Goal: Task Accomplishment & Management: Complete application form

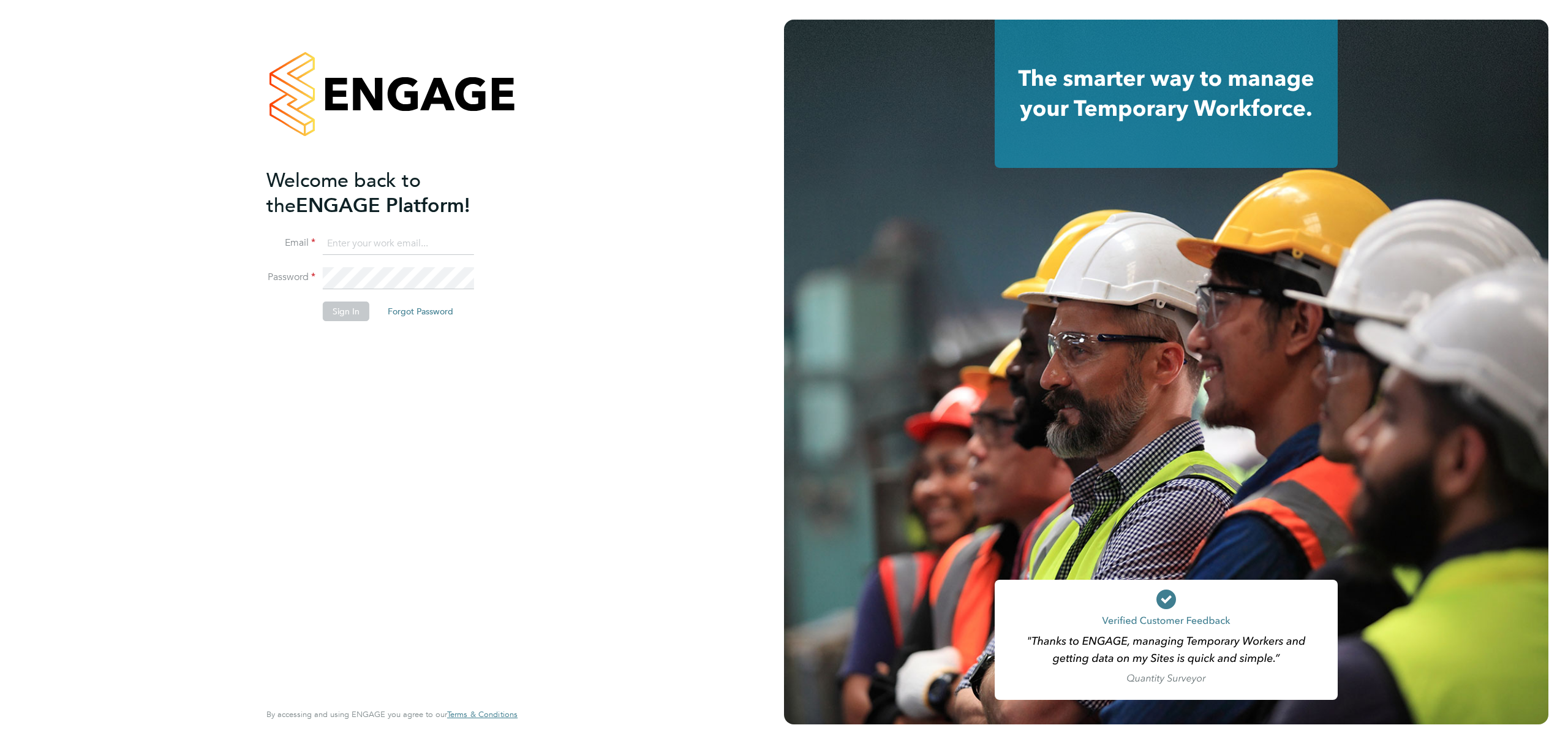
type input "brandon.arnold@vistry.co.uk"
click at [348, 318] on button "Sign In" at bounding box center [345, 311] width 46 height 20
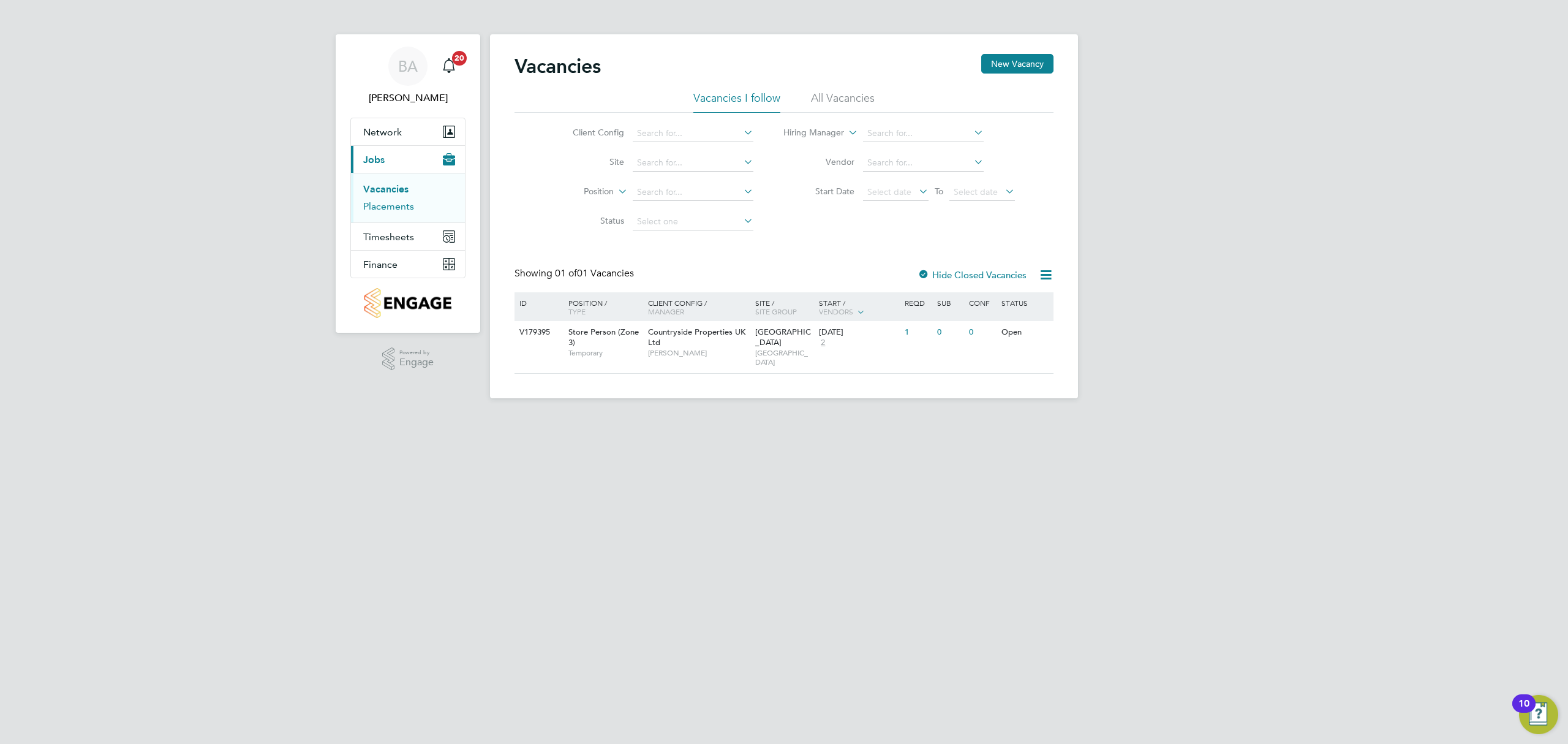
click at [403, 204] on link "Placements" at bounding box center [389, 207] width 51 height 12
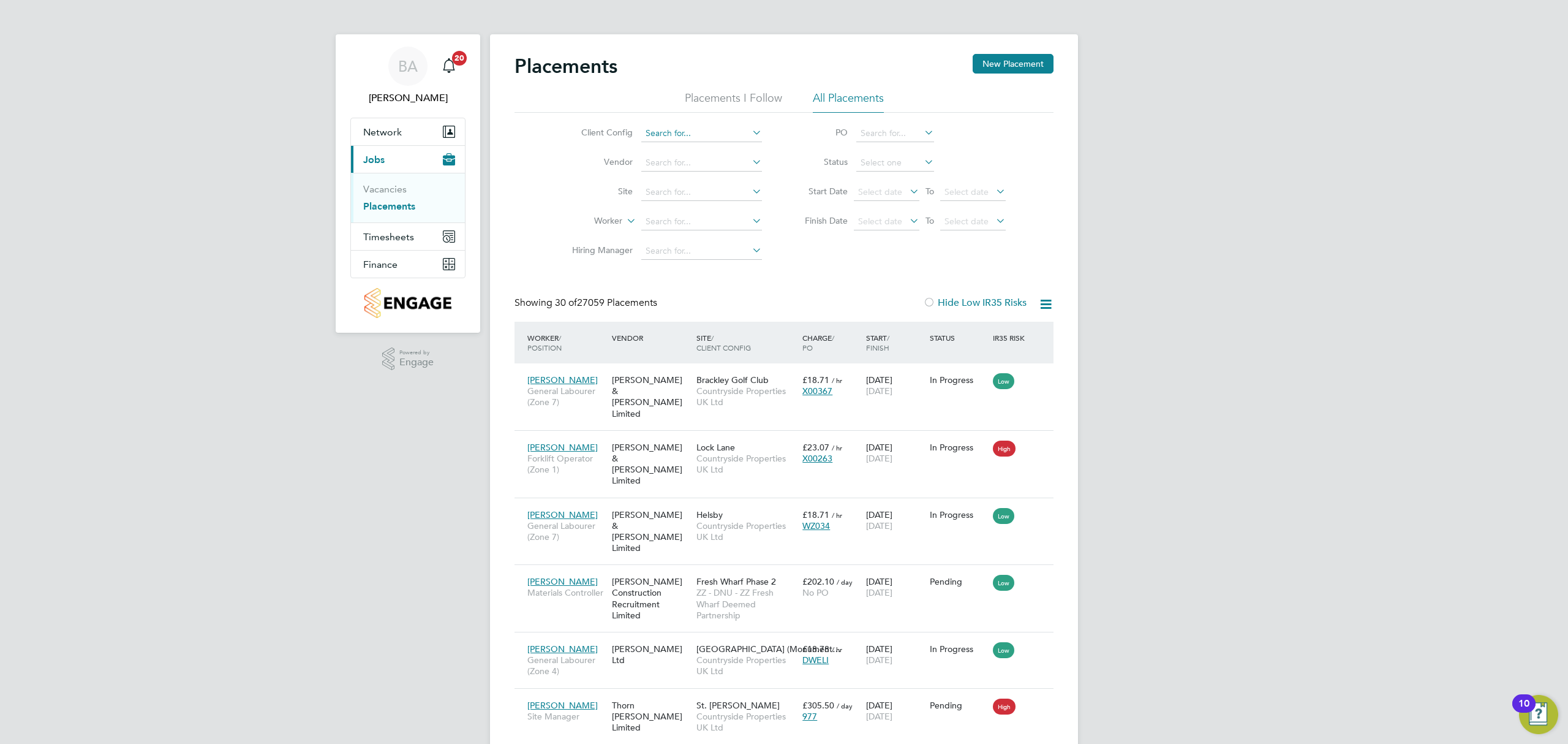
click at [685, 139] on input at bounding box center [701, 133] width 121 height 17
click at [678, 276] on li "Countryside Properties UK Ltd" at bounding box center [797, 283] width 314 height 17
type input "Countryside Properties UK Ltd"
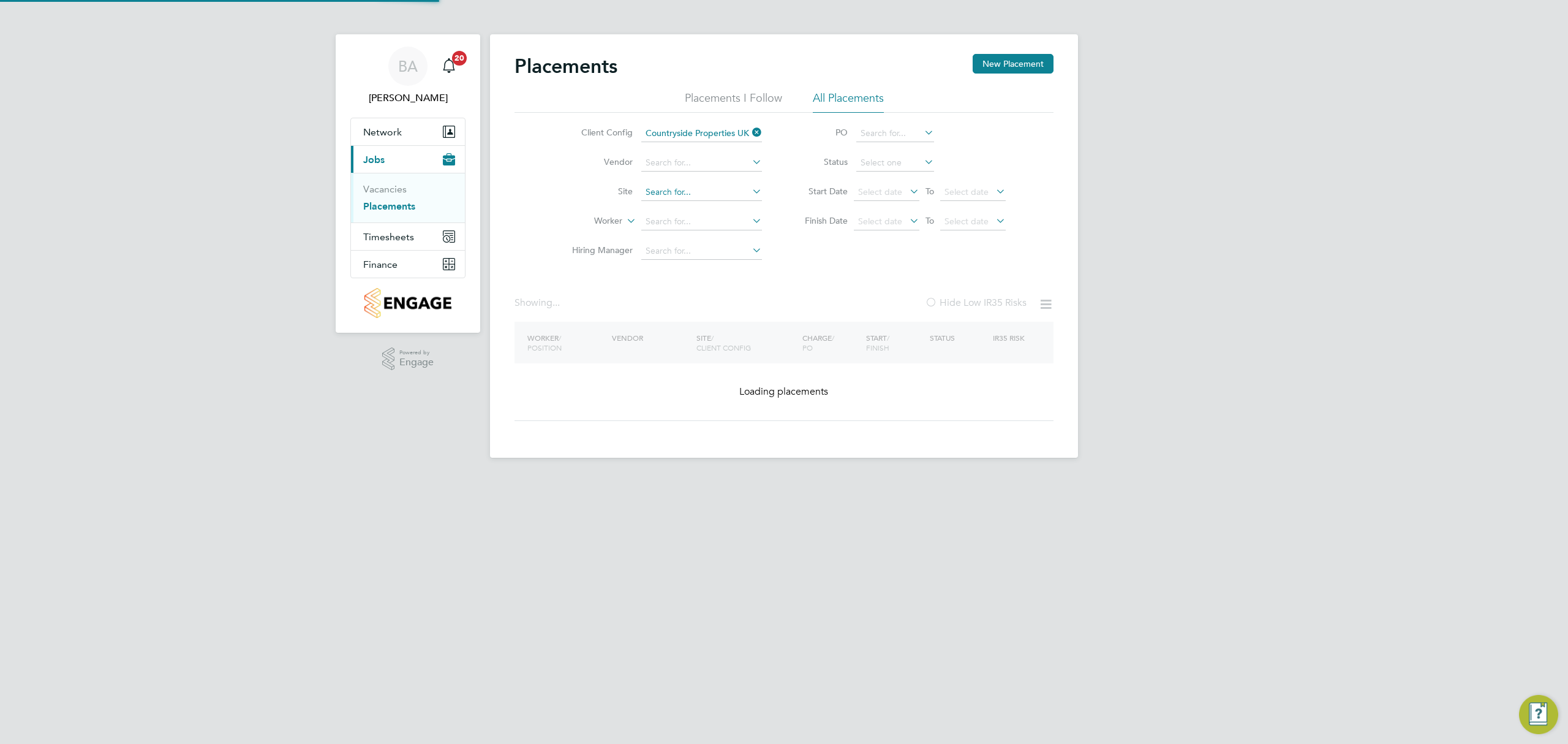
click at [649, 187] on input at bounding box center [701, 192] width 121 height 17
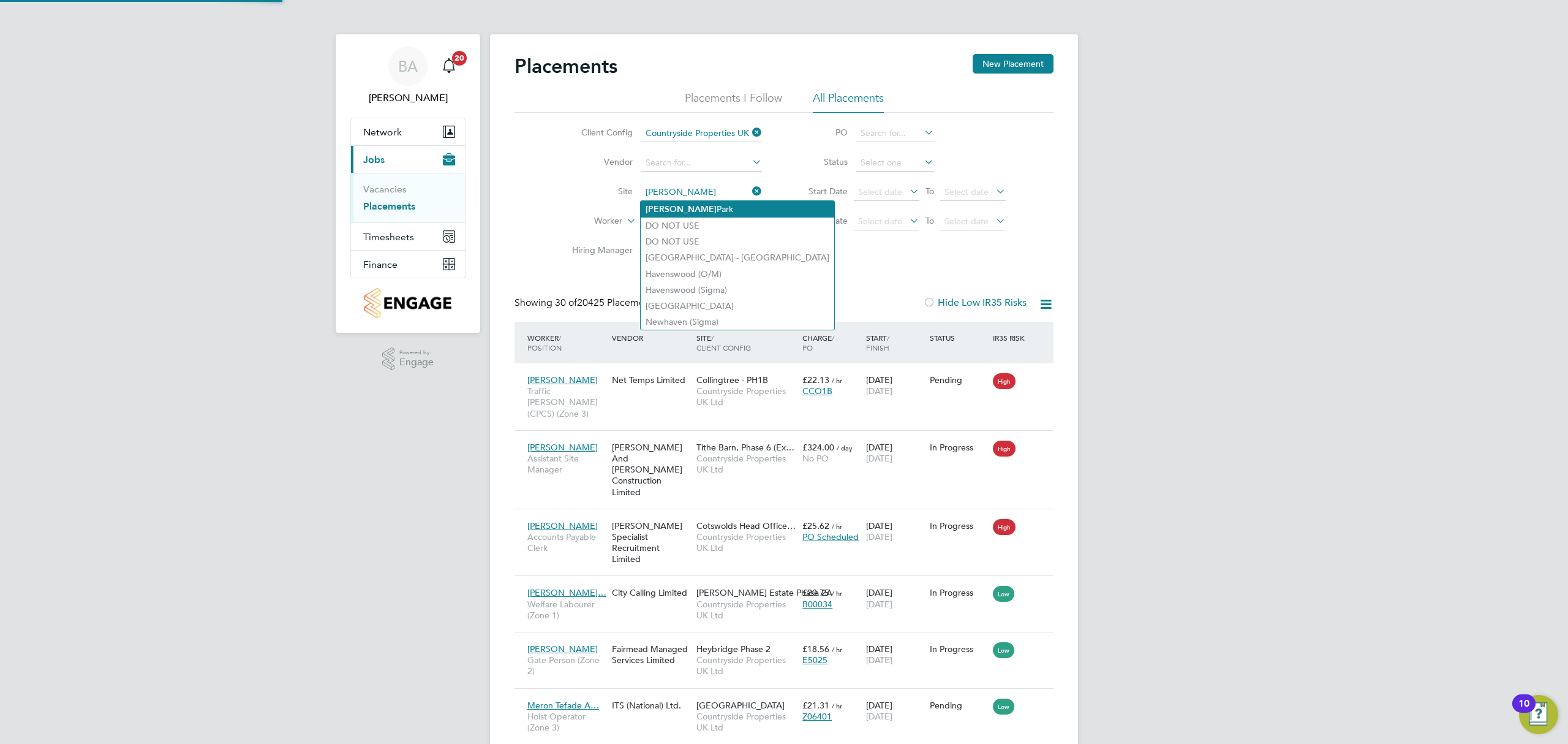
click at [645, 201] on li "Barton Park" at bounding box center [737, 209] width 194 height 17
type input "[GEOGRAPHIC_DATA]"
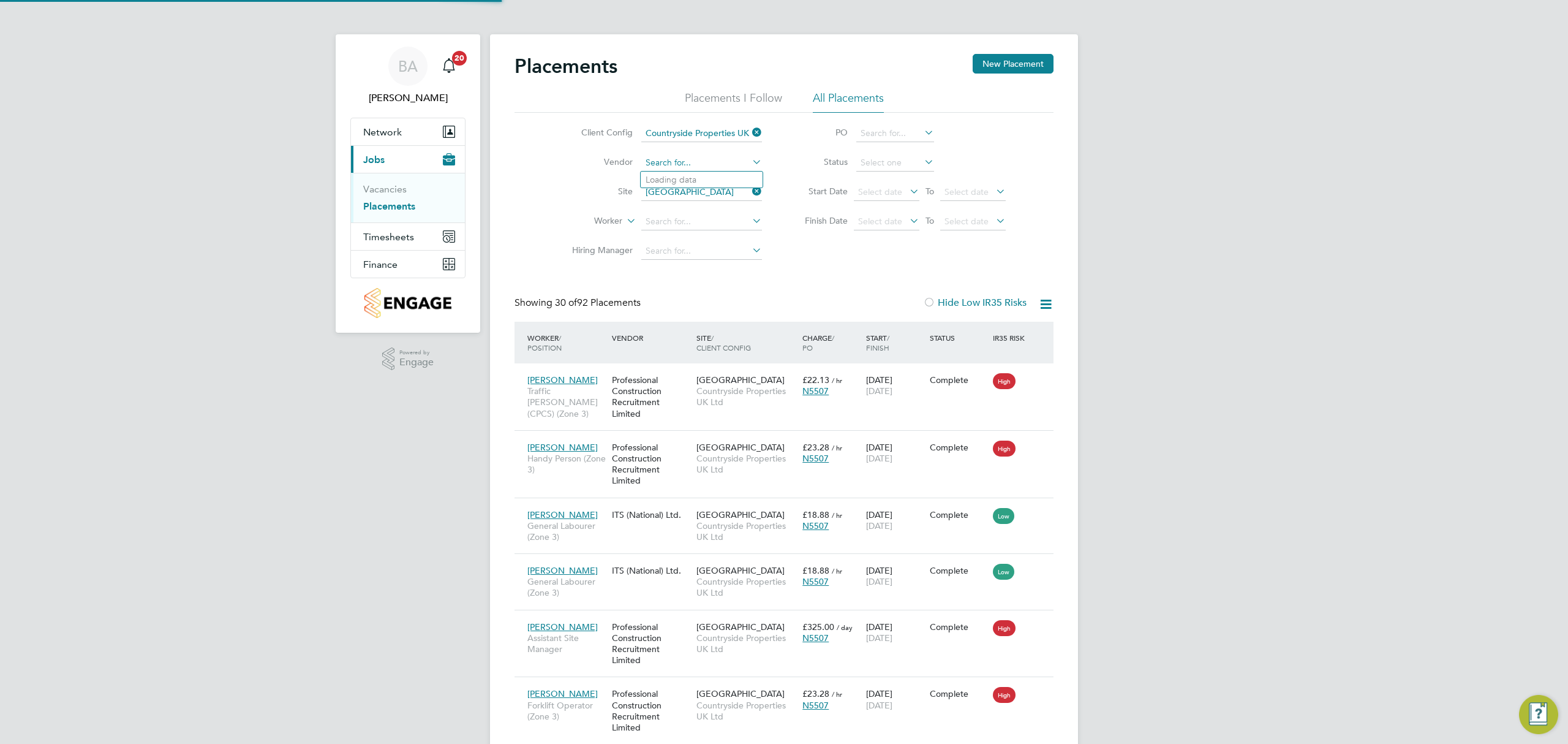
click at [654, 160] on input at bounding box center [701, 162] width 121 height 17
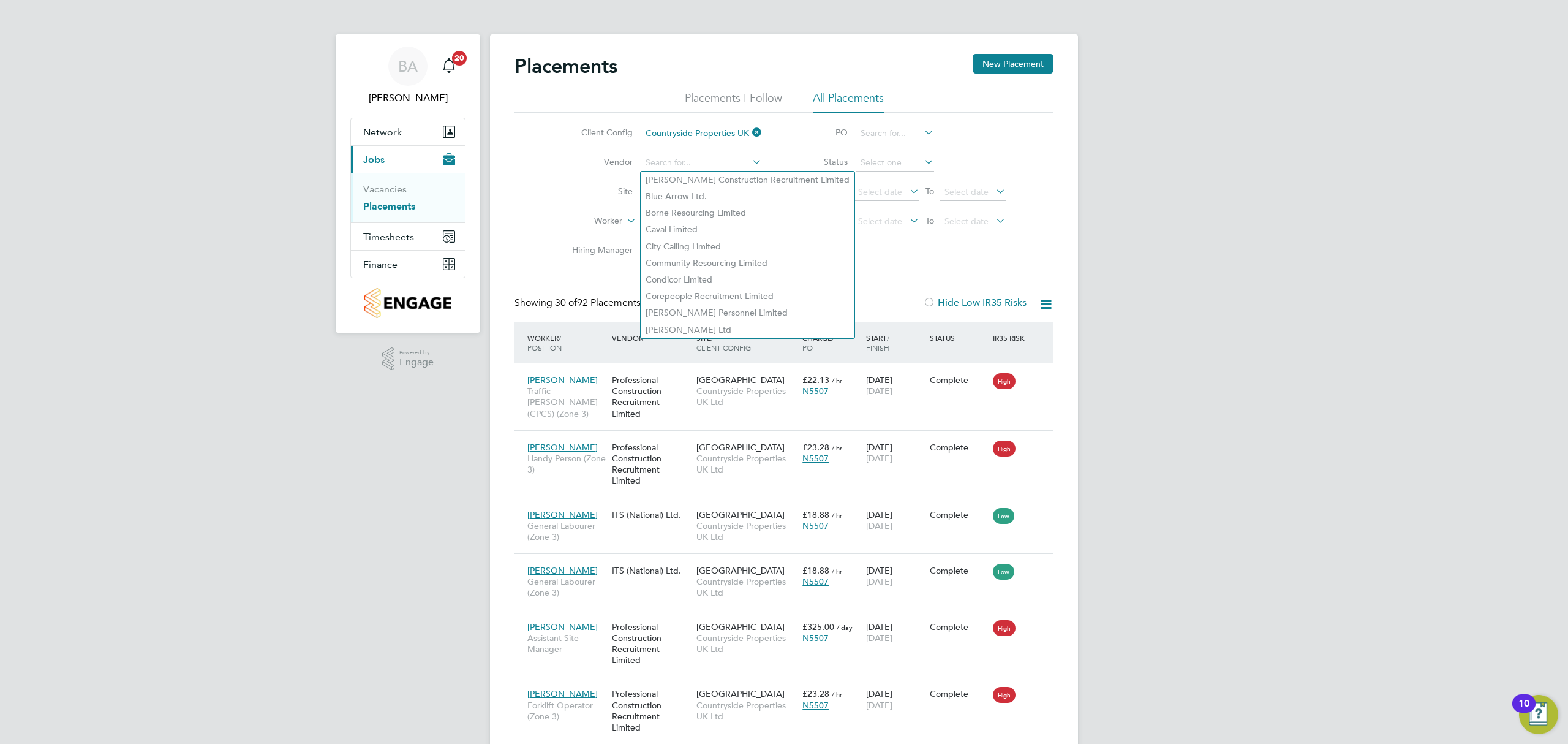
click at [586, 179] on li "Site Barton Park" at bounding box center [662, 193] width 230 height 30
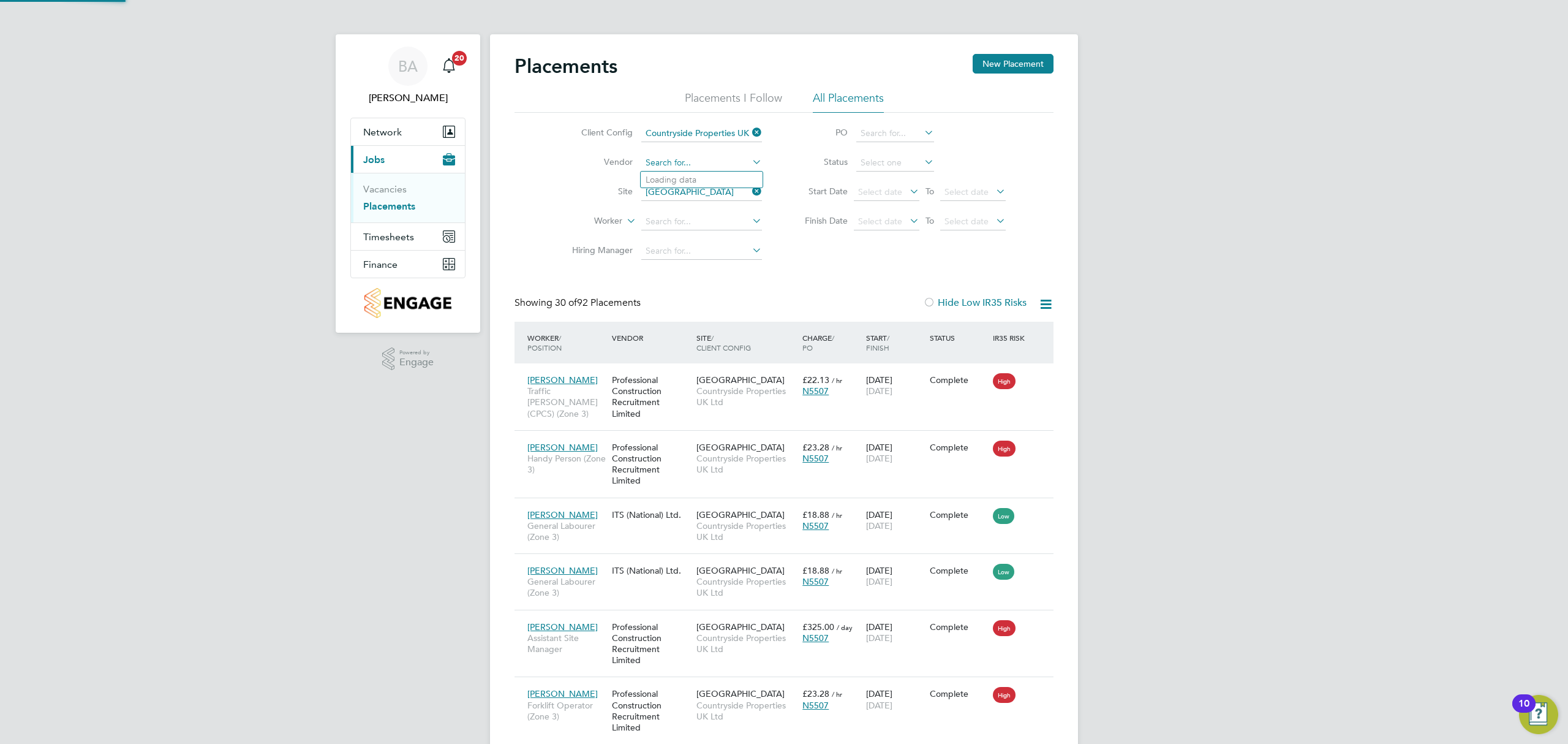
click at [662, 160] on input at bounding box center [701, 162] width 121 height 17
click at [703, 182] on li "Profes sional Construction Recruitment Limited" at bounding box center [736, 179] width 191 height 17
type input "Professional Construction Recruitment Limited"
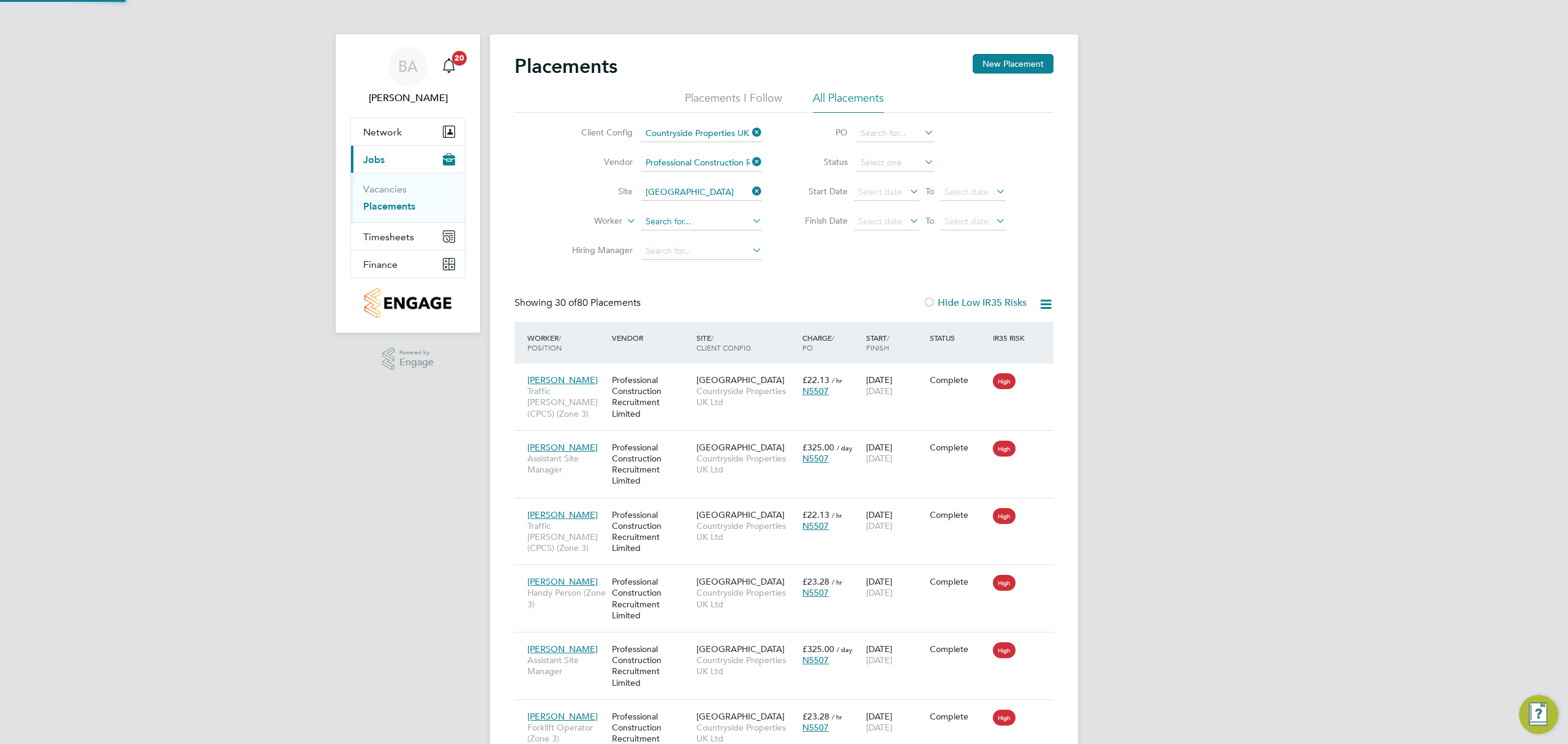
click at [683, 218] on input at bounding box center [701, 221] width 121 height 17
click at [572, 186] on label "Site" at bounding box center [598, 191] width 71 height 11
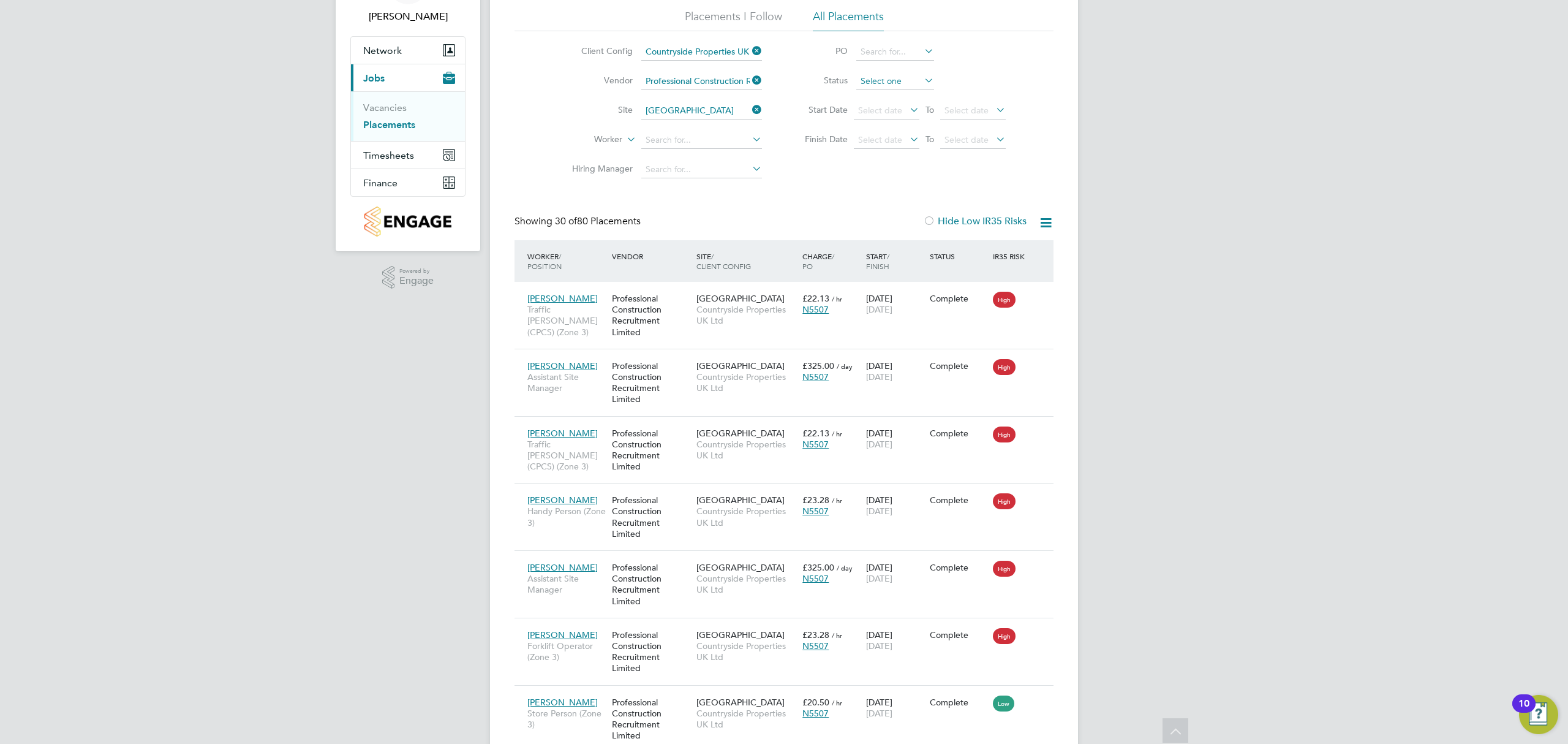
click at [920, 87] on input at bounding box center [895, 81] width 78 height 17
click at [890, 100] on li "Active" at bounding box center [895, 98] width 79 height 16
type input "Active"
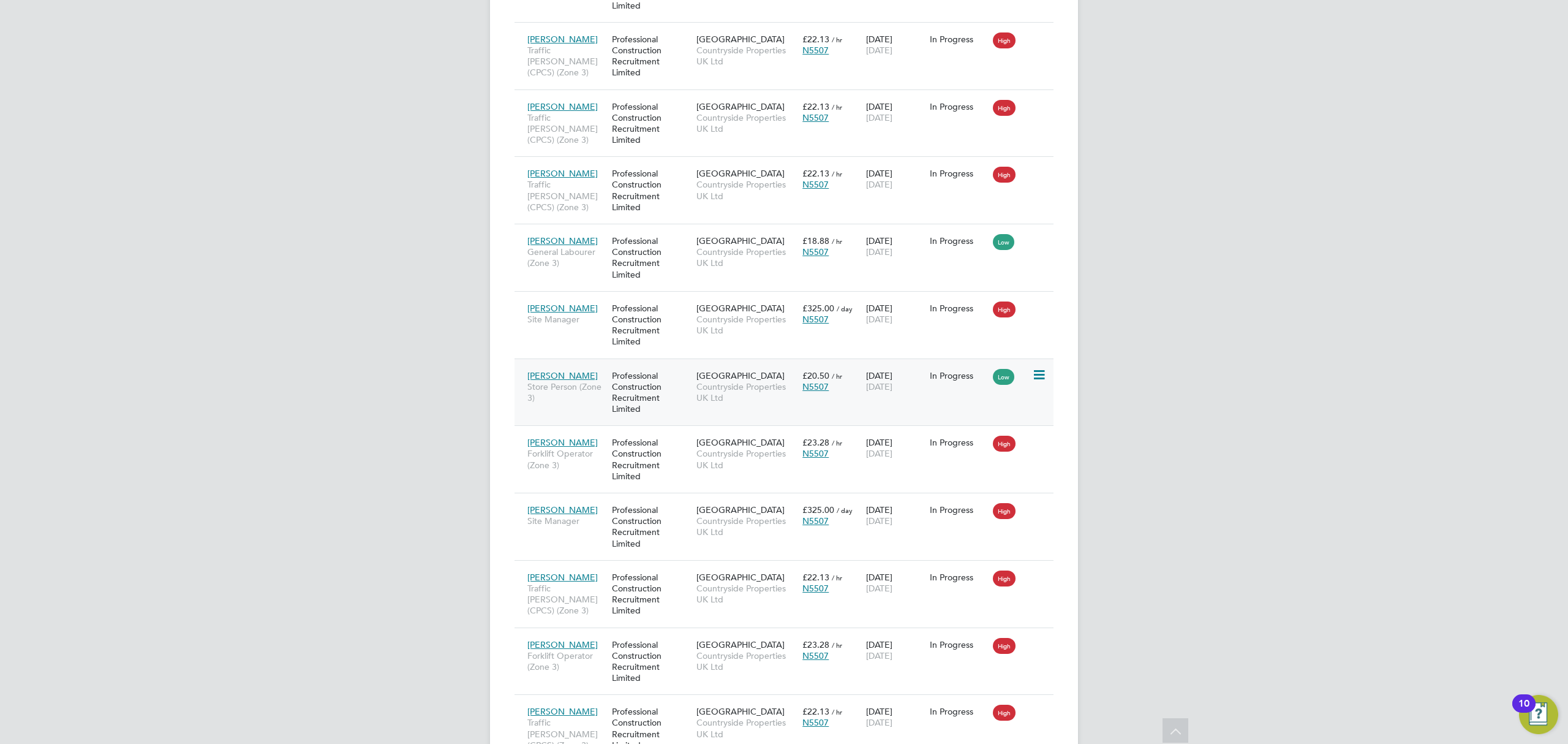
click at [659, 396] on div "Professional Construction Recruitment Limited" at bounding box center [651, 393] width 85 height 57
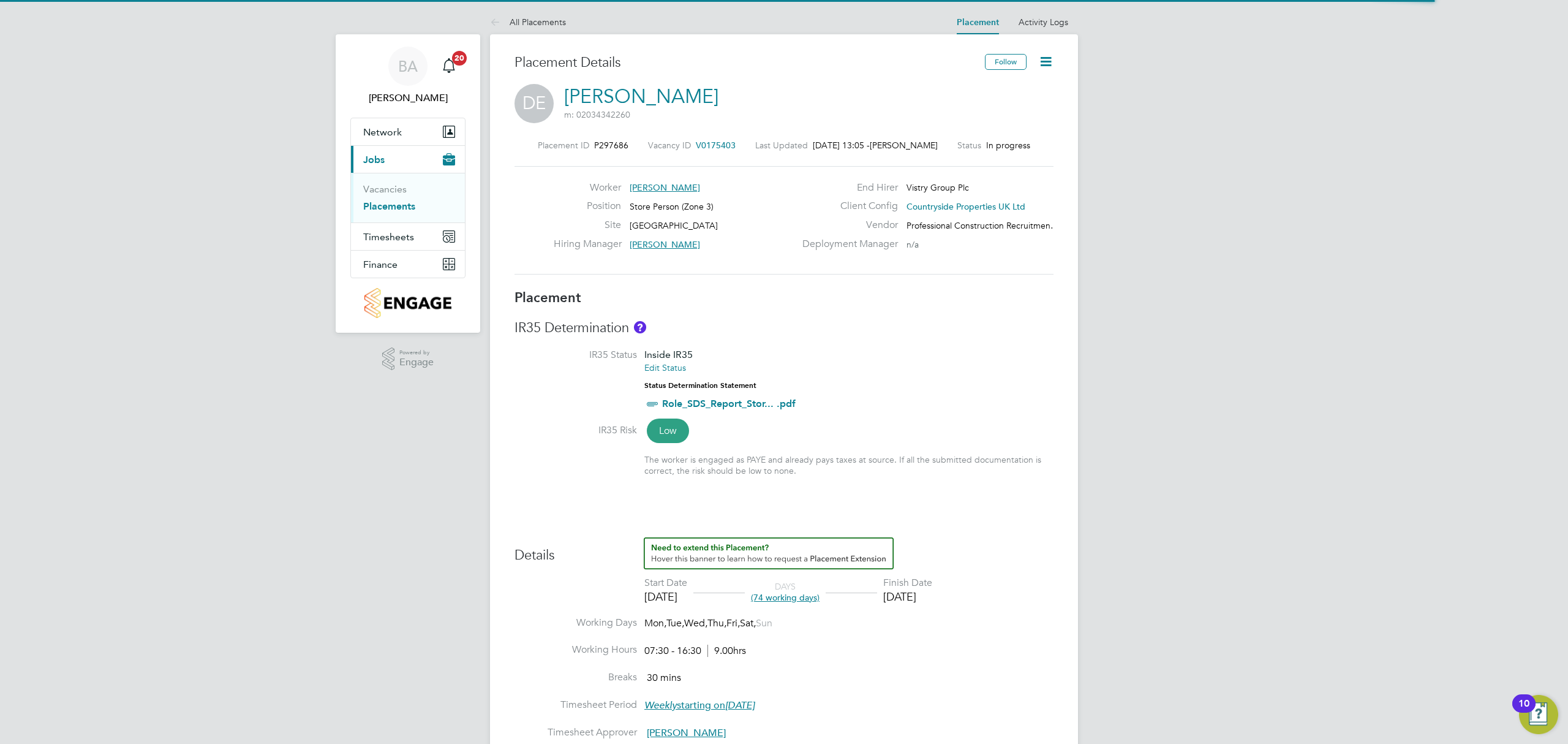
click at [1049, 54] on icon at bounding box center [1046, 62] width 16 height 16
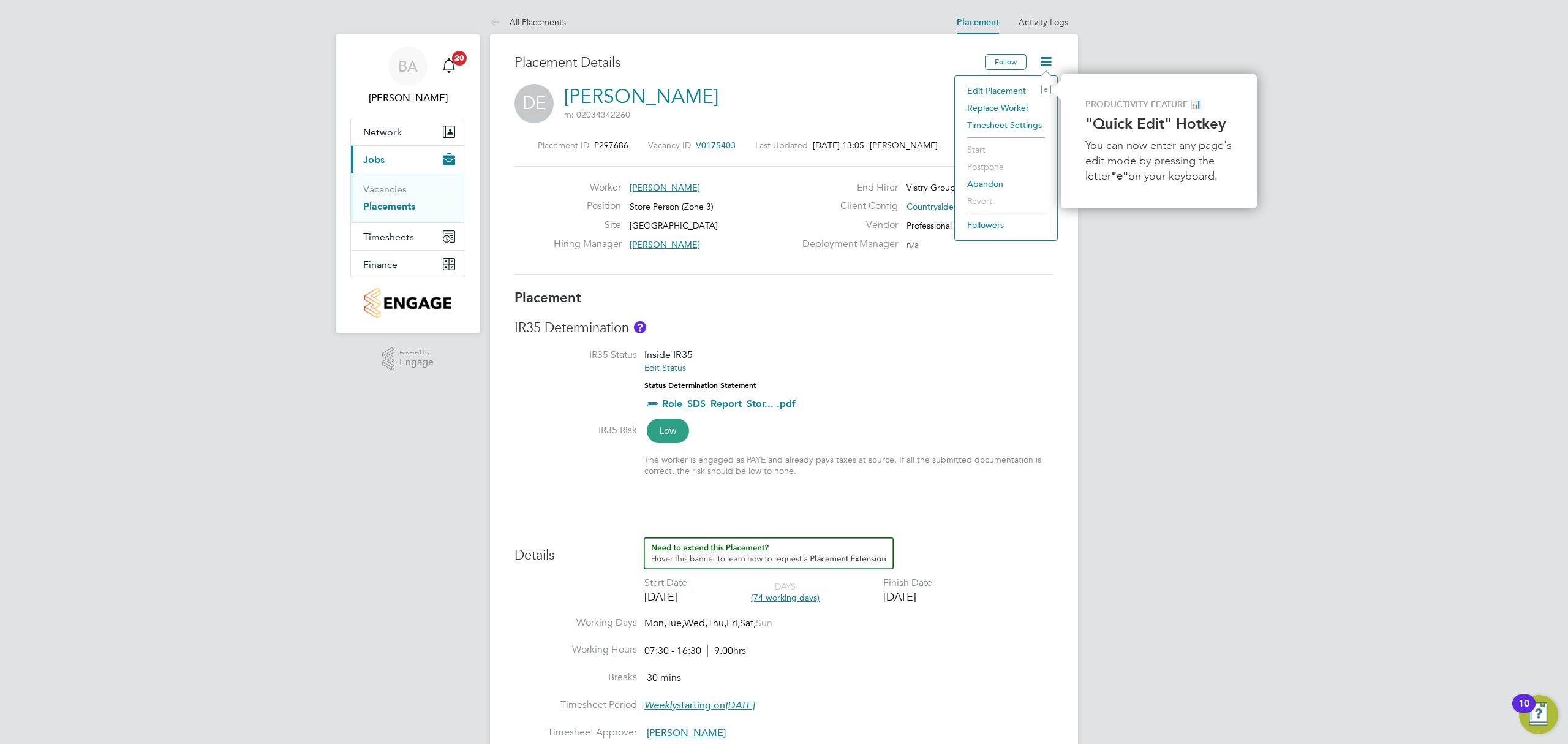
click at [1007, 92] on li "Edit Placement e" at bounding box center [1006, 90] width 90 height 17
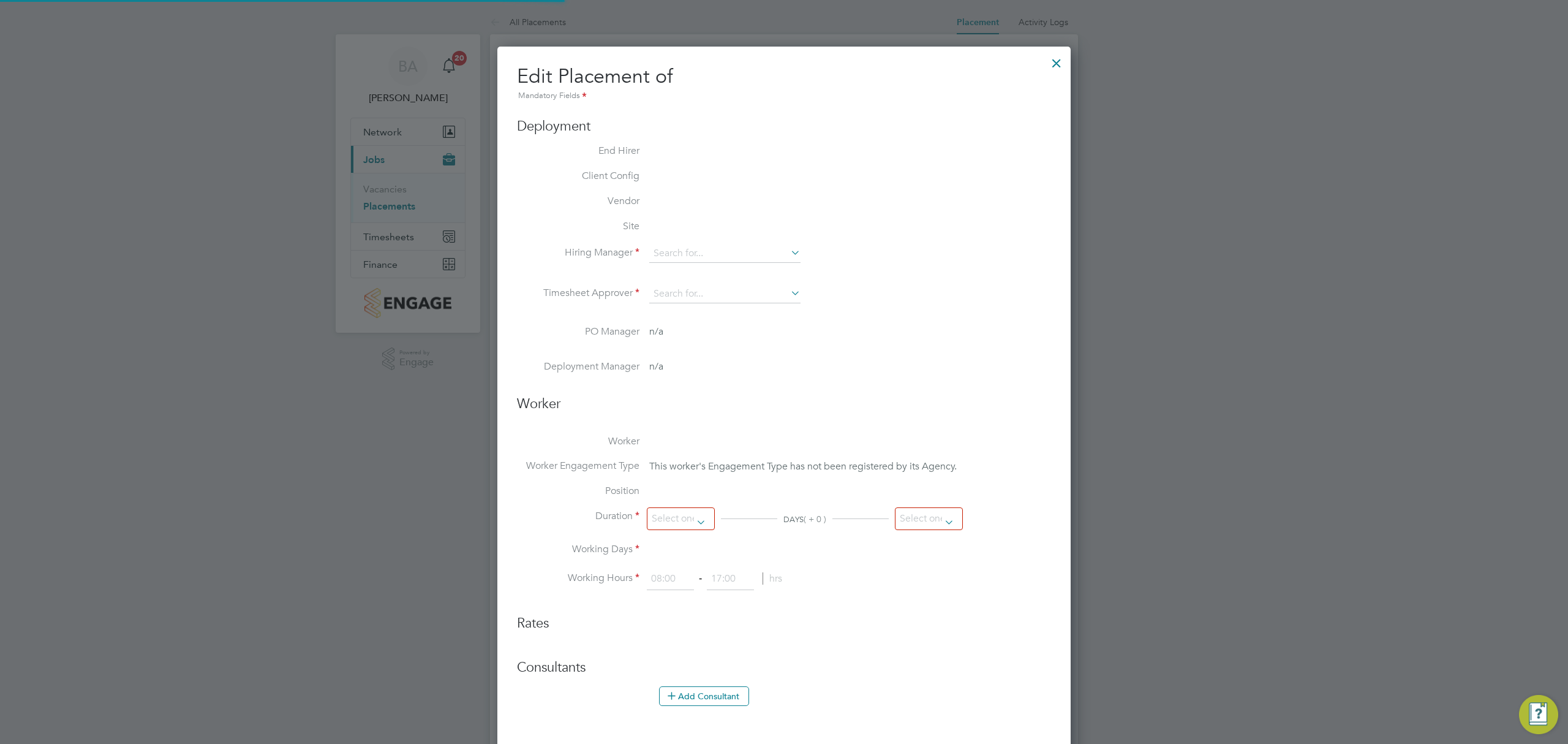
type input "[PERSON_NAME]"
type input "[DATE]"
type input "07:30"
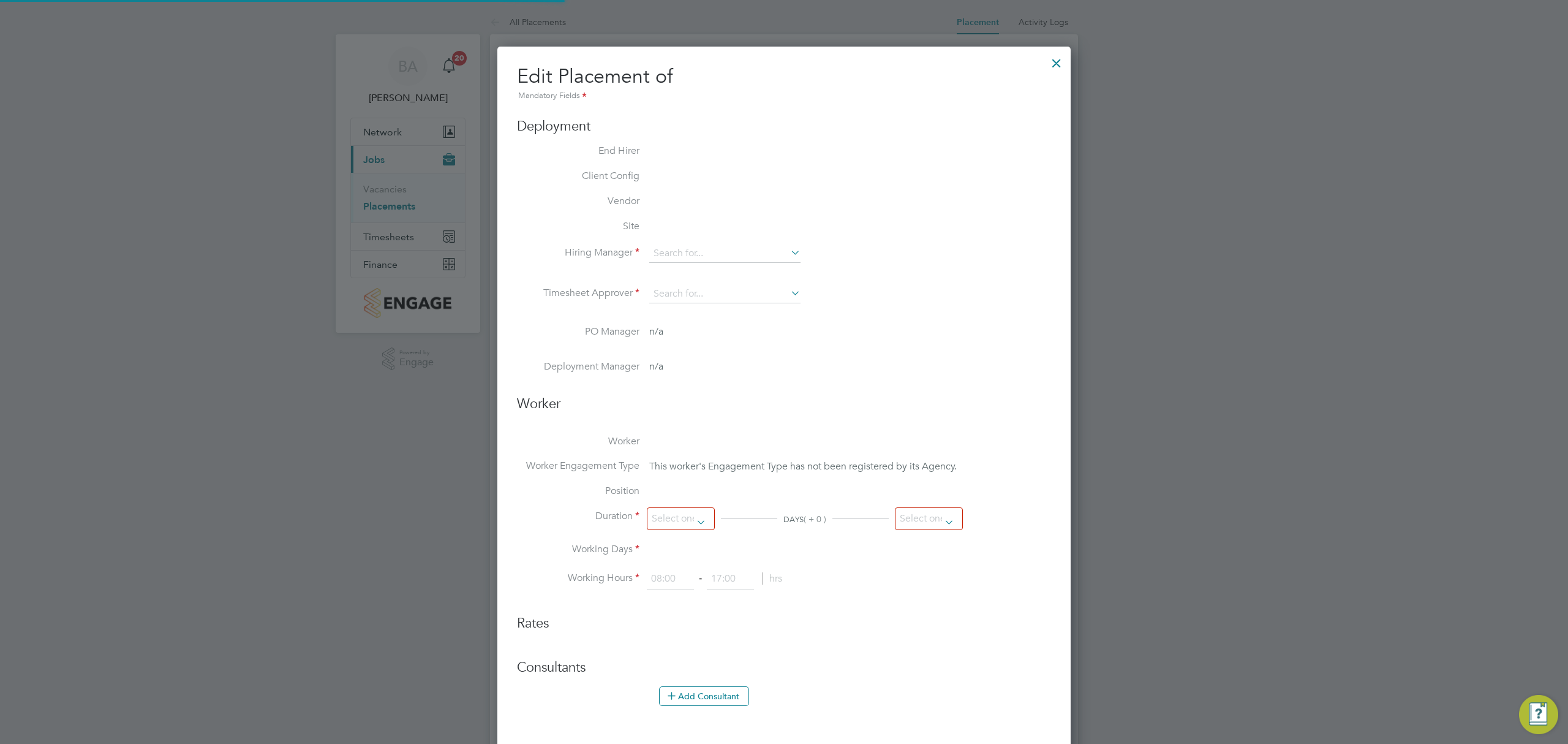
type input "16:30"
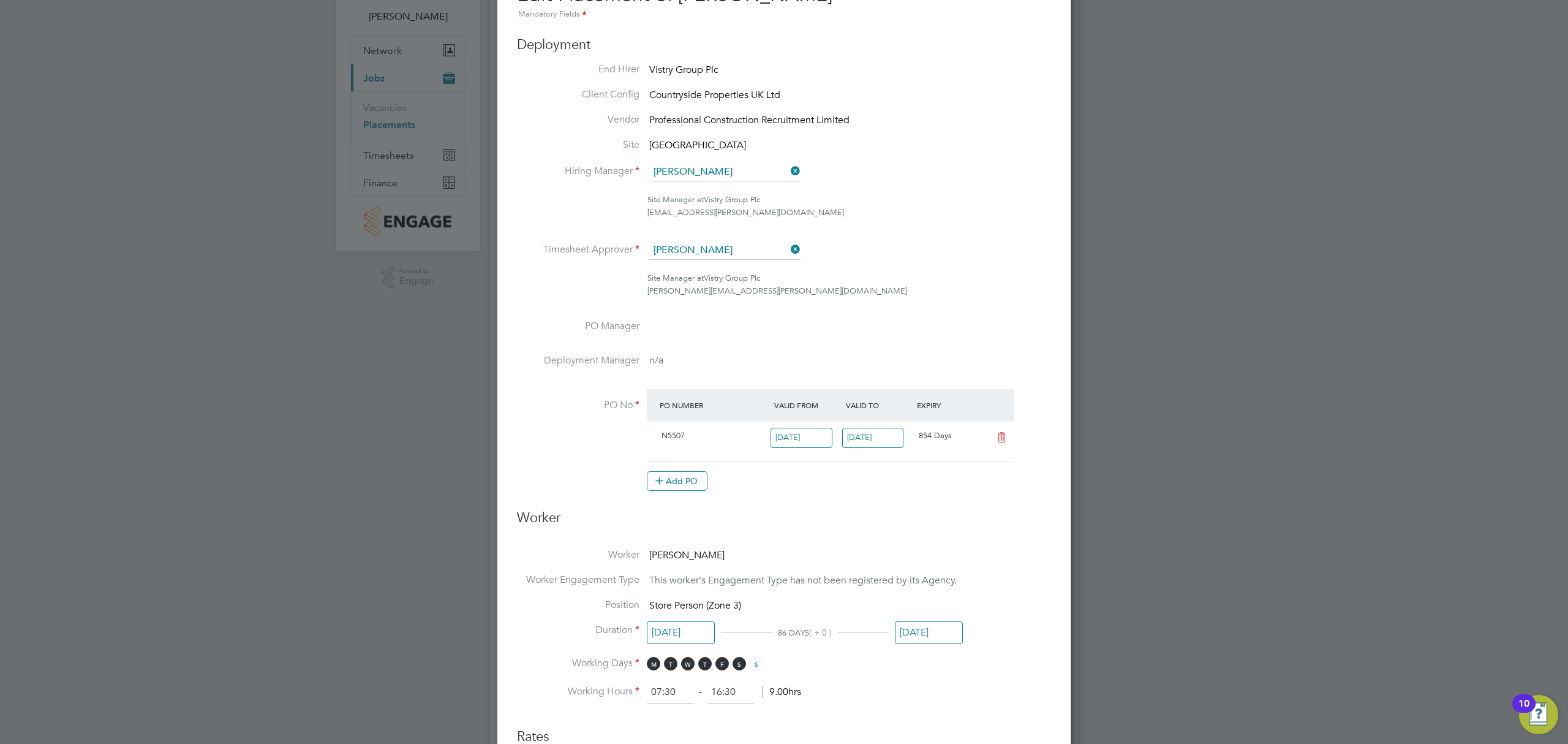
click at [933, 621] on input "[DATE]" at bounding box center [929, 632] width 68 height 23
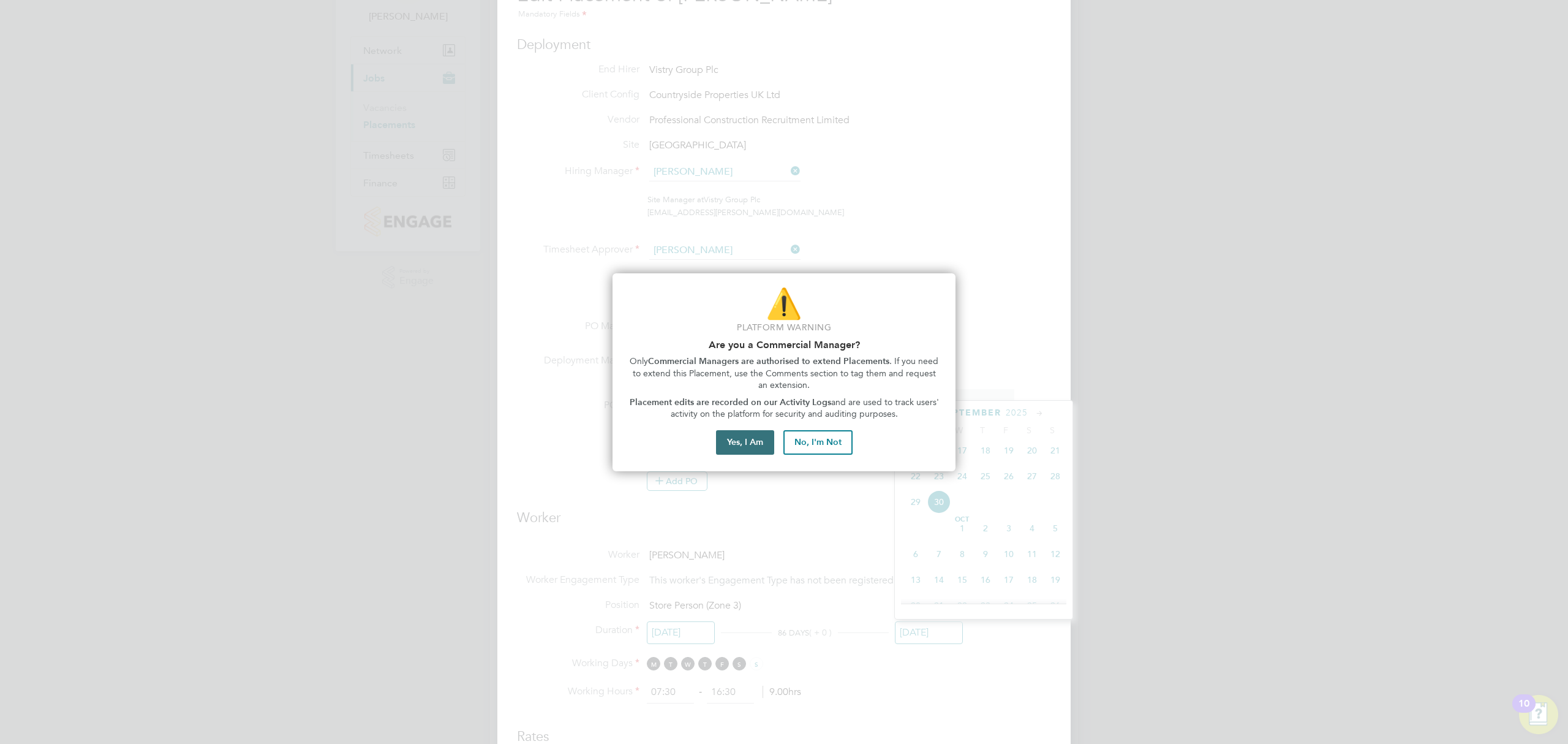
click at [748, 441] on button "Yes, I Am" at bounding box center [745, 442] width 58 height 25
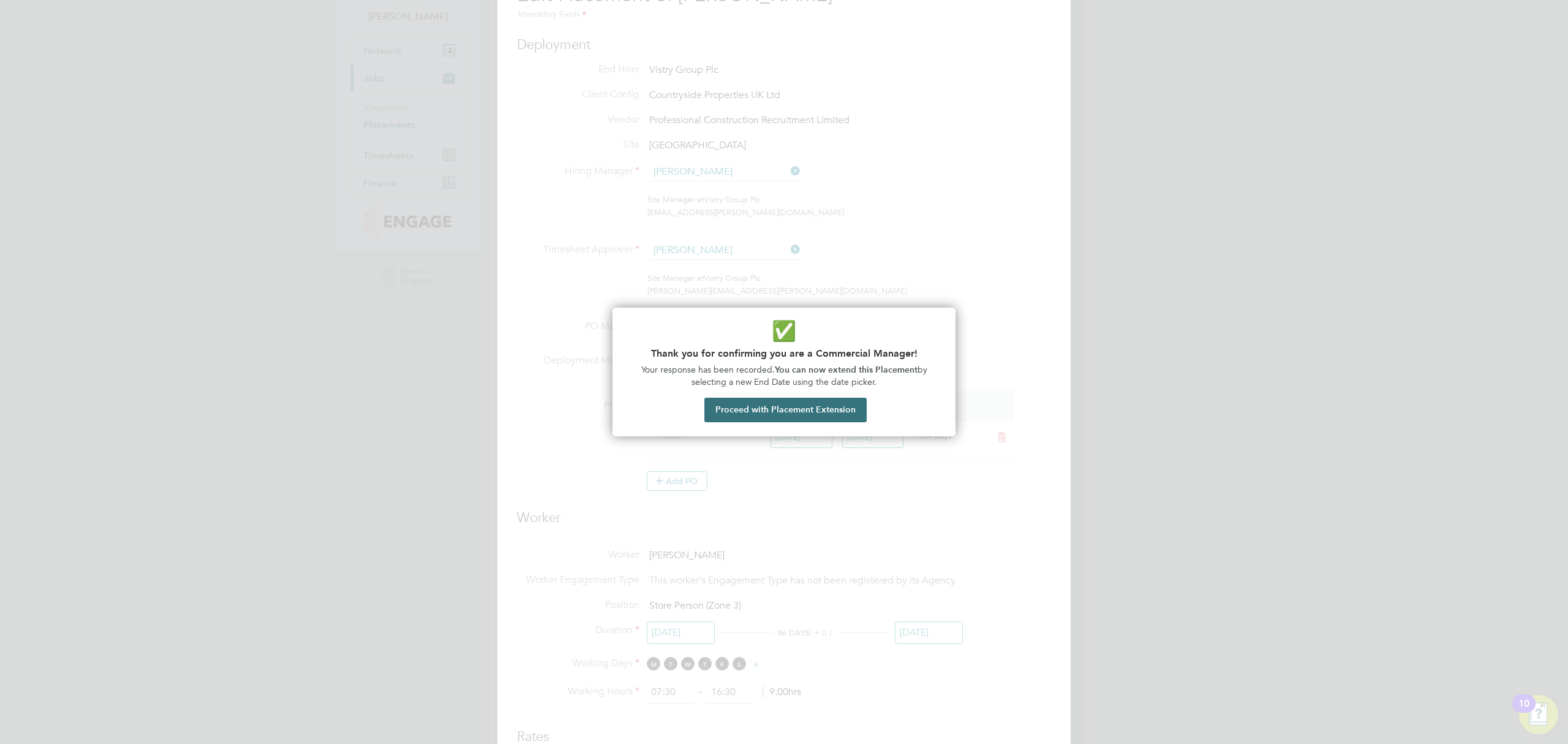
click at [778, 401] on button "Proceed with Placement Extension" at bounding box center [785, 409] width 162 height 25
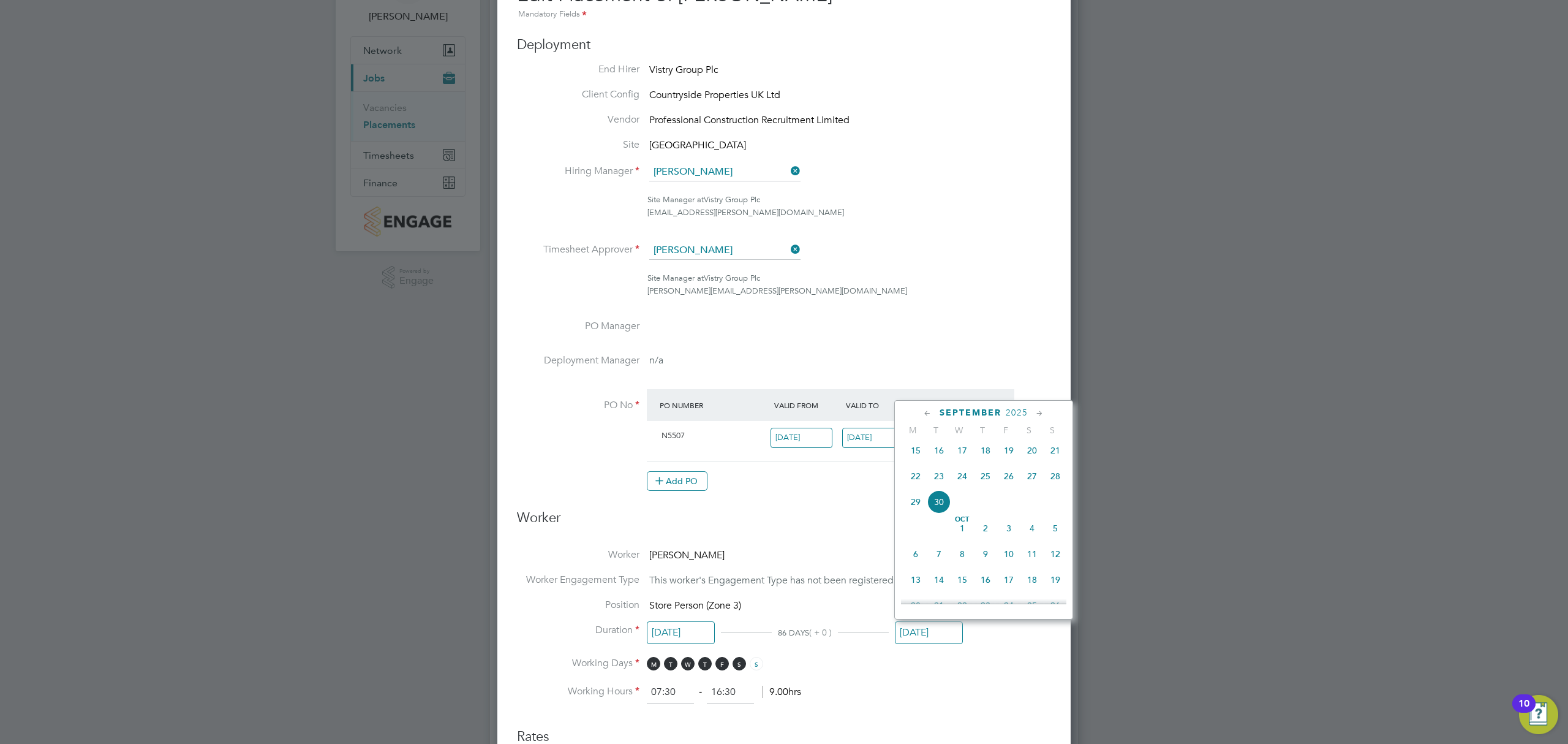
click at [913, 562] on span "6" at bounding box center [916, 554] width 24 height 24
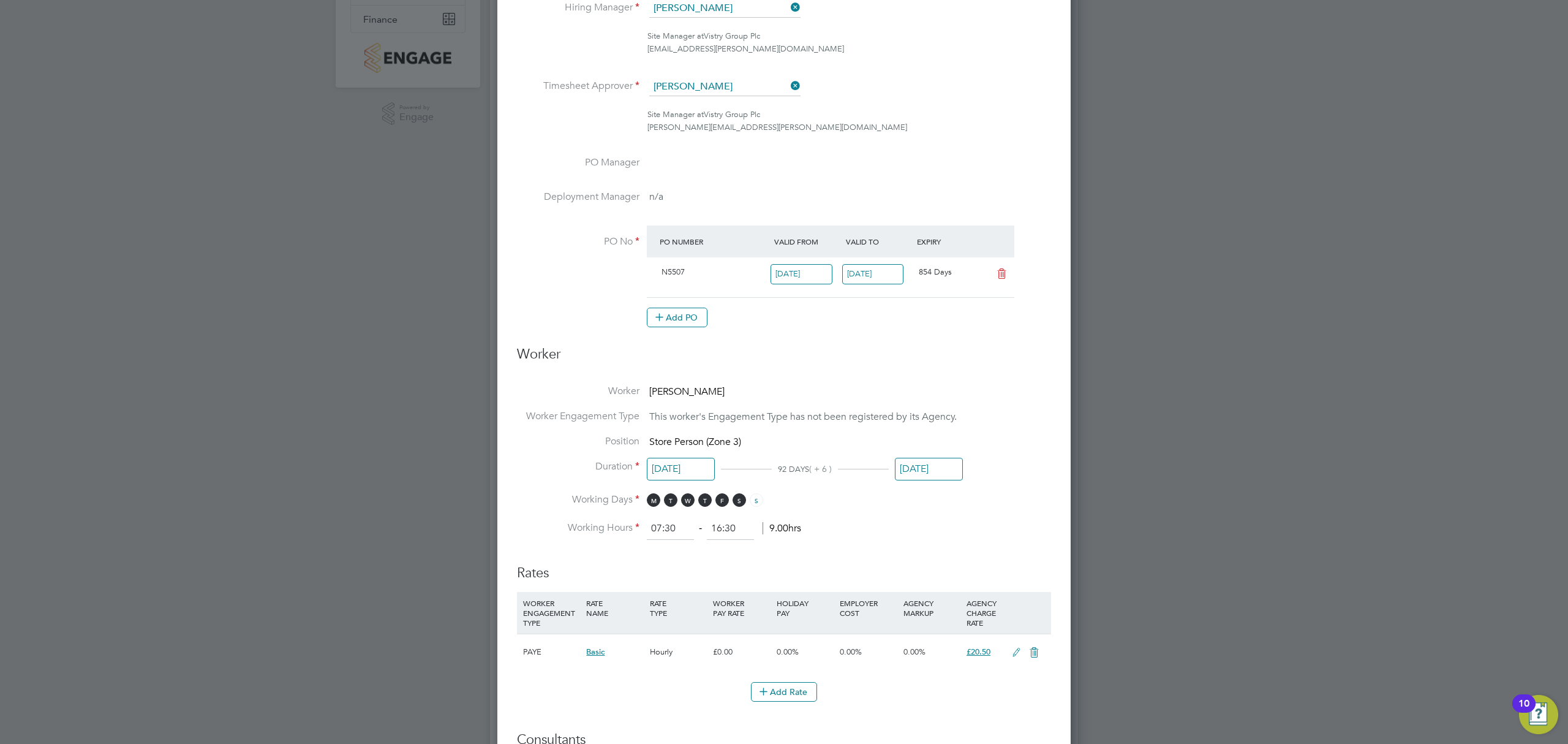
click at [903, 473] on input "[DATE]" at bounding box center [929, 468] width 68 height 23
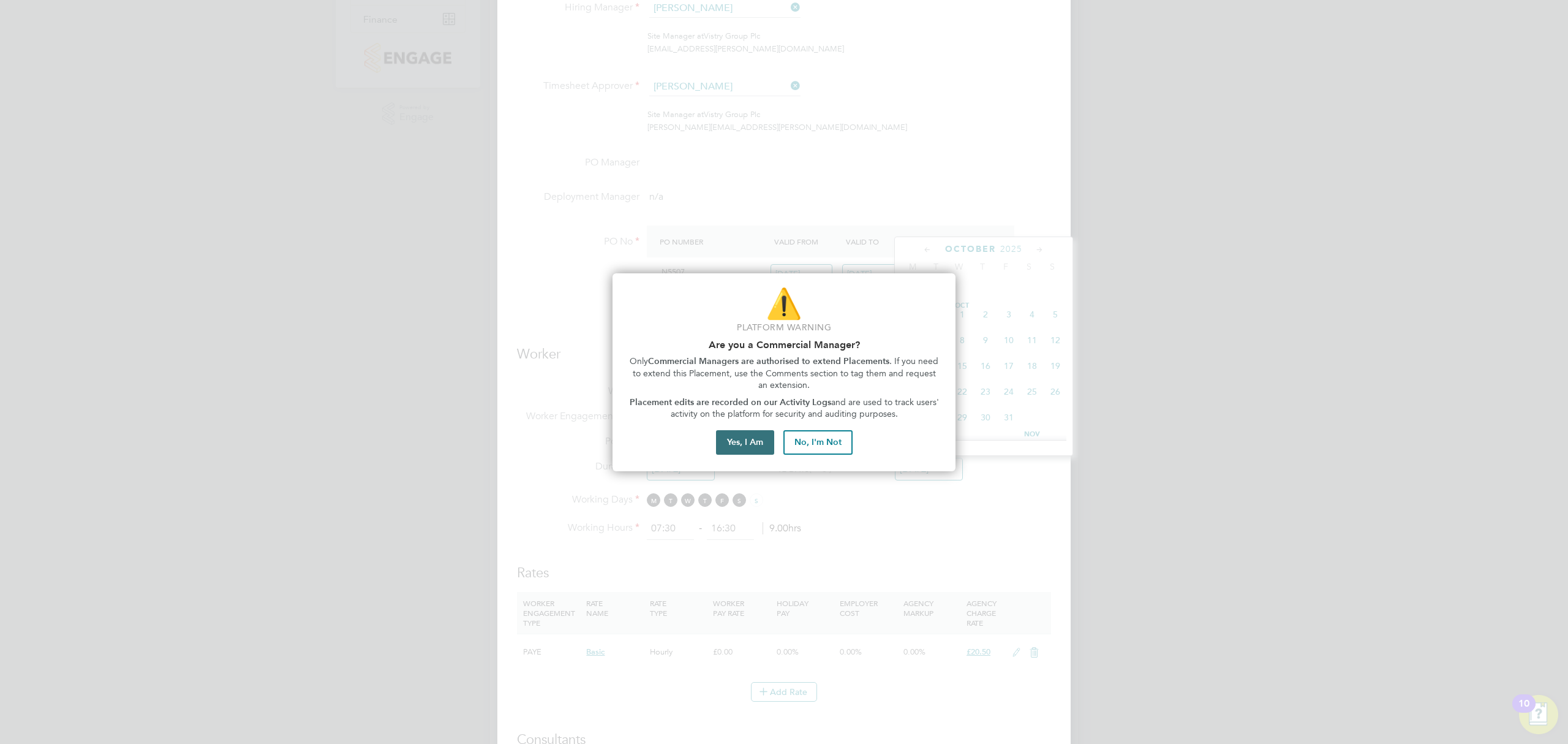
click at [754, 447] on button "Yes, I Am" at bounding box center [745, 442] width 58 height 25
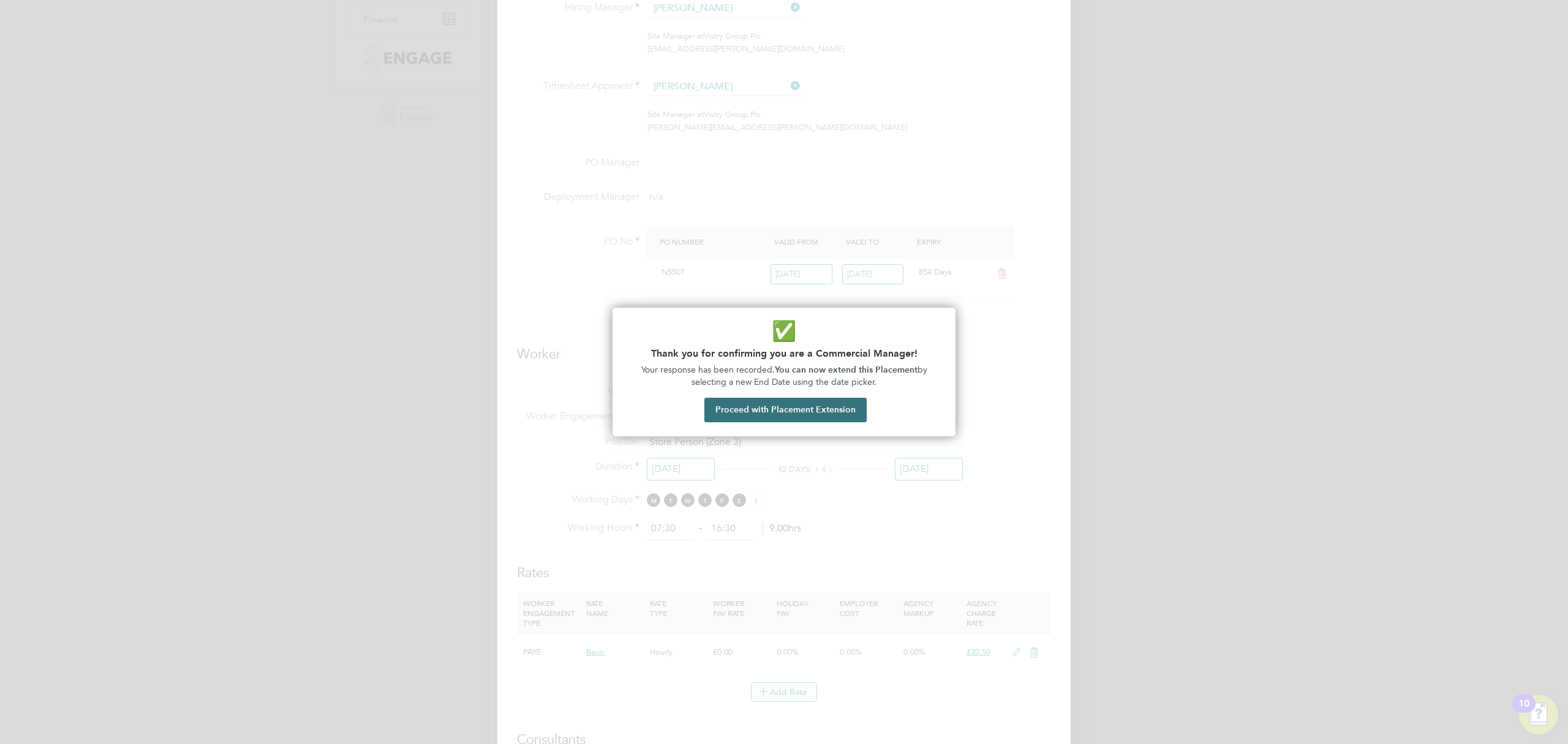
click at [817, 410] on button "Proceed with Placement Extension" at bounding box center [785, 409] width 162 height 25
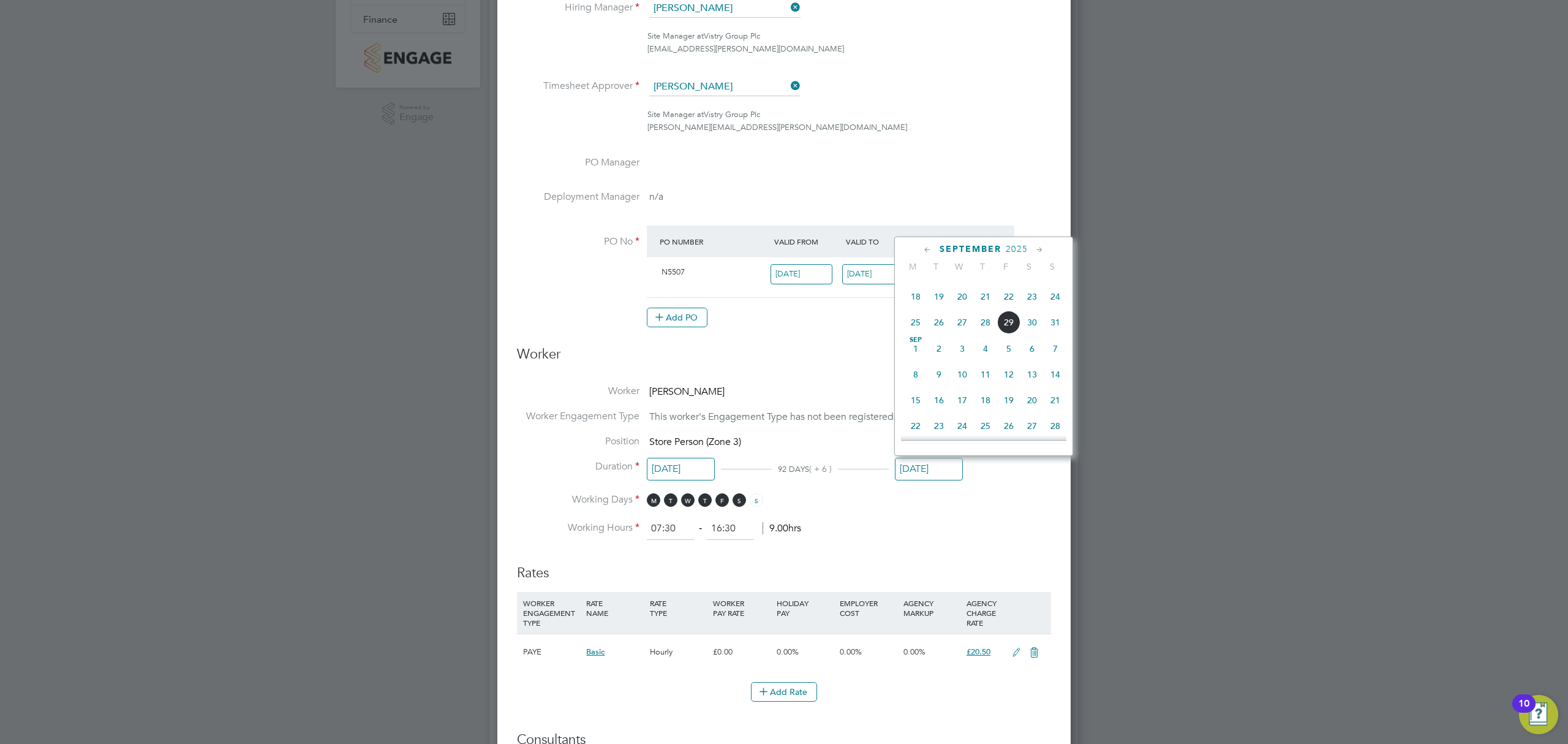
click at [917, 348] on span "[DATE]" at bounding box center [916, 348] width 24 height 24
type input "[DATE]"
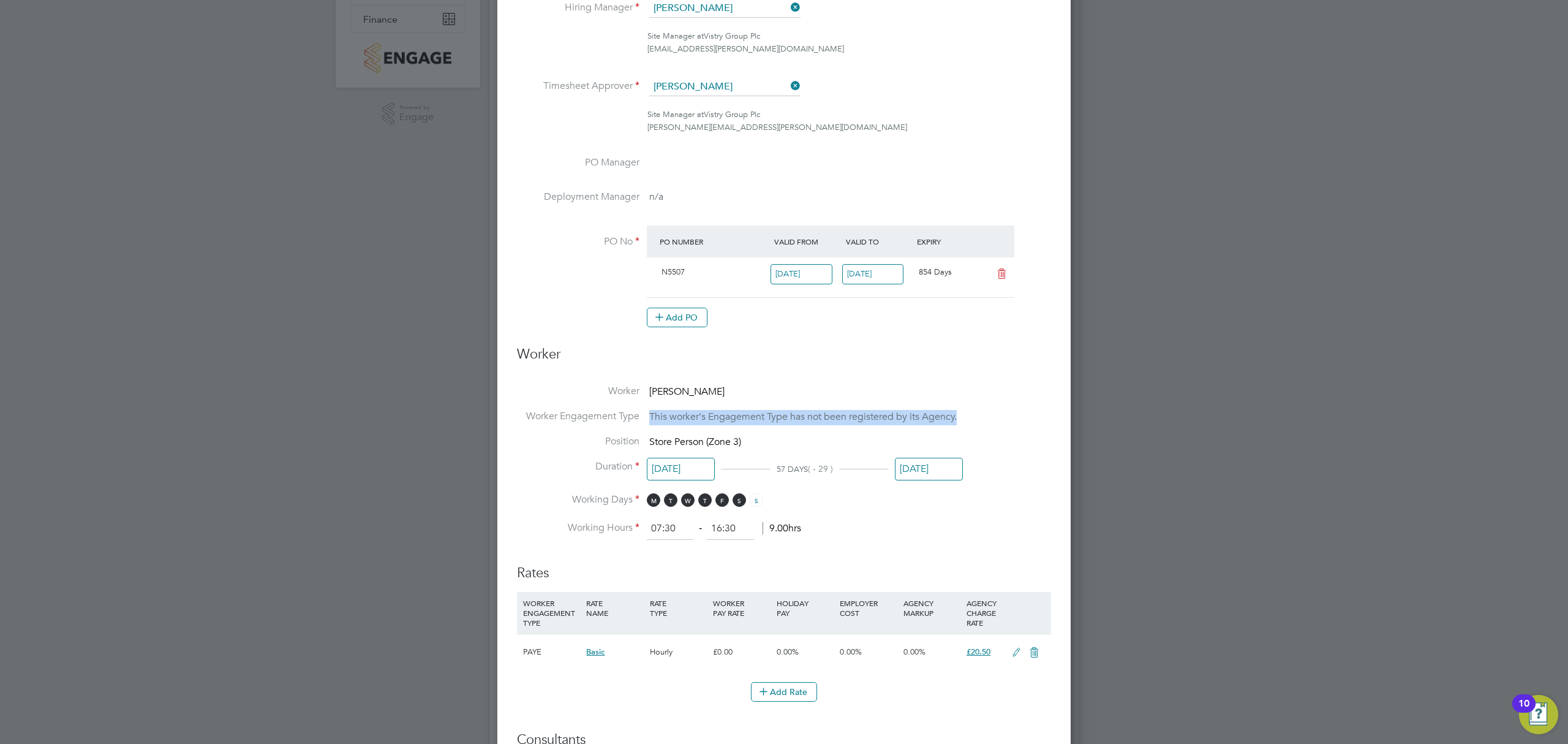
drag, startPoint x: 959, startPoint y: 413, endPoint x: 652, endPoint y: 416, distance: 307.0
click at [652, 416] on span "This worker's Engagement Type has not been registered by its Agency." at bounding box center [803, 416] width 308 height 12
click at [654, 416] on span "This worker's Engagement Type has not been registered by its Agency." at bounding box center [803, 416] width 308 height 12
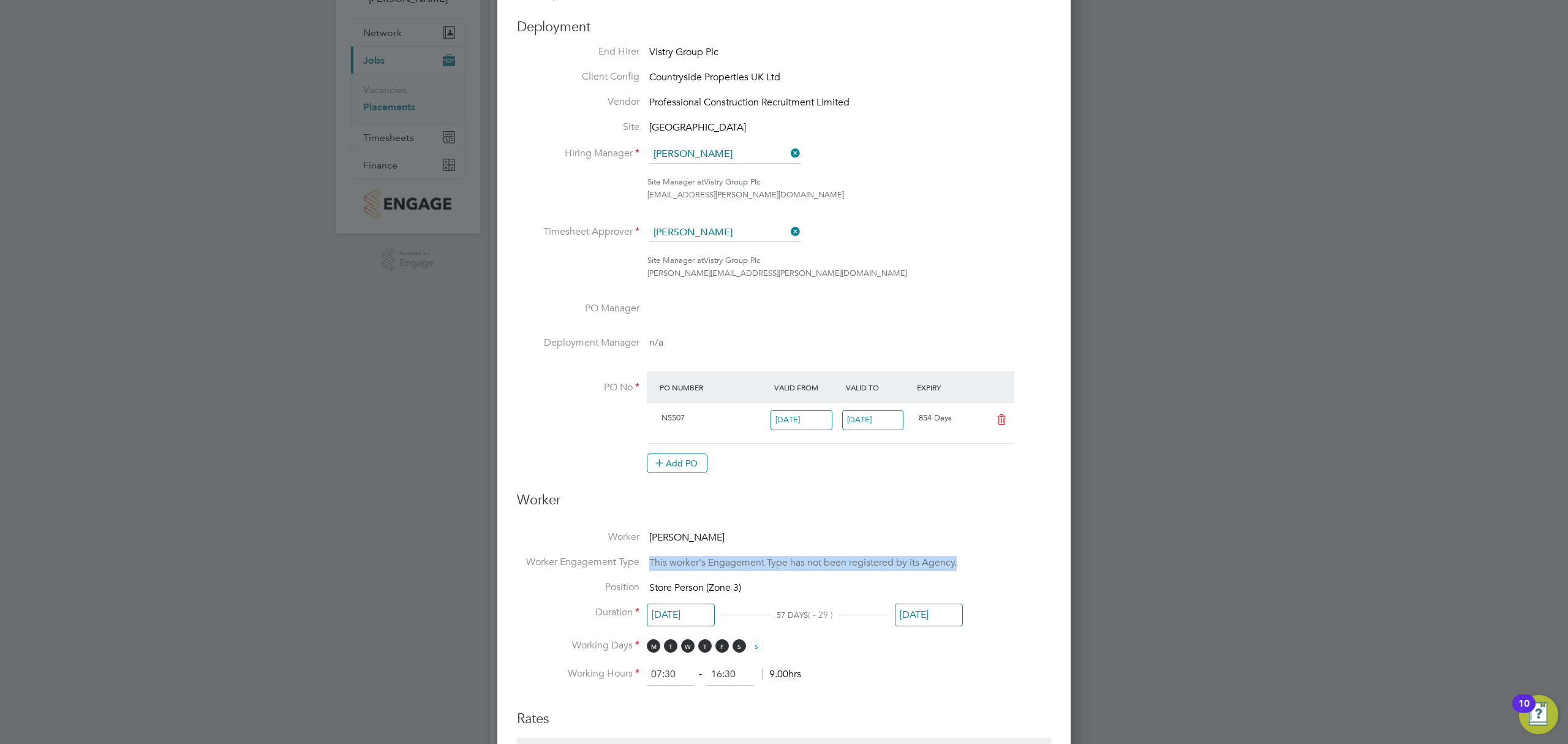
scroll to position [245, 0]
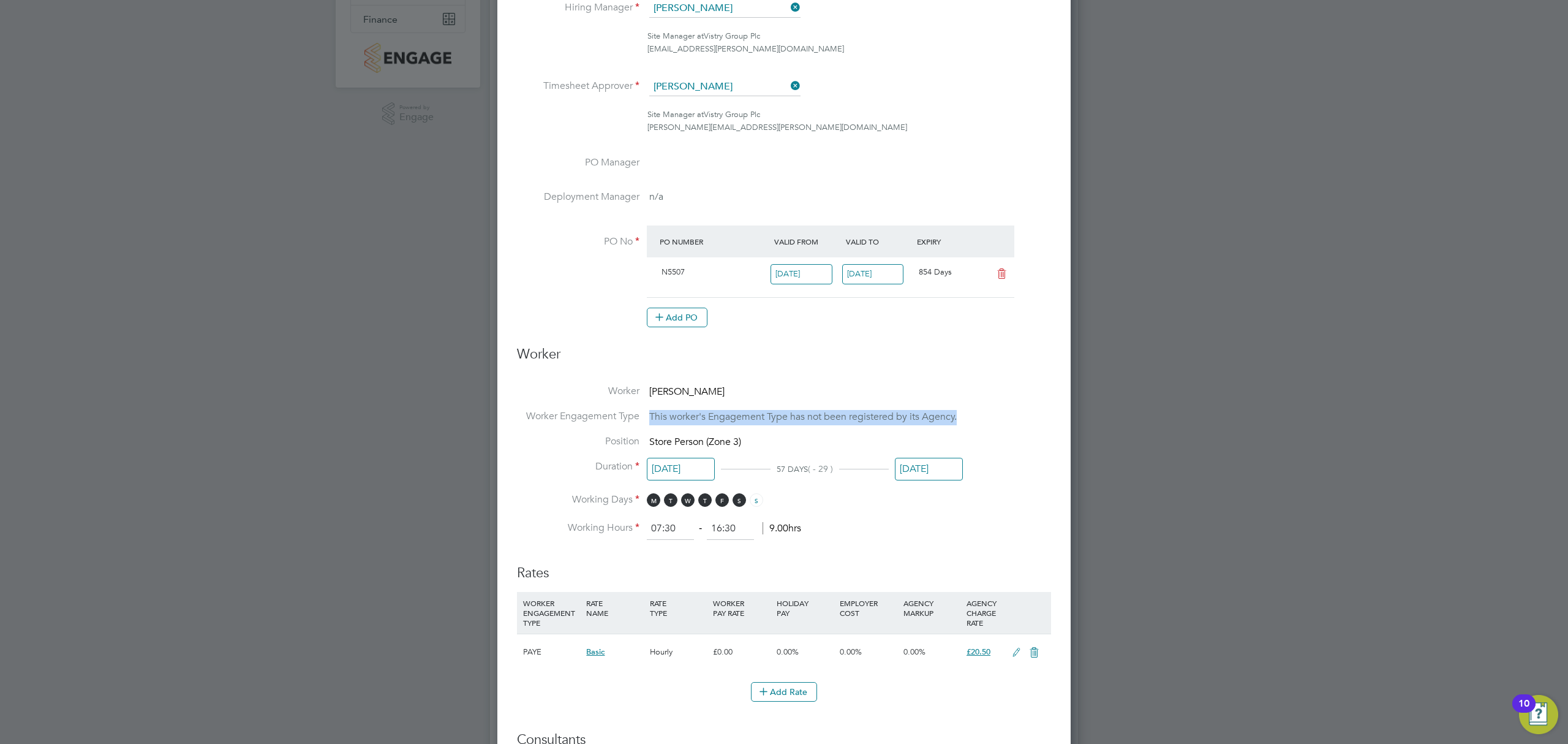
click at [915, 414] on span "This worker's Engagement Type has not been registered by its Agency." at bounding box center [803, 416] width 308 height 12
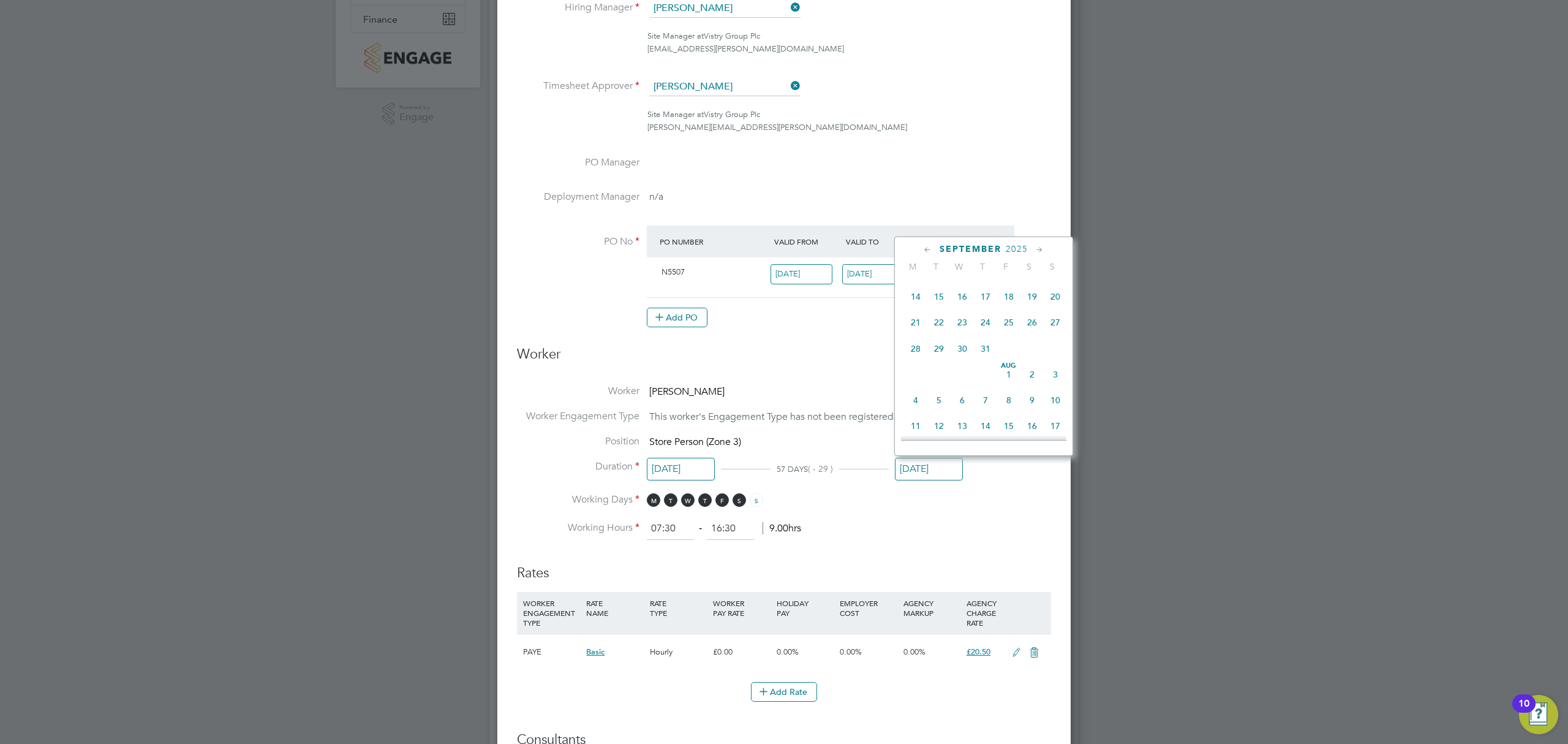
click at [905, 461] on input "[DATE]" at bounding box center [929, 468] width 68 height 23
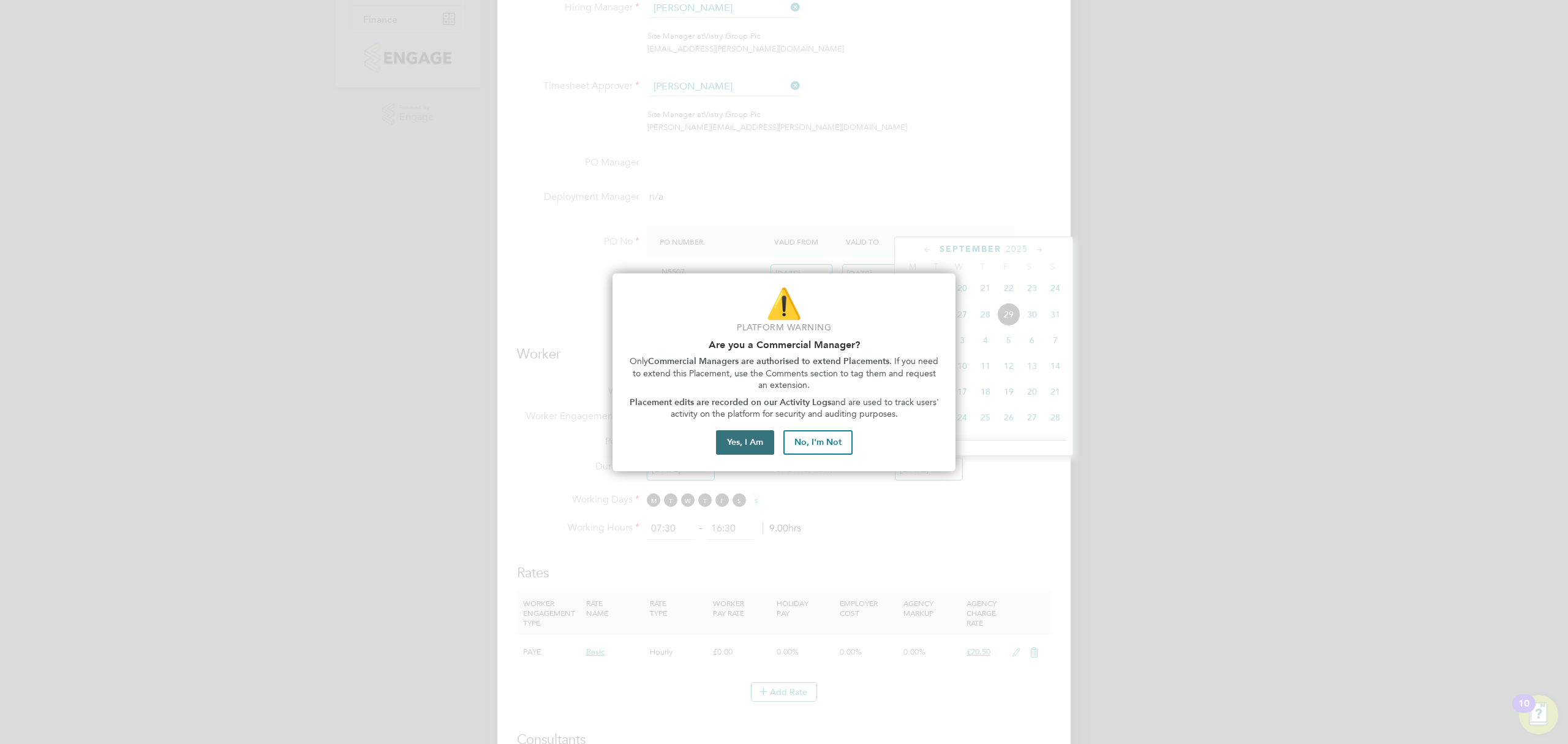
click at [743, 444] on button "Yes, I Am" at bounding box center [745, 442] width 58 height 25
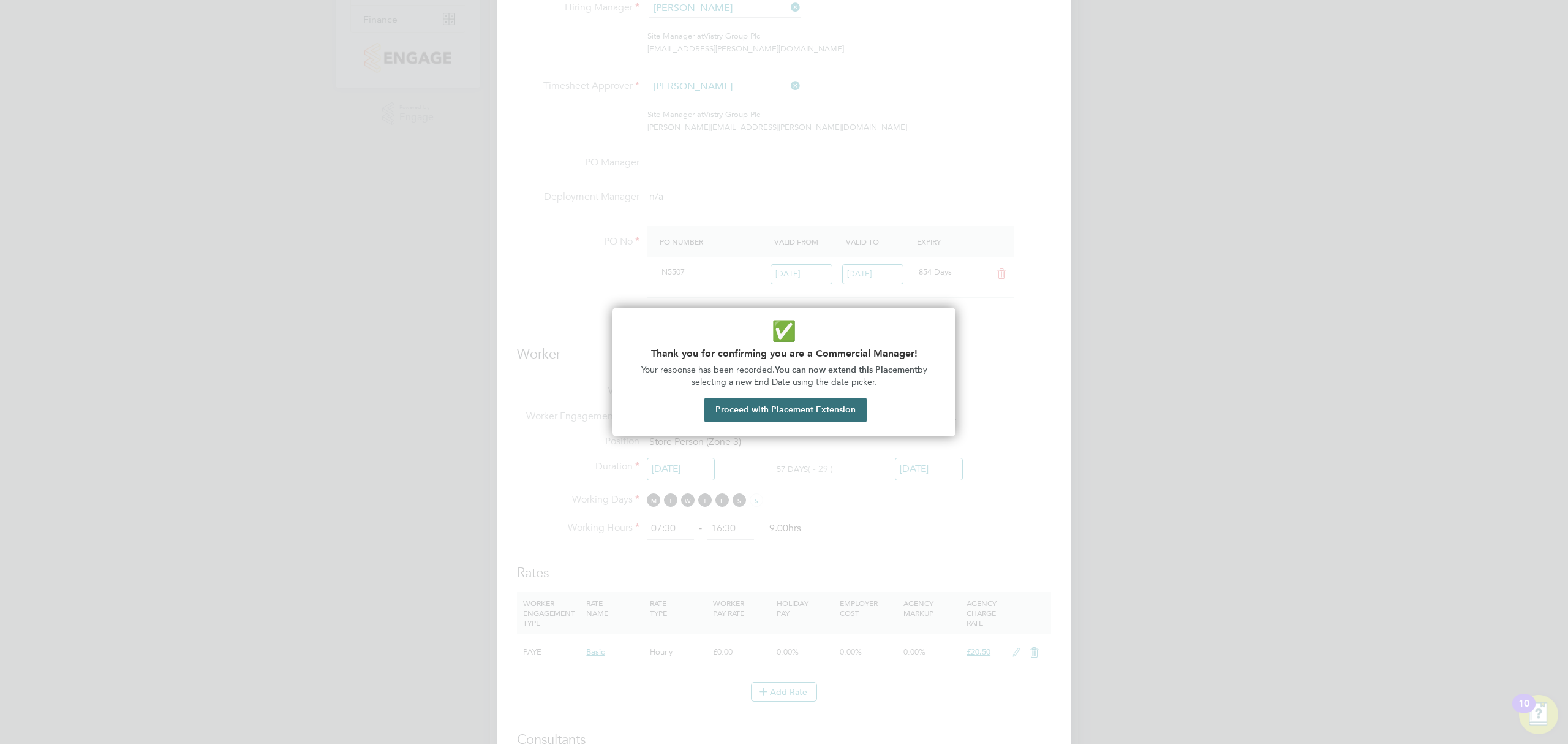
click at [833, 402] on button "Proceed with Placement Extension" at bounding box center [785, 409] width 162 height 25
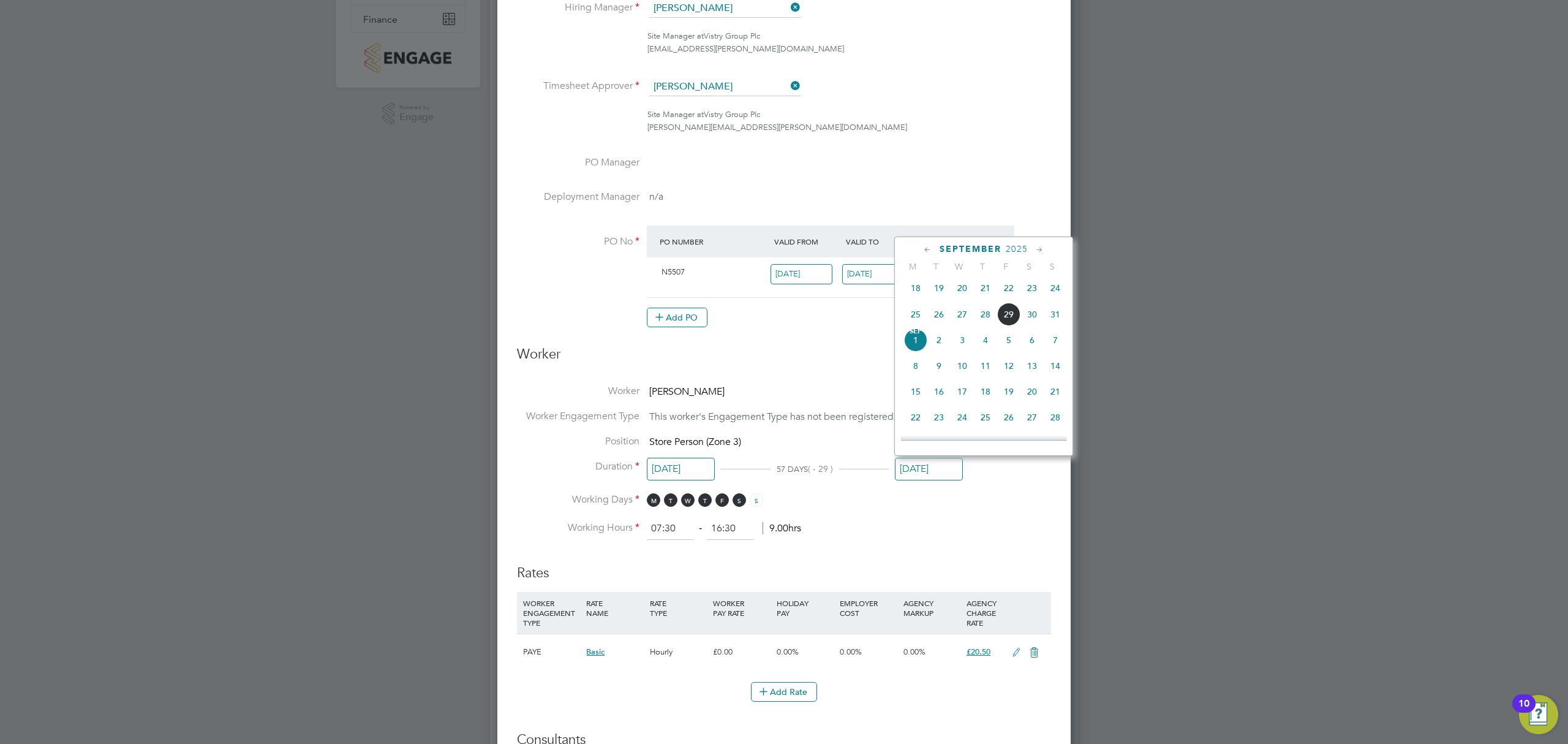
click at [918, 343] on span "[DATE]" at bounding box center [916, 341] width 24 height 24
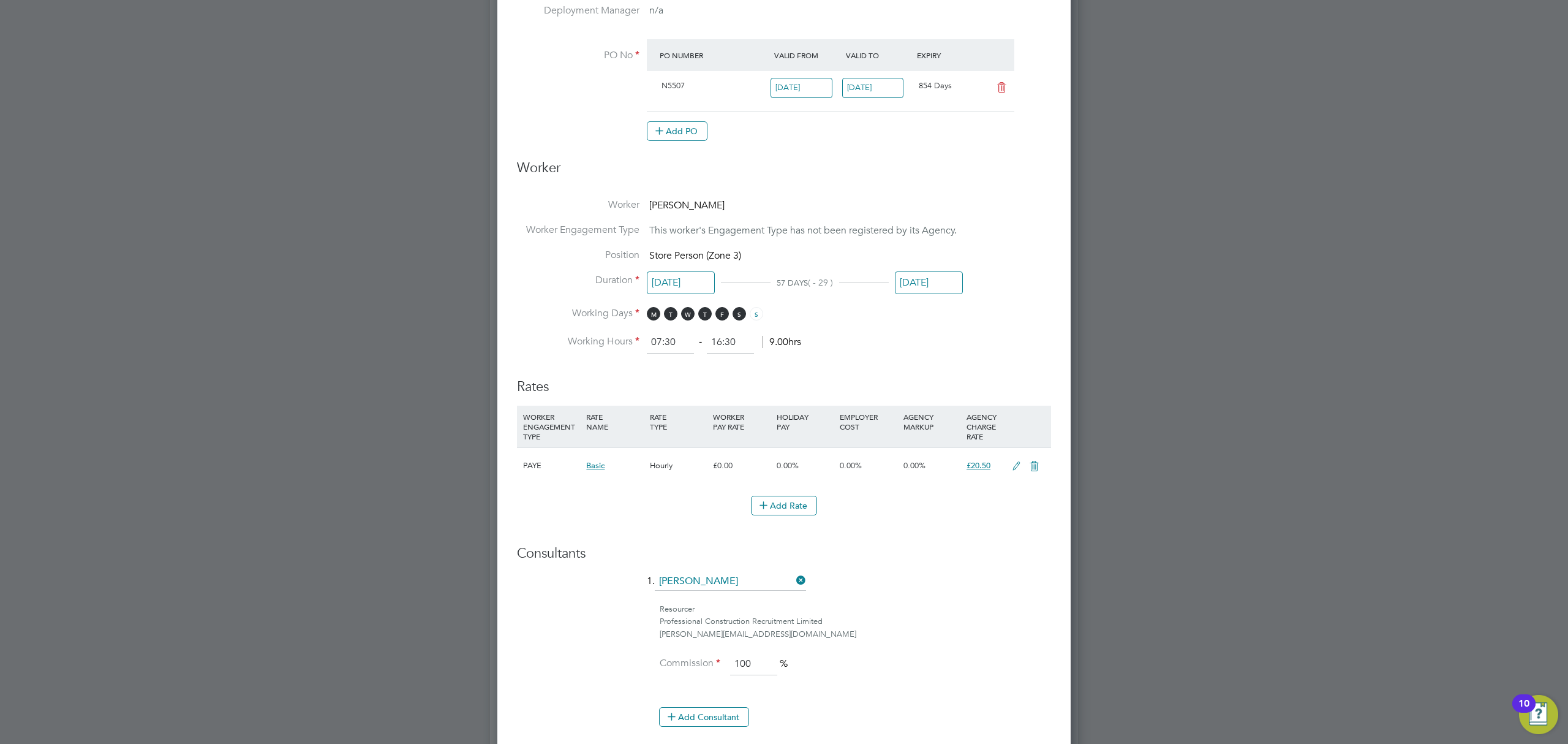
scroll to position [653, 0]
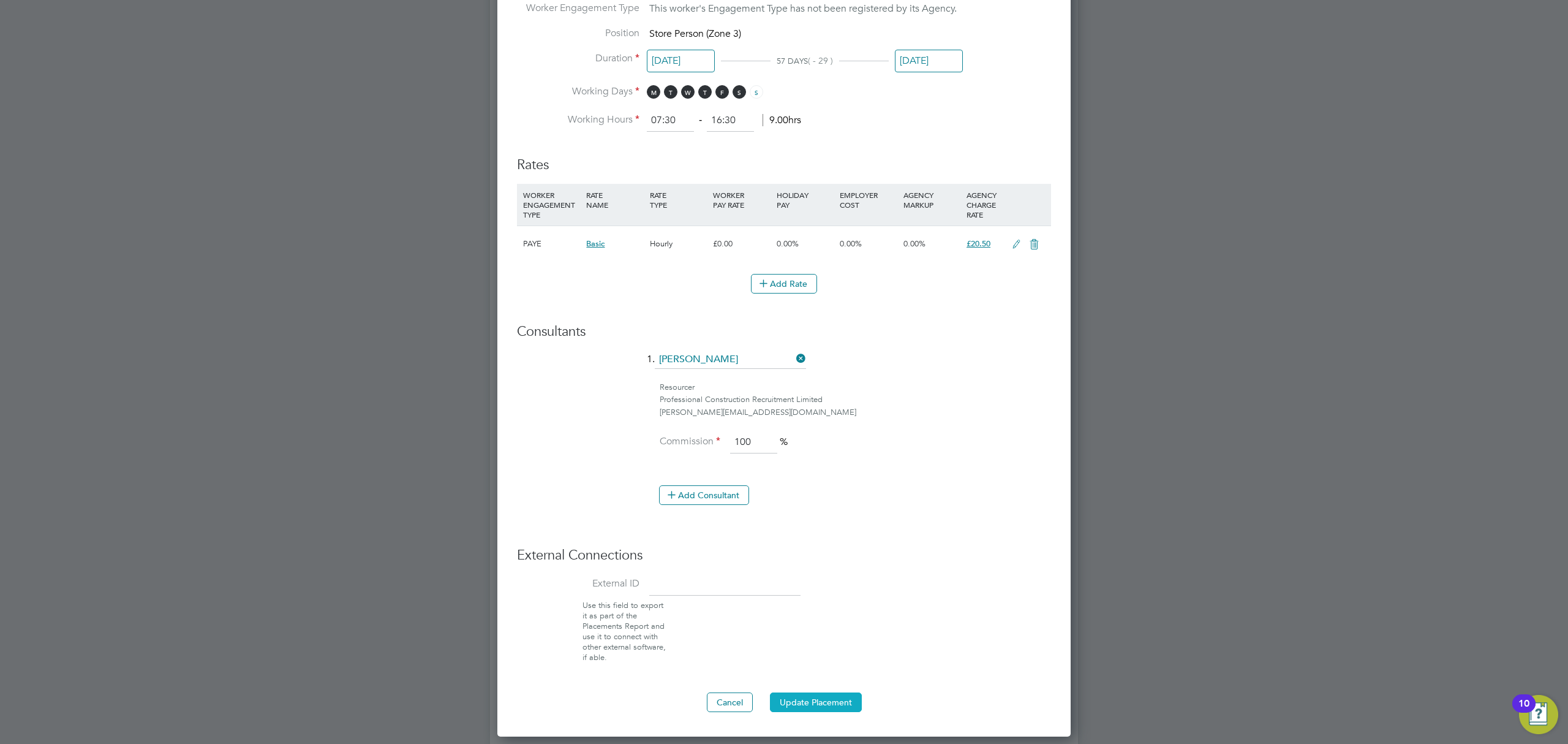
click at [828, 706] on button "Update Placement" at bounding box center [815, 703] width 91 height 20
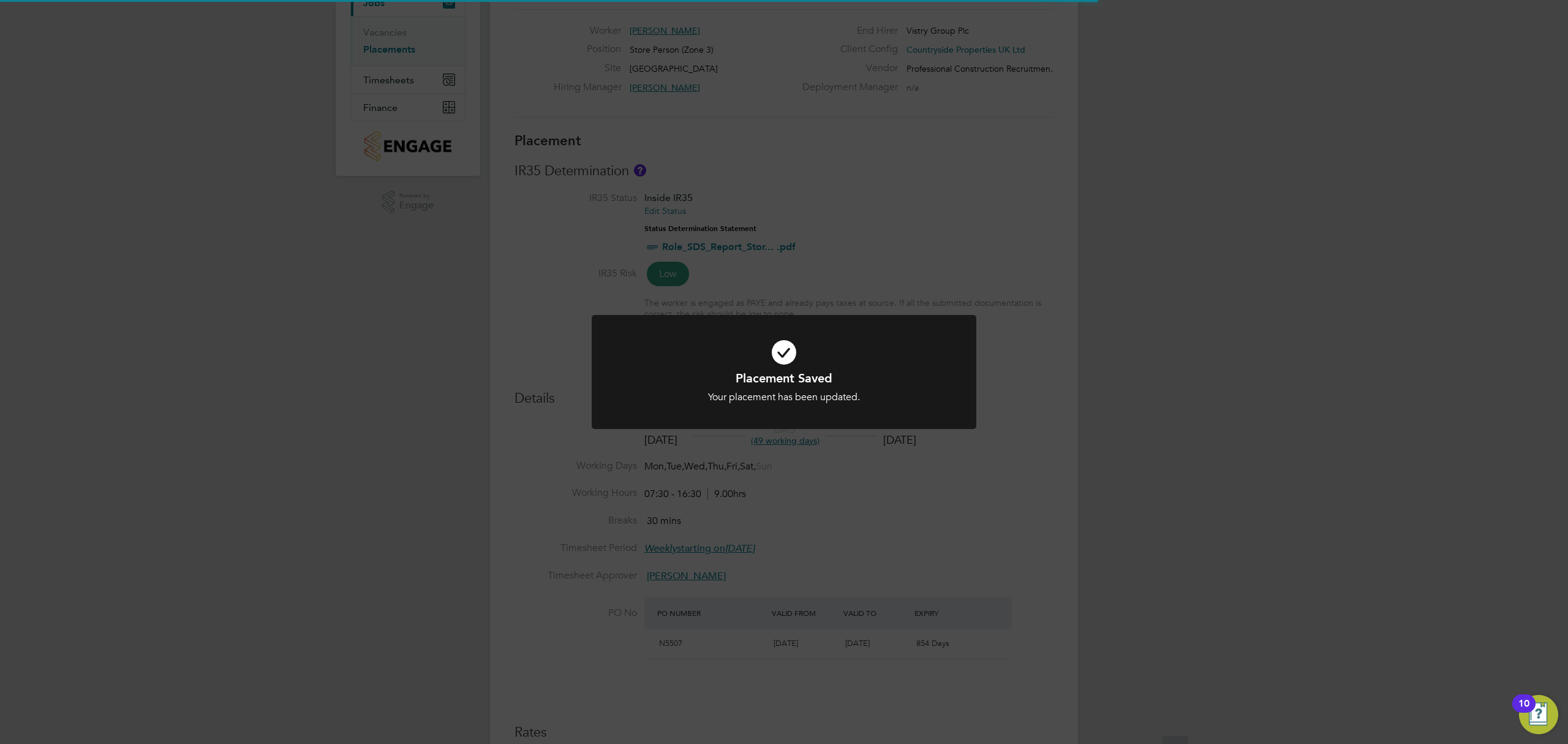
scroll to position [14, 0]
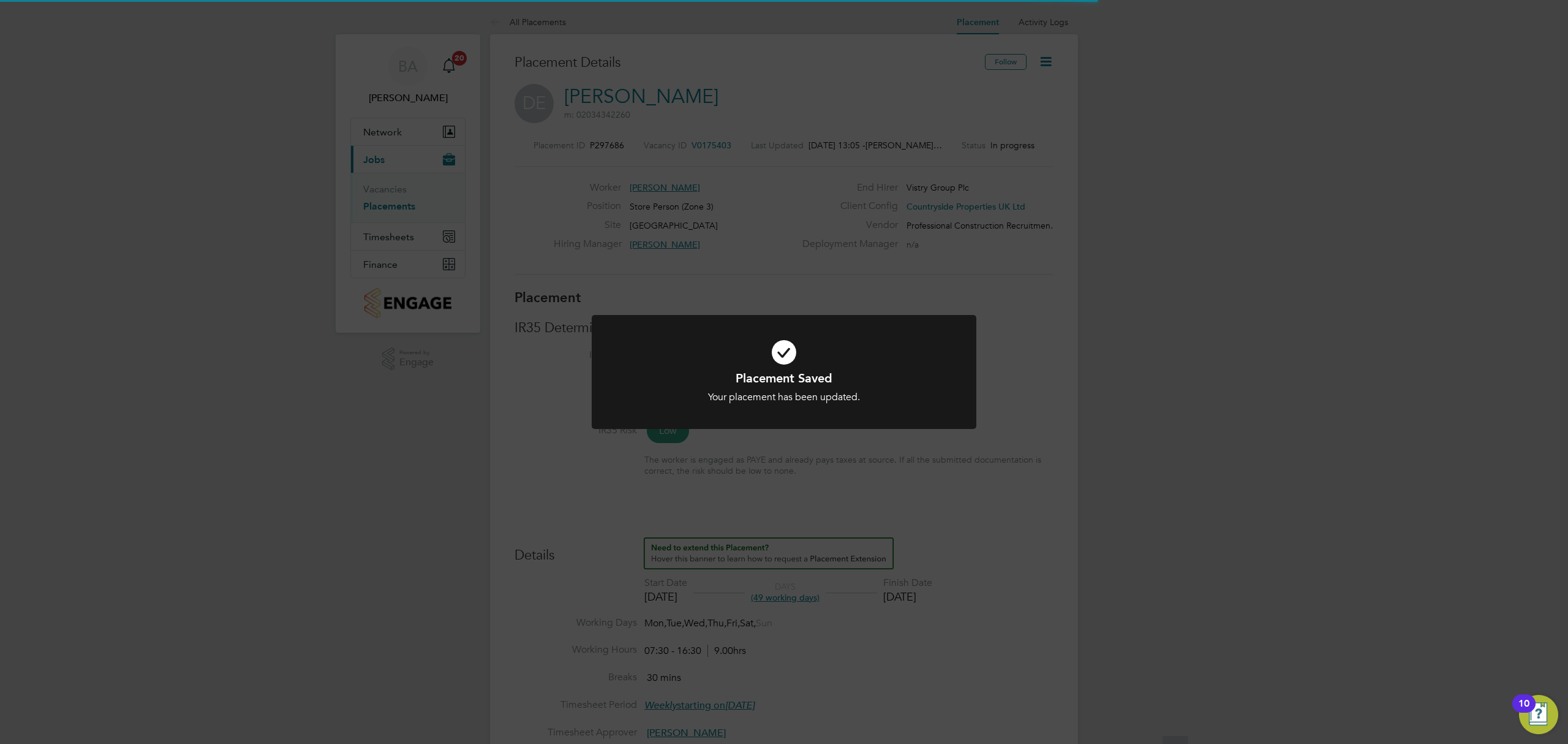
click at [1272, 427] on div "Placement Saved Your placement has been updated. Cancel Okay" at bounding box center [784, 372] width 1568 height 744
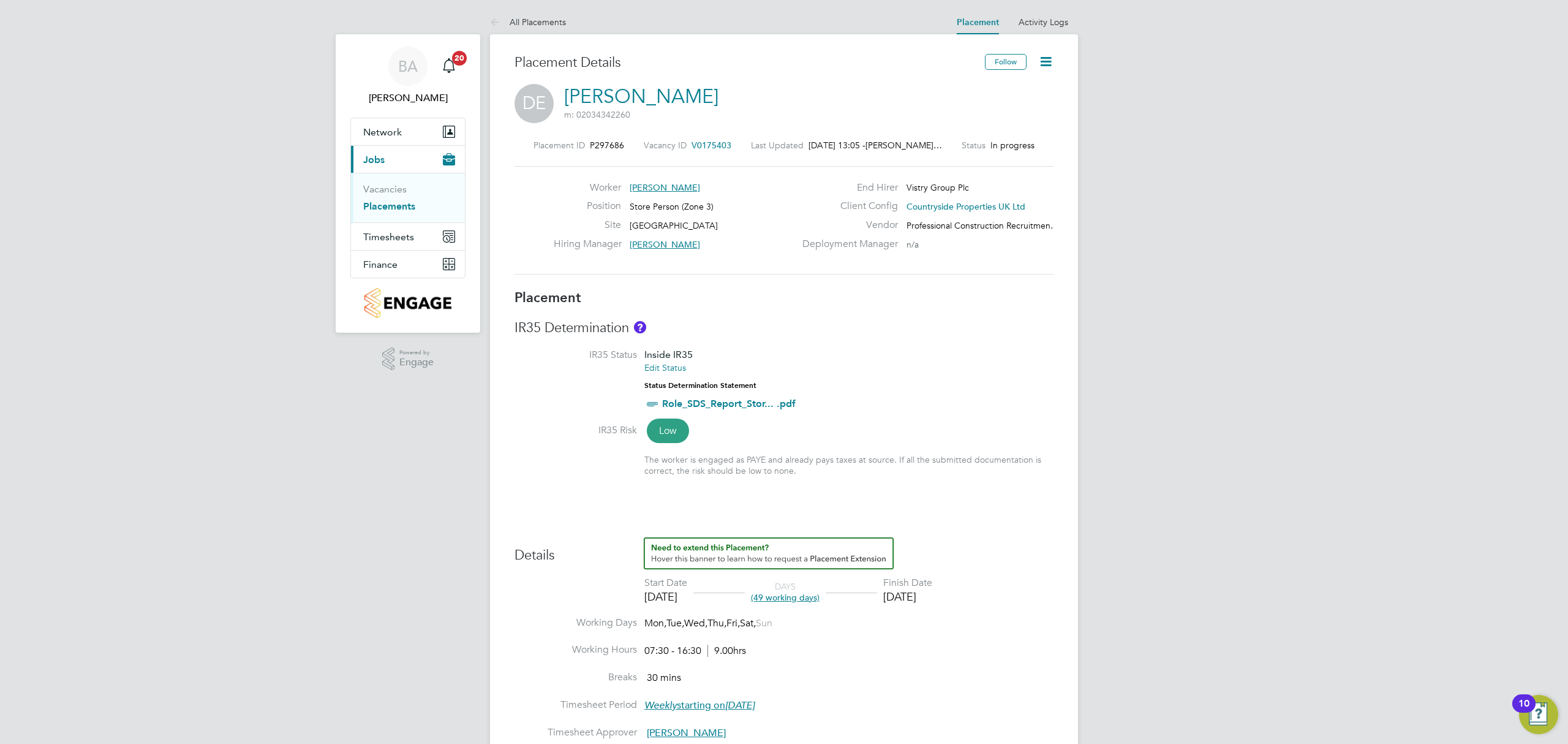
click at [391, 204] on link "Placements" at bounding box center [389, 207] width 52 height 12
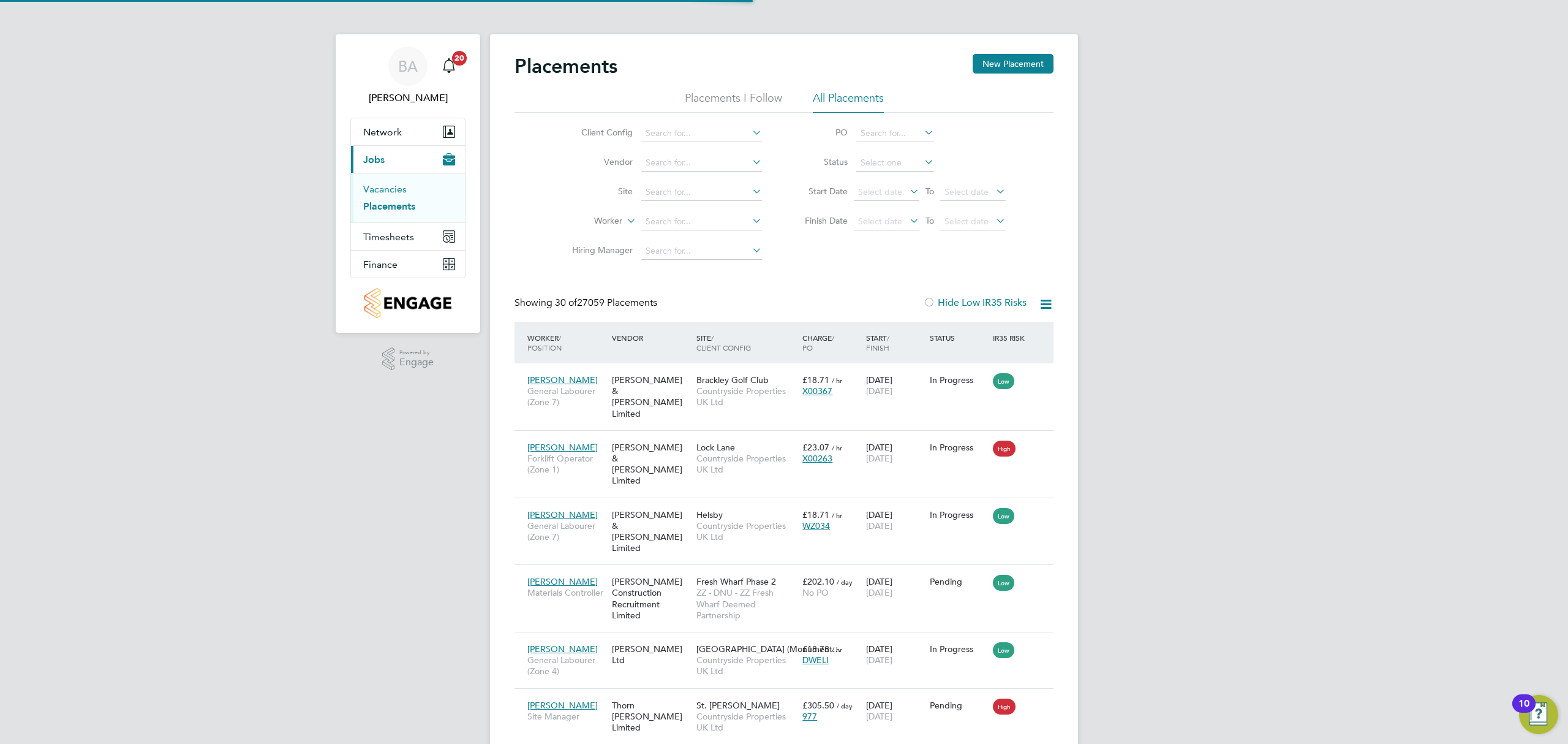
scroll to position [45, 106]
click at [395, 193] on link "Vacancies" at bounding box center [385, 189] width 43 height 12
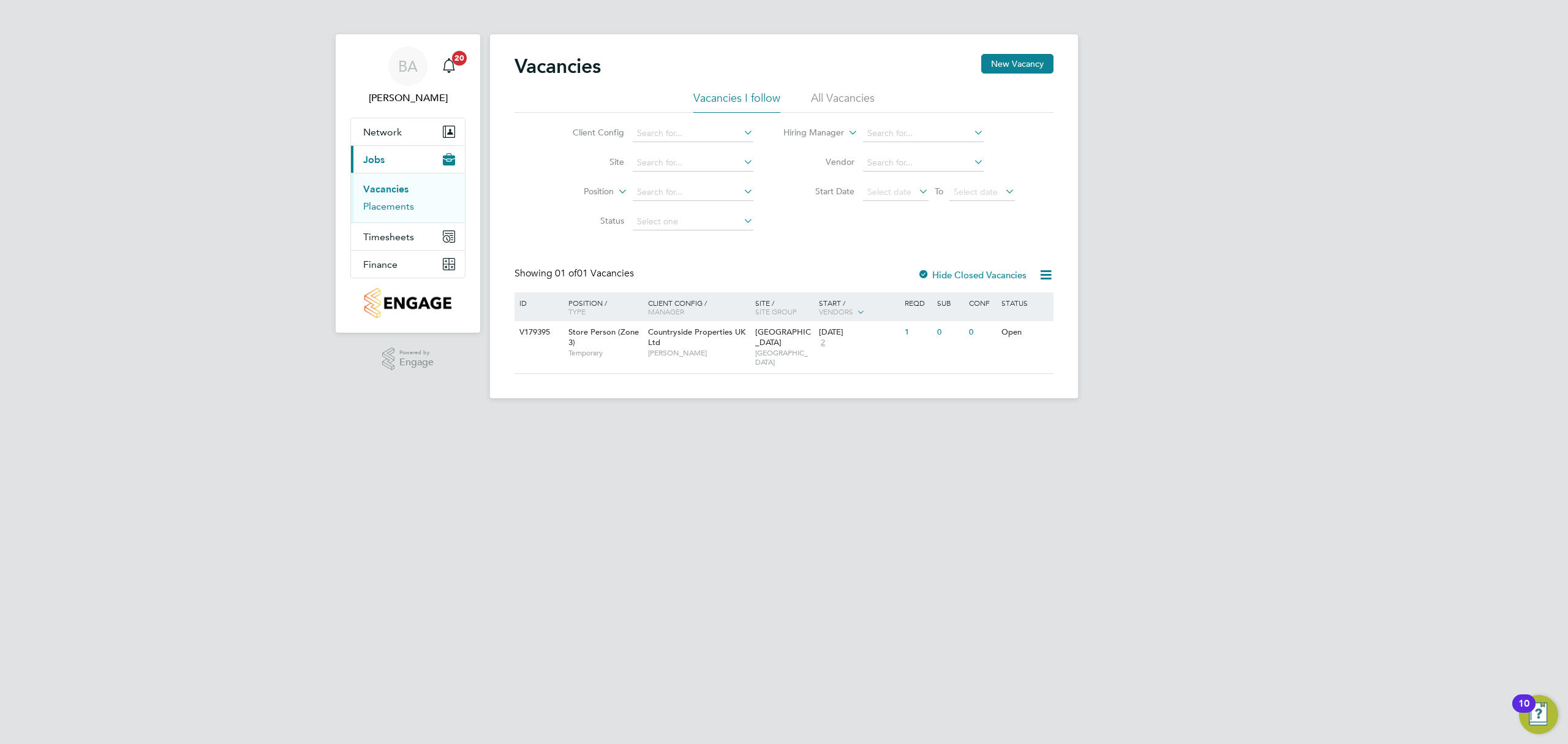
click at [401, 211] on link "Placements" at bounding box center [389, 207] width 51 height 12
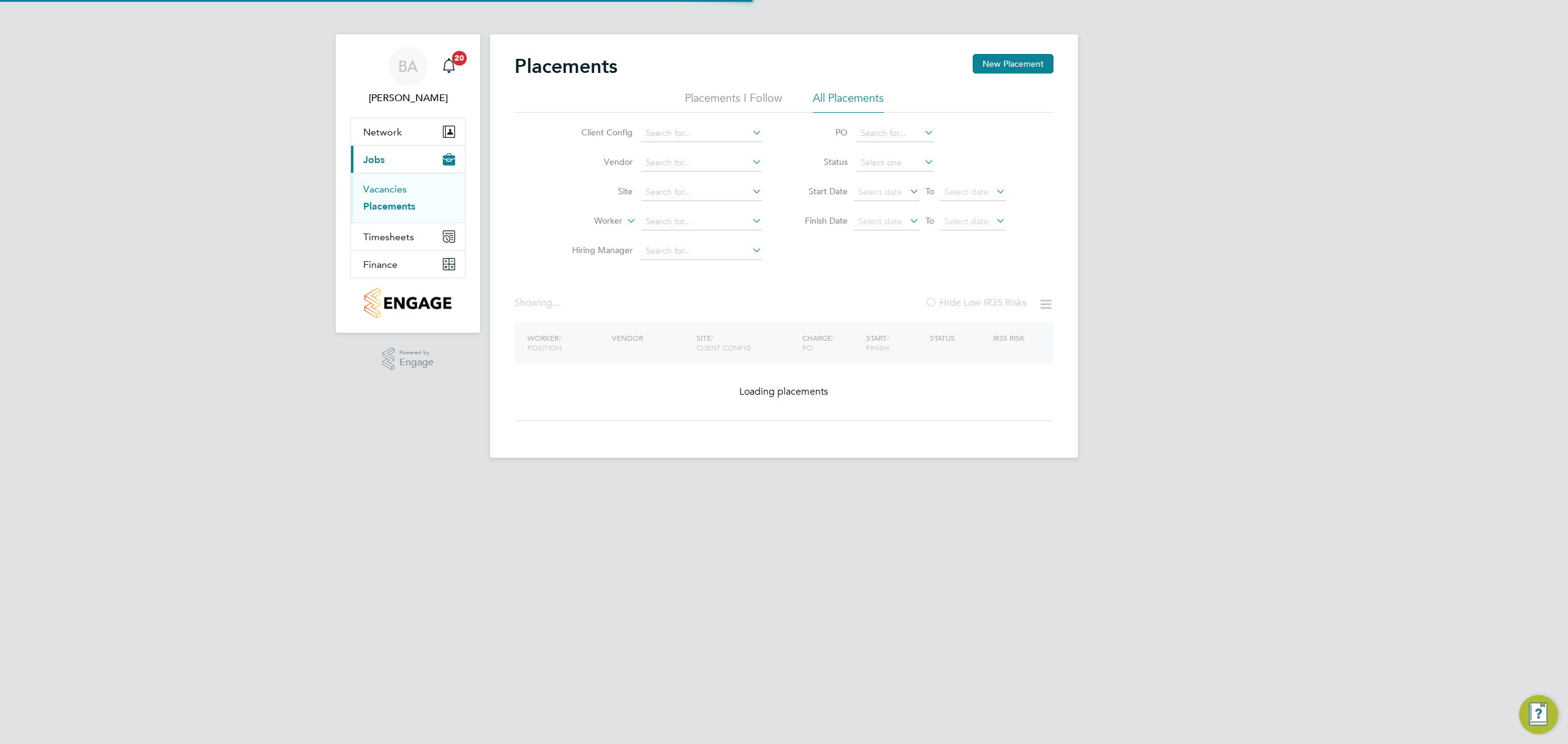
click at [403, 194] on link "Vacancies" at bounding box center [385, 189] width 43 height 12
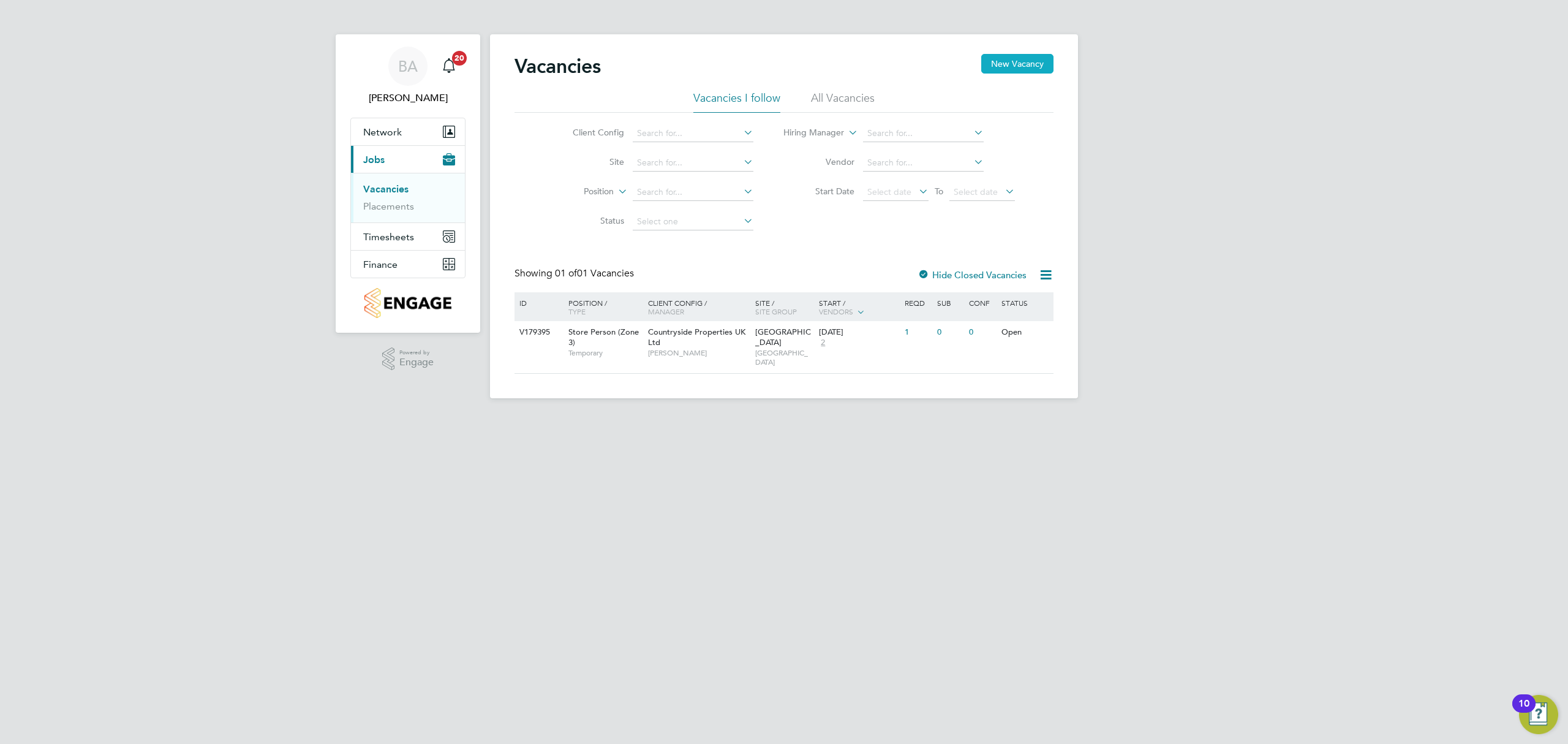
click at [1008, 66] on button "New Vacancy" at bounding box center [1017, 64] width 72 height 20
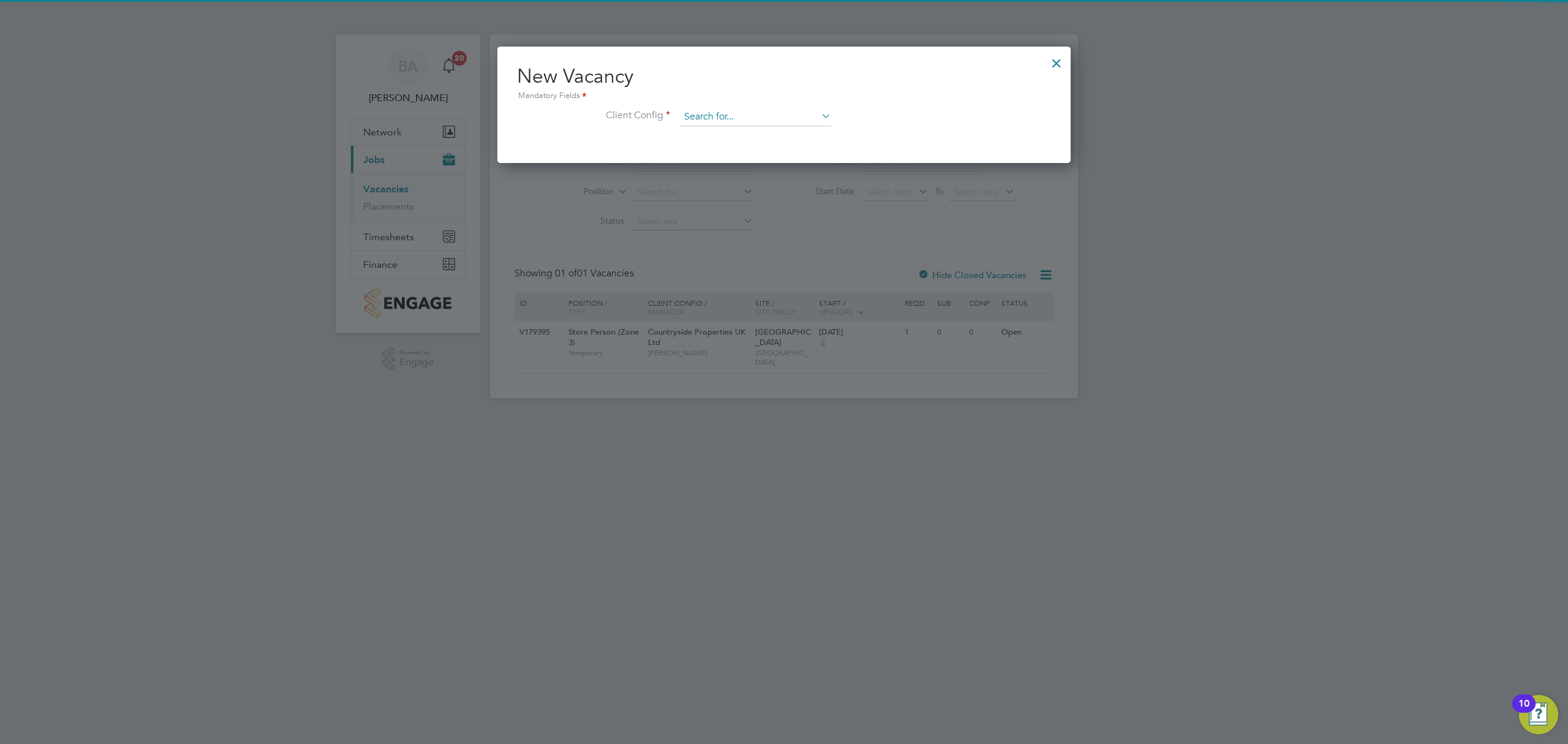
click at [768, 118] on input at bounding box center [755, 117] width 151 height 19
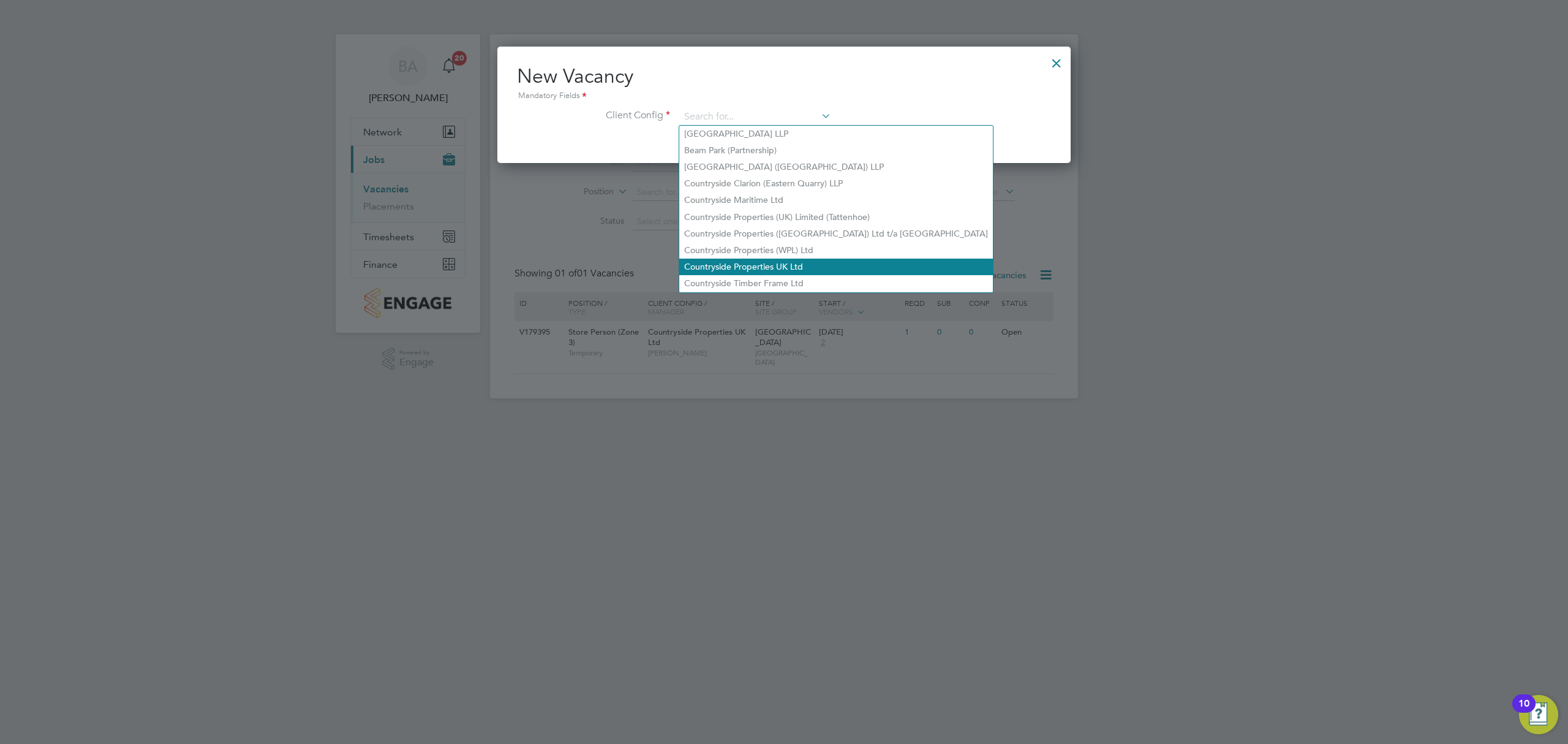
click at [741, 259] on li "Countryside Properties UK Ltd" at bounding box center [836, 267] width 314 height 17
type input "Countryside Properties UK Ltd"
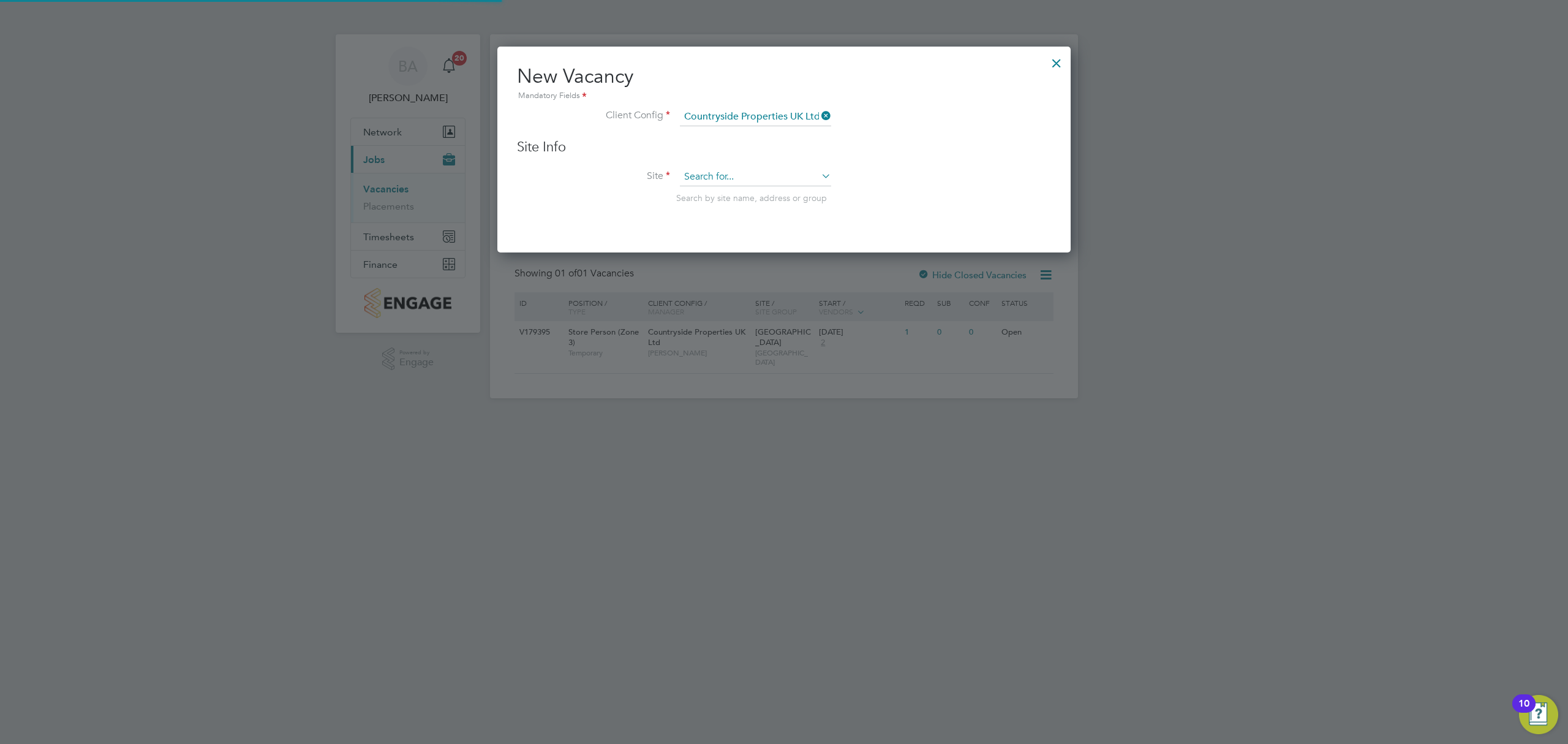
click at [709, 177] on input at bounding box center [755, 177] width 151 height 19
click at [691, 188] on b "[PERSON_NAME]" at bounding box center [720, 193] width 71 height 11
type input "[GEOGRAPHIC_DATA]"
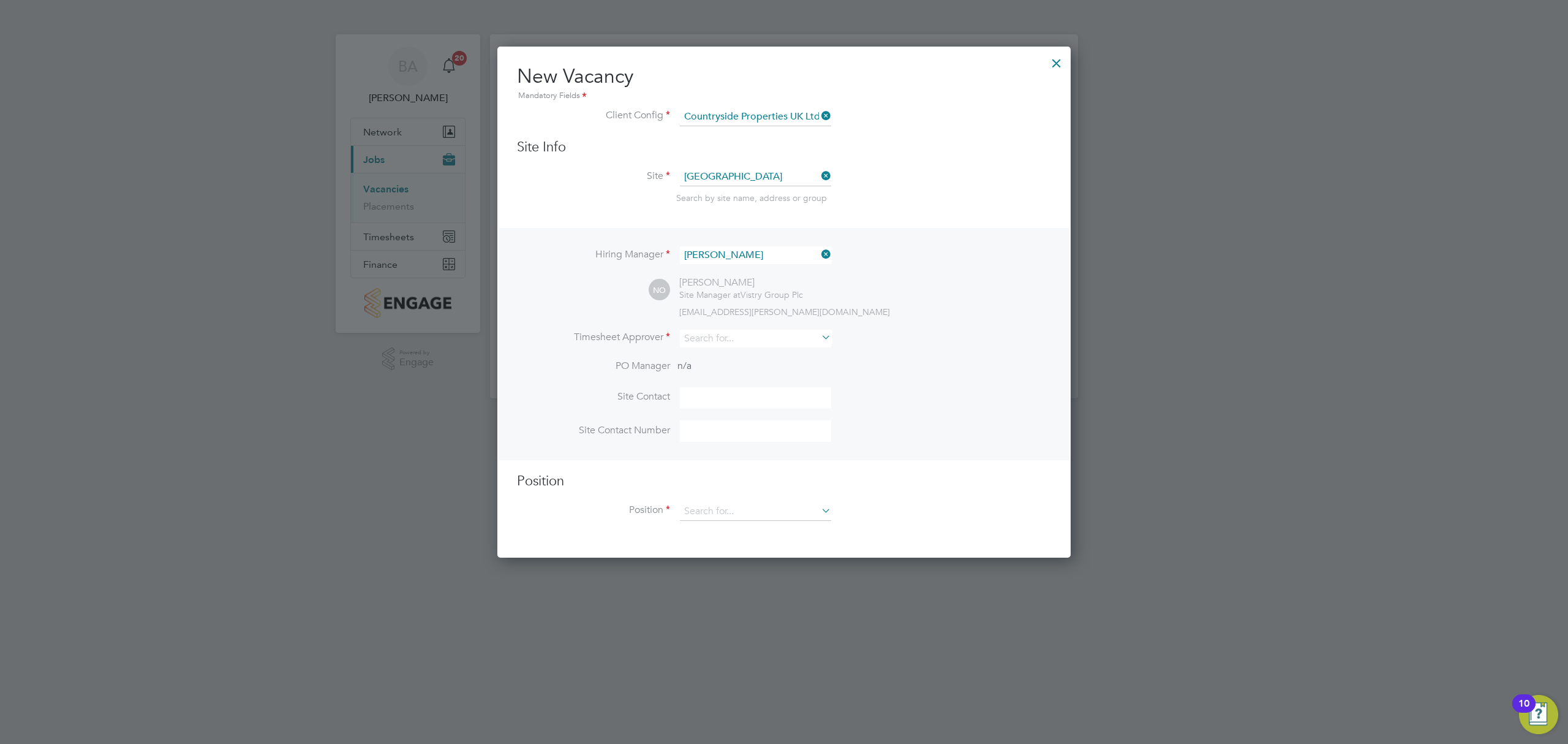
click at [726, 345] on li "Timesheet Approver" at bounding box center [784, 344] width 534 height 31
click at [729, 340] on input at bounding box center [755, 339] width 151 height 18
click at [727, 353] on li "[PERSON_NAME]" at bounding box center [761, 353] width 163 height 17
type input "[PERSON_NAME]"
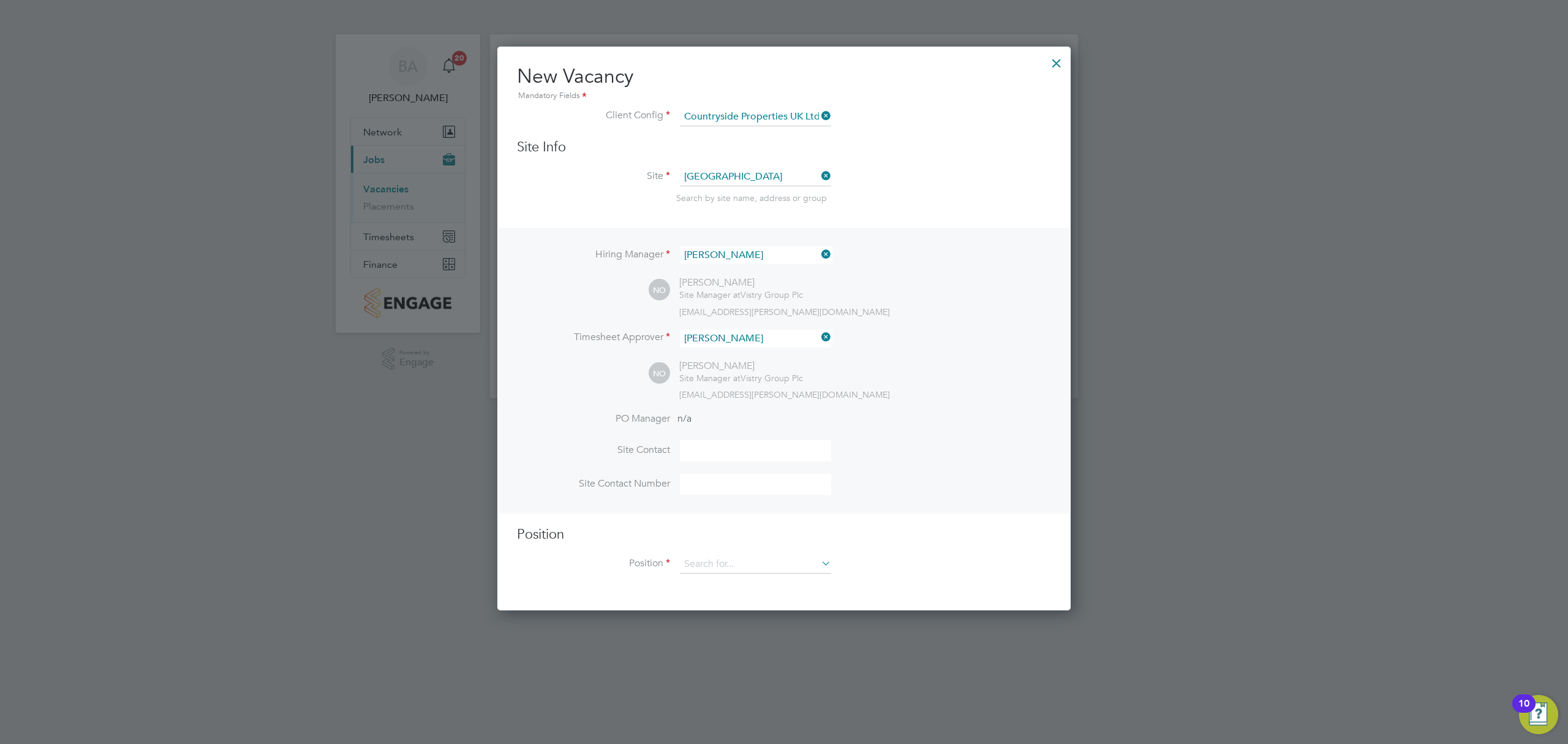
drag, startPoint x: 729, startPoint y: 456, endPoint x: 731, endPoint y: 464, distance: 8.2
click at [729, 456] on input at bounding box center [755, 451] width 151 height 22
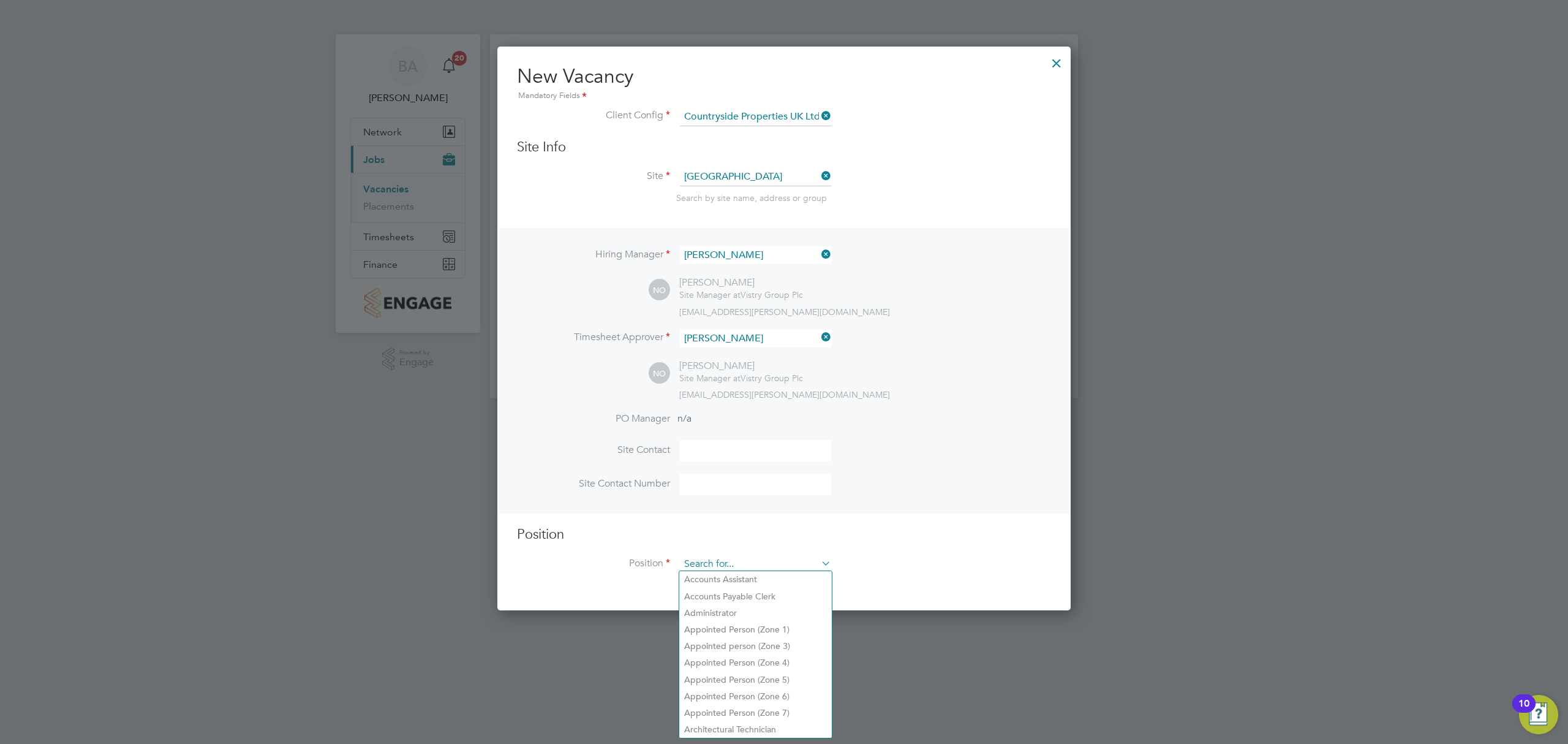
click at [738, 557] on input at bounding box center [755, 564] width 151 height 19
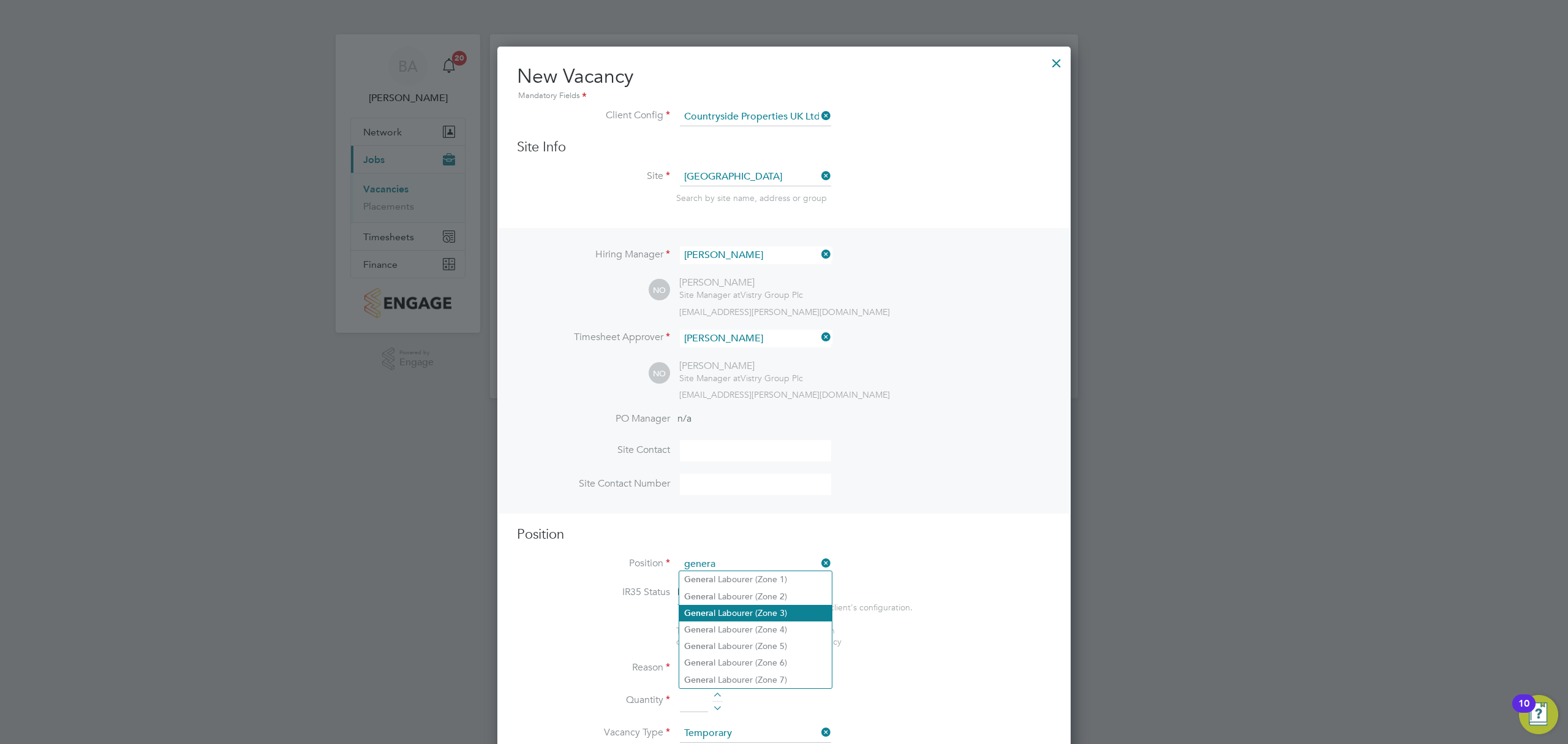
click at [757, 611] on li "Genera l Labourer (Zone 3)" at bounding box center [755, 613] width 152 height 17
type input "General Labourer (Zone 3)"
type textarea "- General labouring duties - Supporting the trades on site - Moving materials a…"
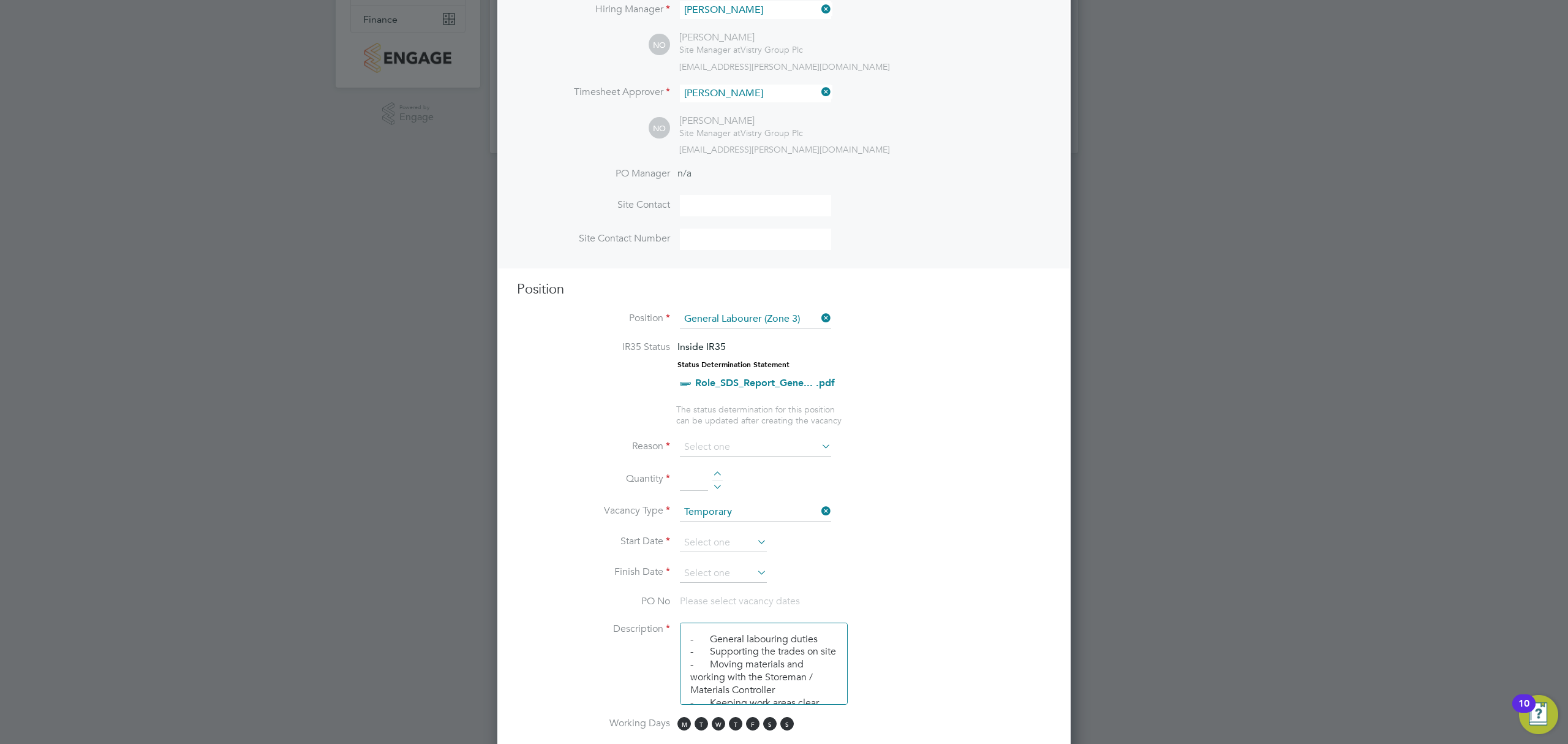
click at [754, 540] on icon at bounding box center [754, 541] width 0 height 17
click at [720, 449] on span "2" at bounding box center [724, 438] width 24 height 24
type input "[DATE]"
click at [754, 569] on icon at bounding box center [754, 572] width 0 height 17
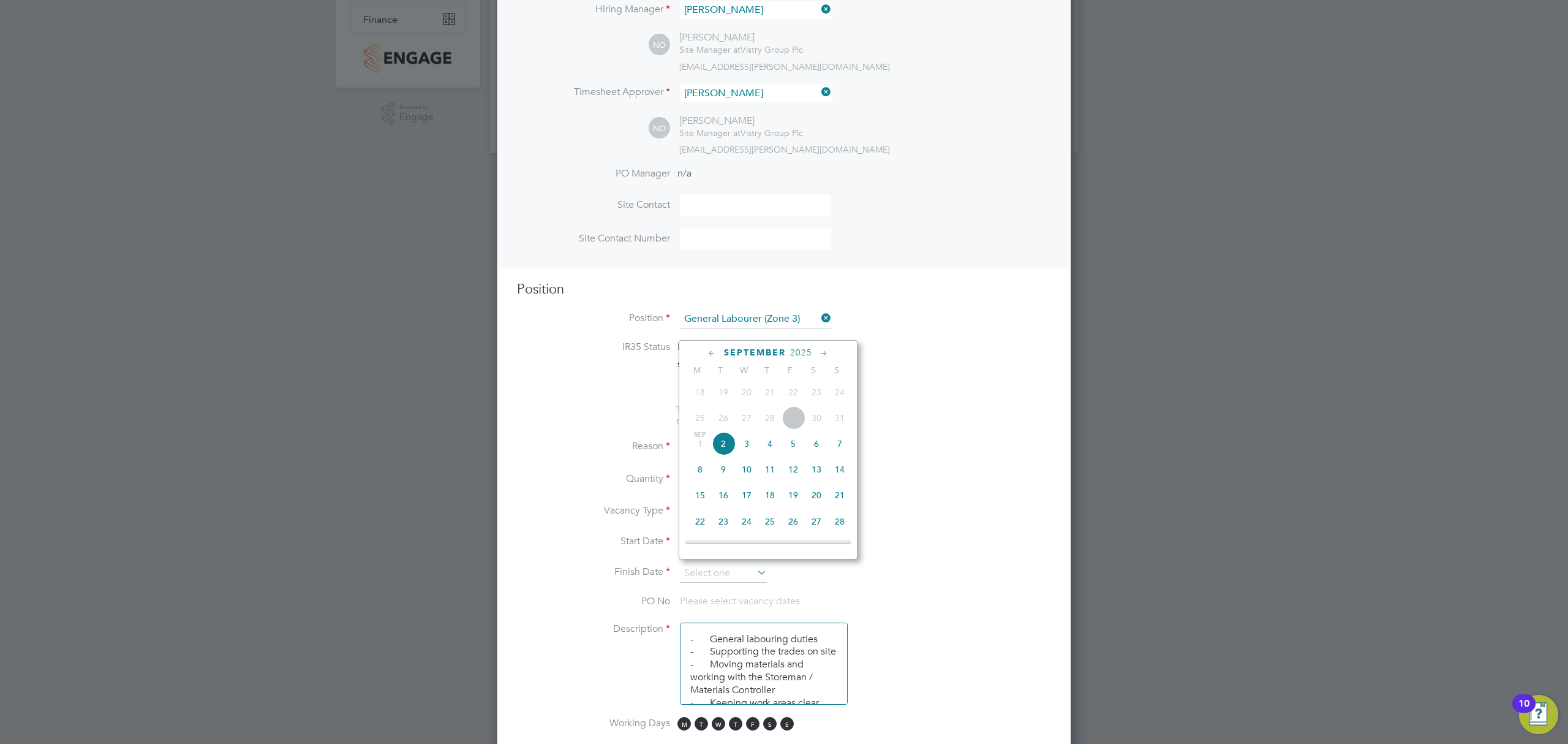
click at [746, 443] on span "3" at bounding box center [747, 444] width 24 height 24
type input "[DATE]"
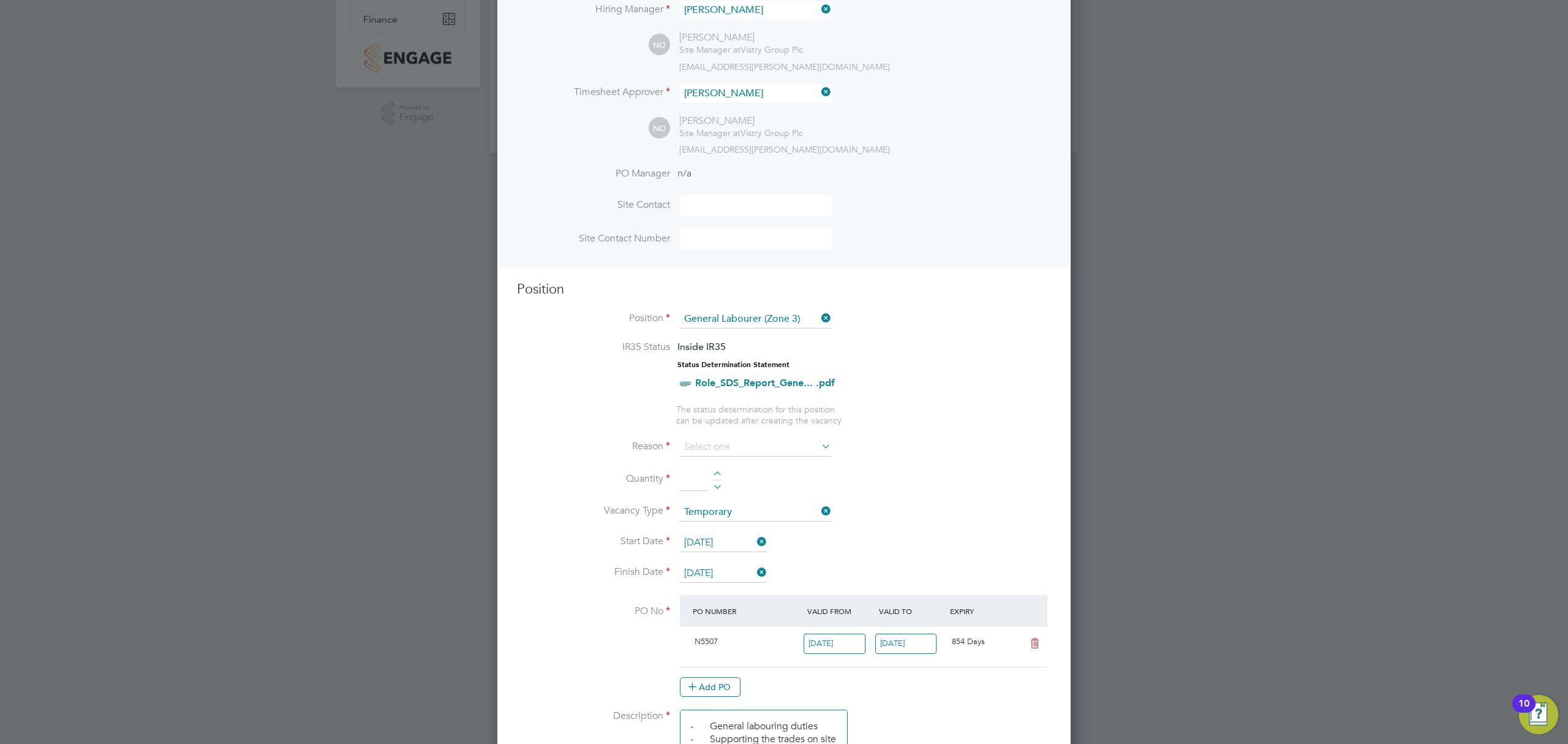
click at [718, 468] on li "Quantity" at bounding box center [784, 485] width 534 height 34
click at [712, 471] on div at bounding box center [717, 475] width 11 height 9
type input "1"
click at [774, 449] on input at bounding box center [755, 447] width 151 height 19
click at [731, 555] on li "Vacant Role" at bounding box center [755, 558] width 152 height 16
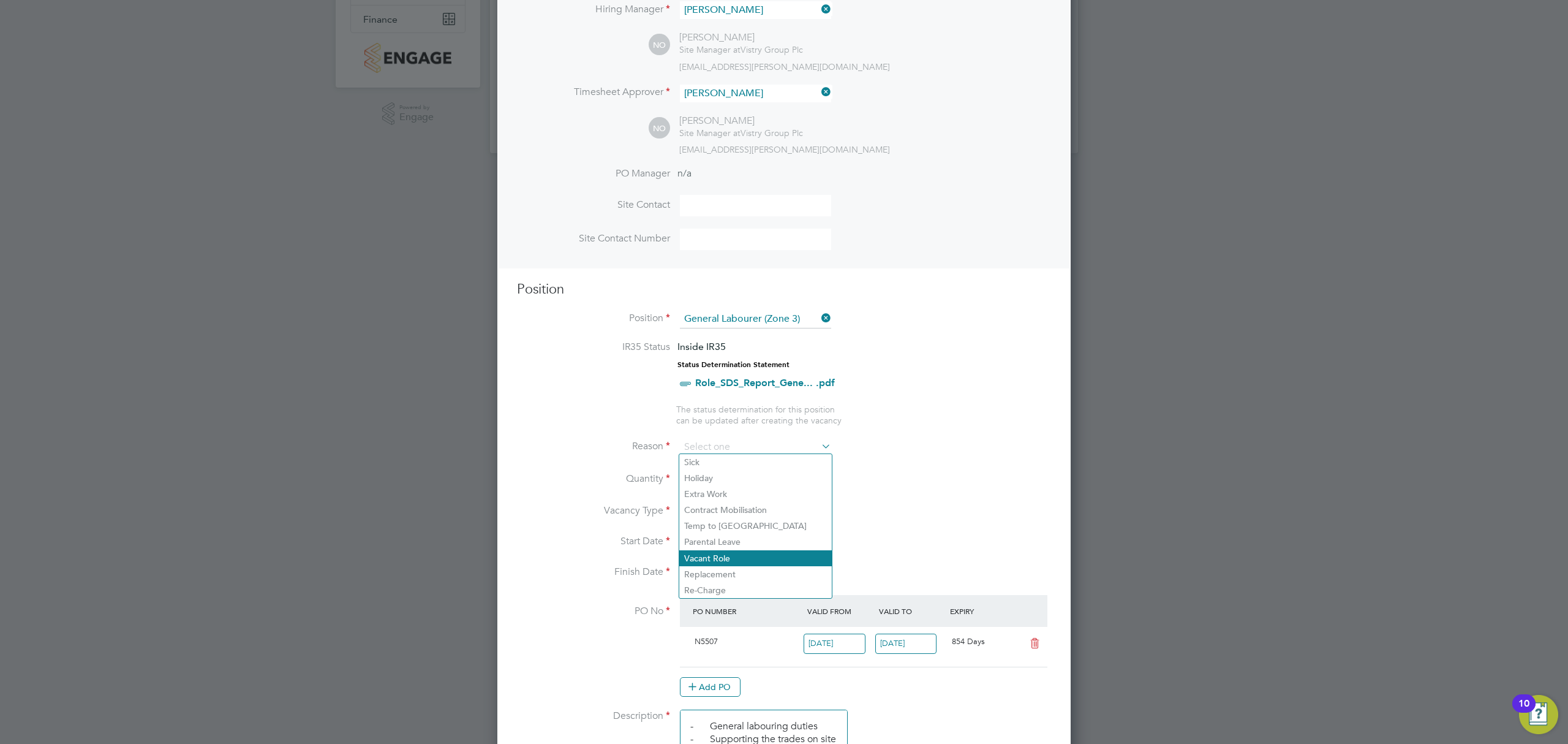
type input "Vacant Role"
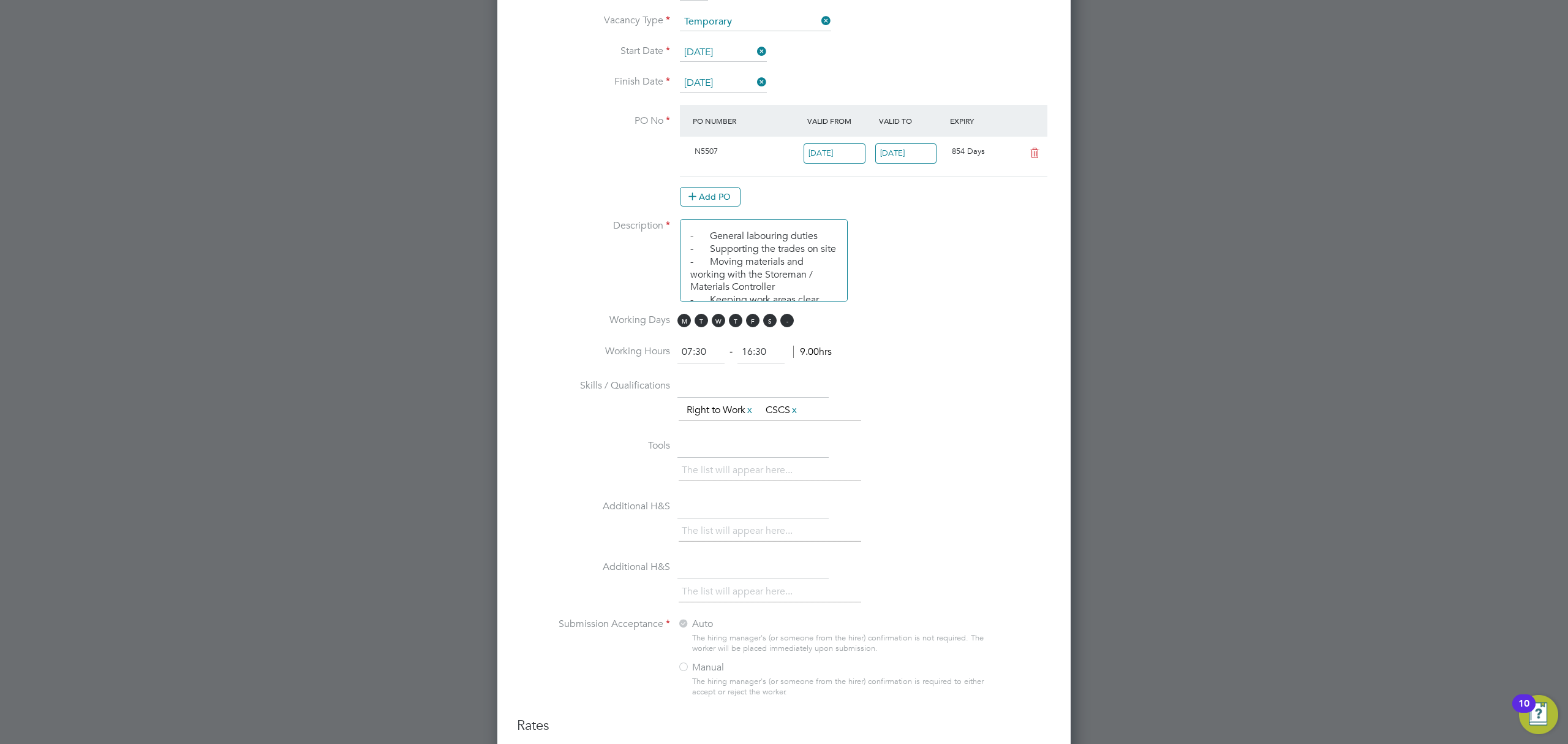
click at [790, 319] on span "S" at bounding box center [787, 321] width 14 height 14
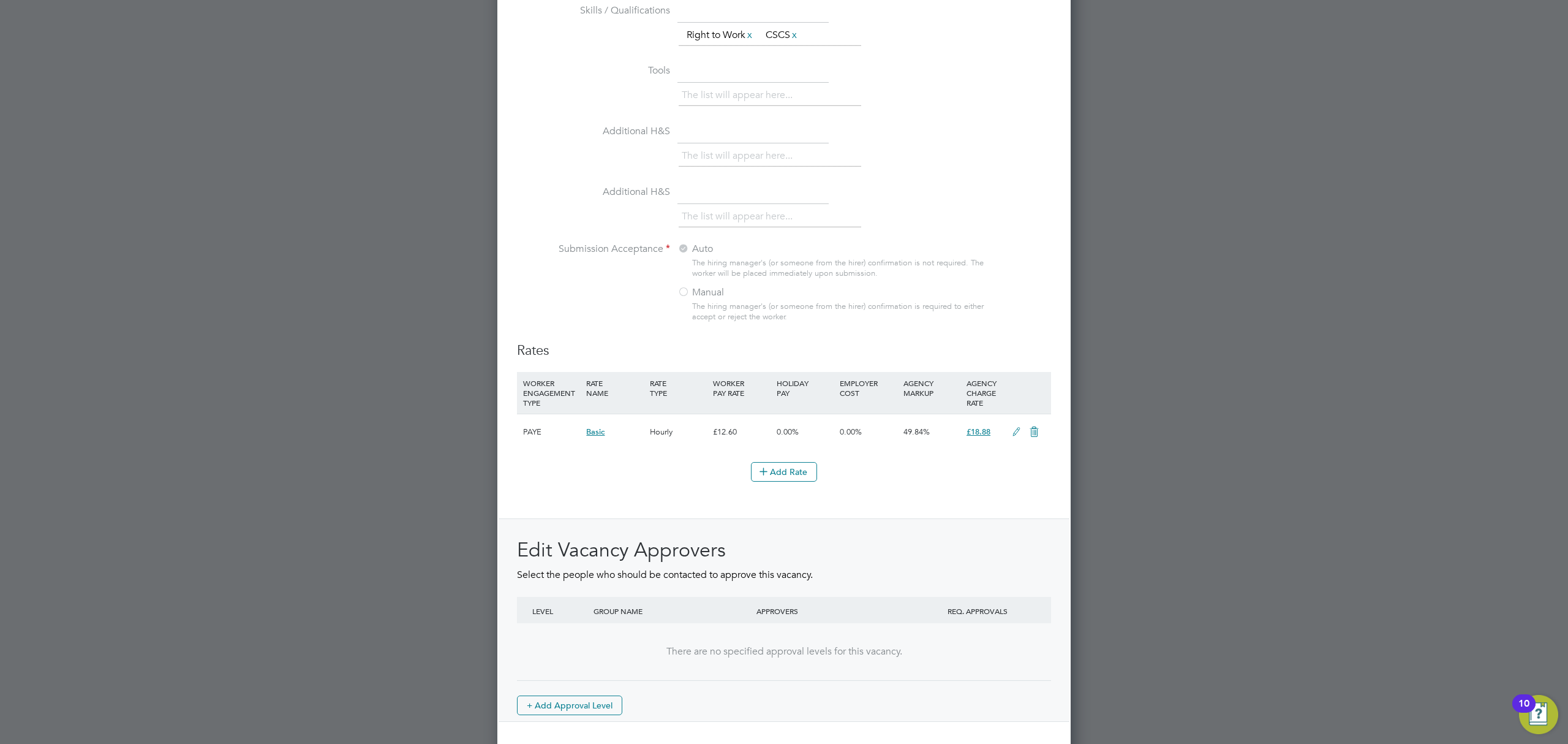
scroll to position [1155, 0]
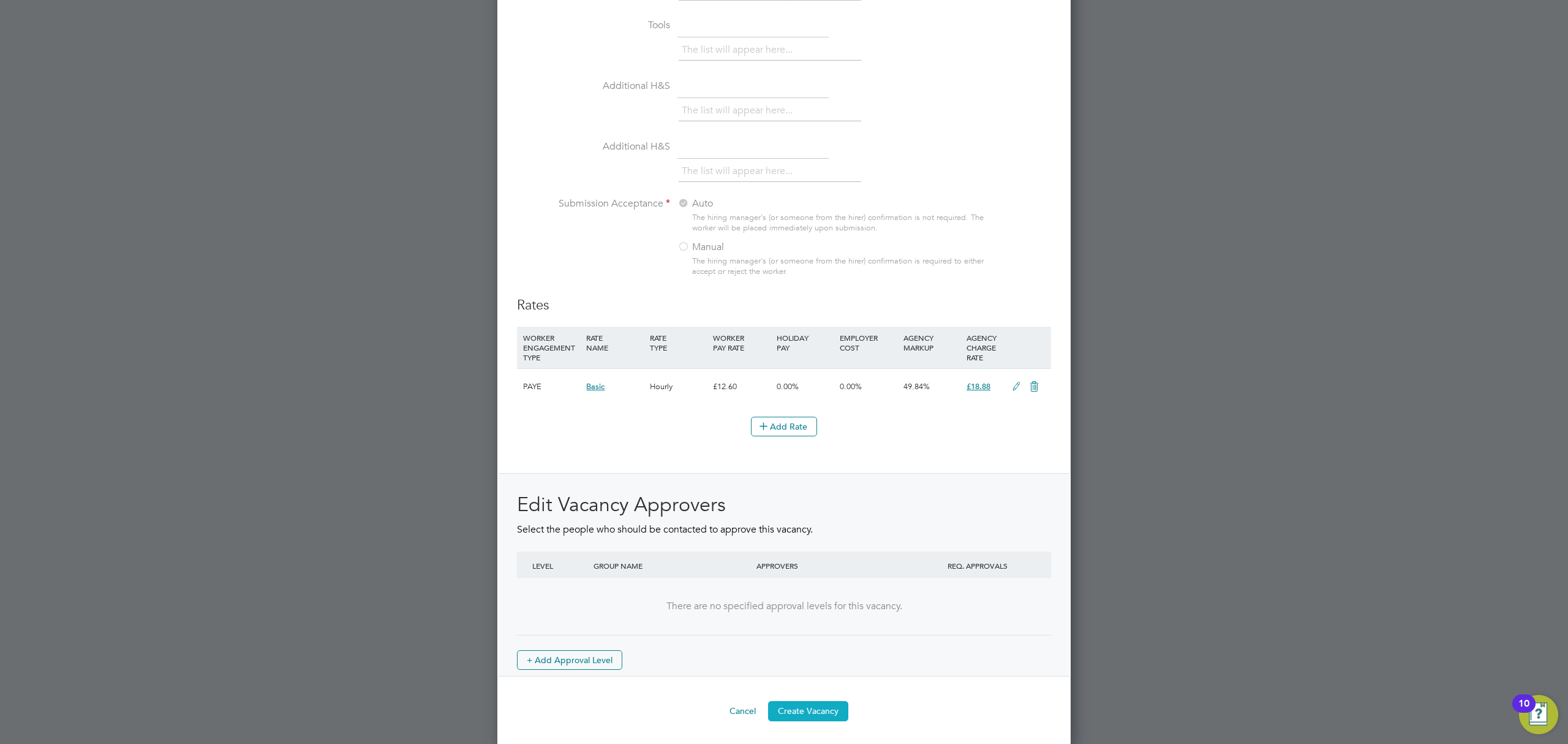
click at [828, 710] on button "Create Vacancy" at bounding box center [809, 711] width 81 height 20
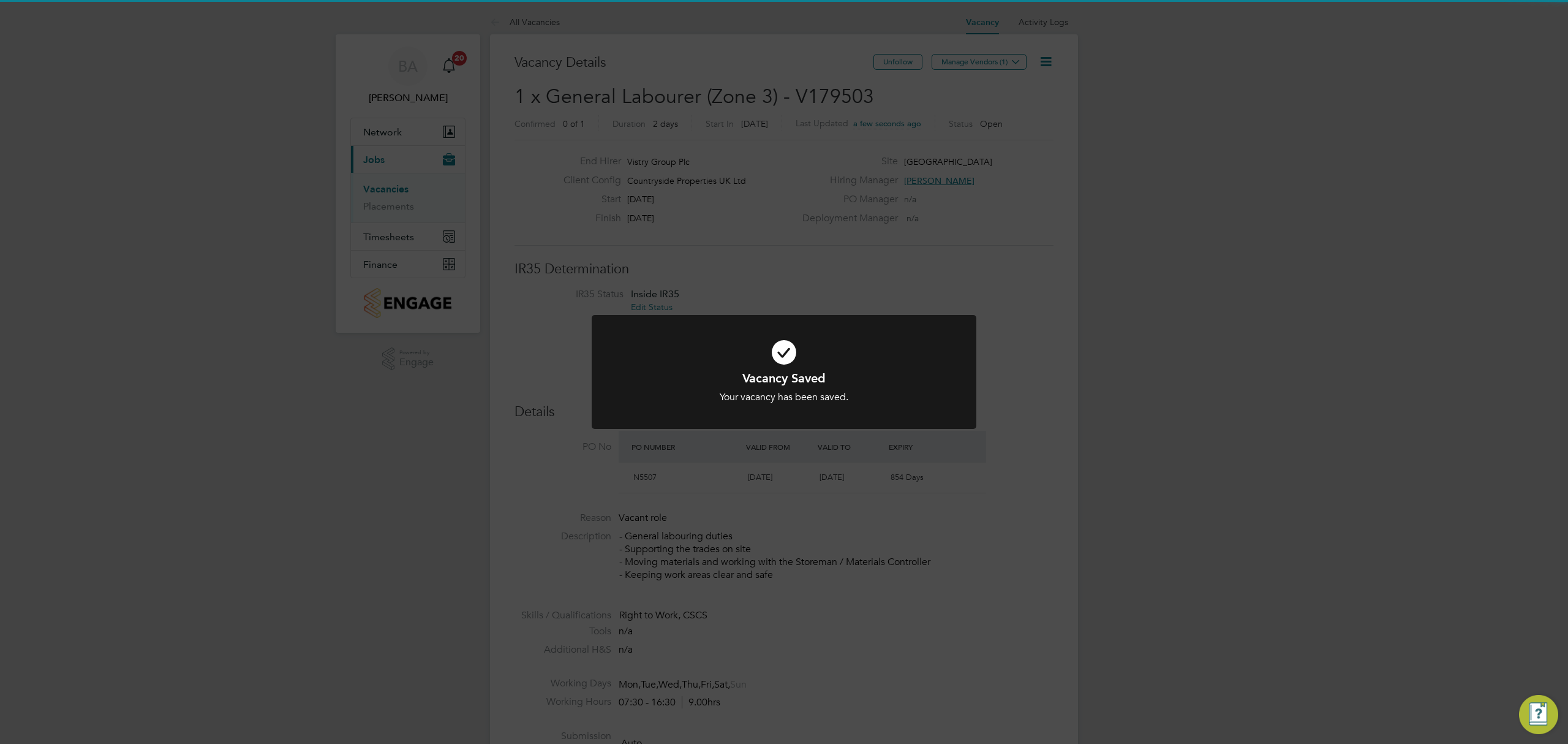
click at [1081, 353] on div "Vacancy Saved Your vacancy has been saved. Cancel Okay" at bounding box center [784, 372] width 1568 height 744
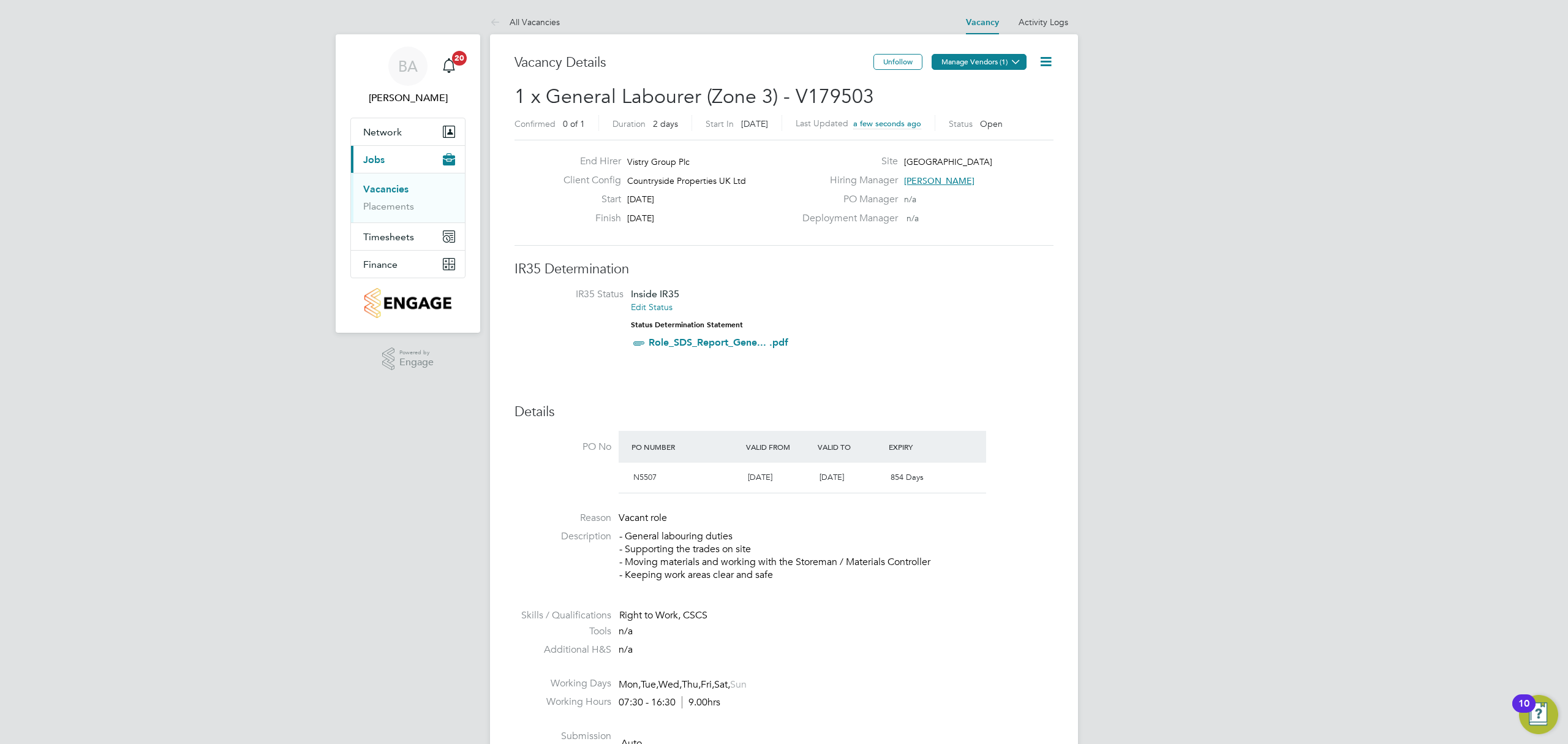
click at [1005, 61] on button "Manage Vendors (1)" at bounding box center [979, 62] width 95 height 16
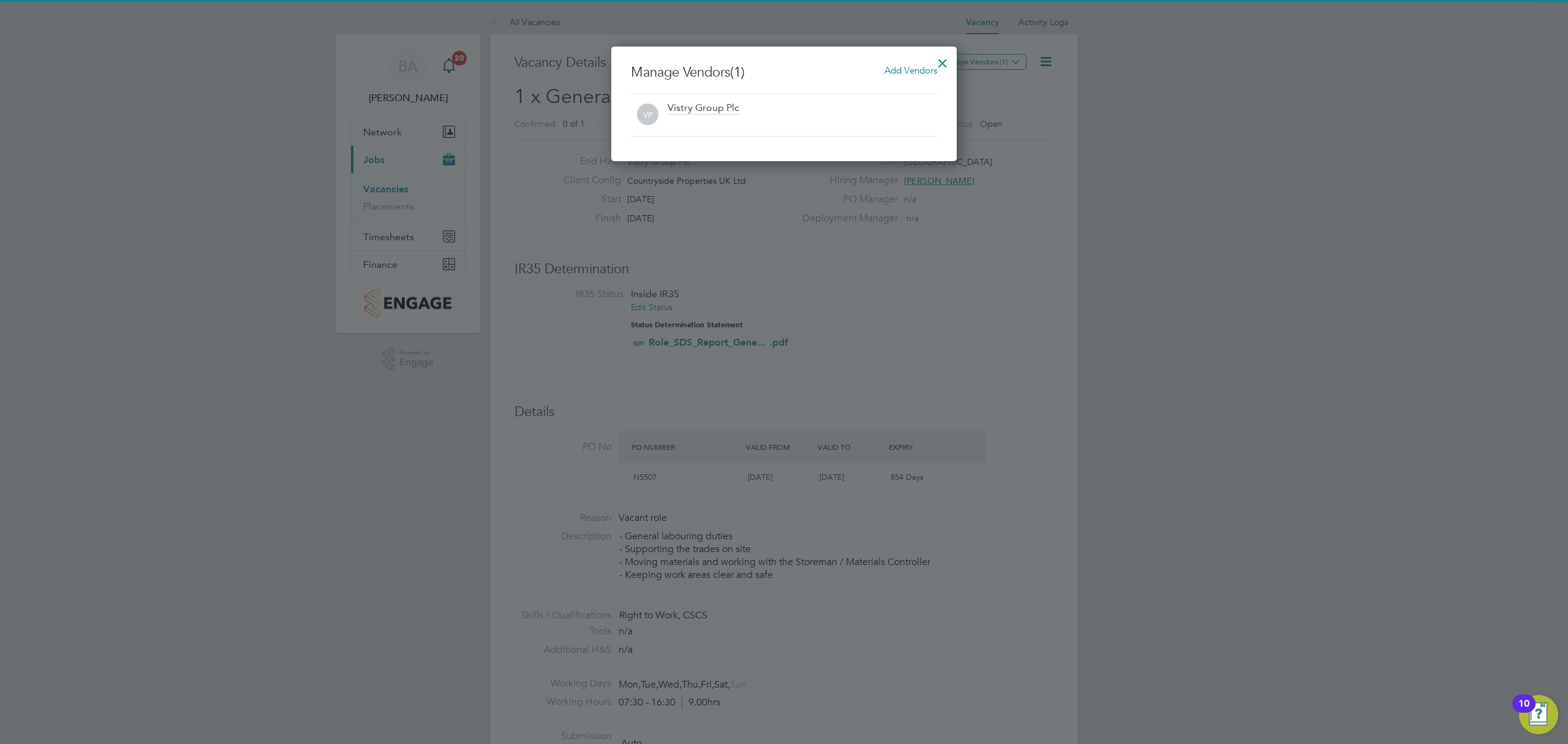
click at [909, 70] on span "Add Vendors" at bounding box center [911, 70] width 53 height 12
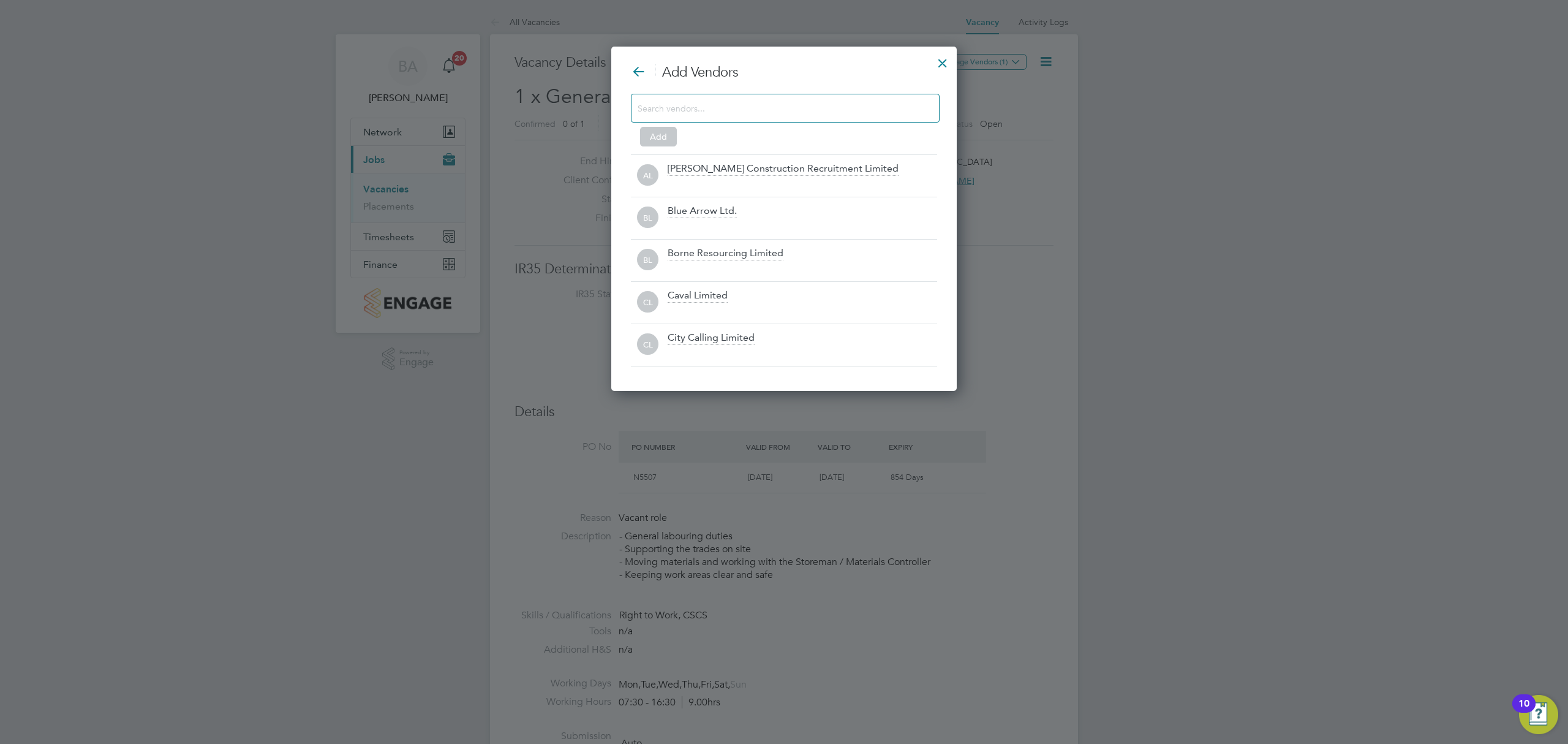
click at [716, 101] on input at bounding box center [775, 107] width 275 height 16
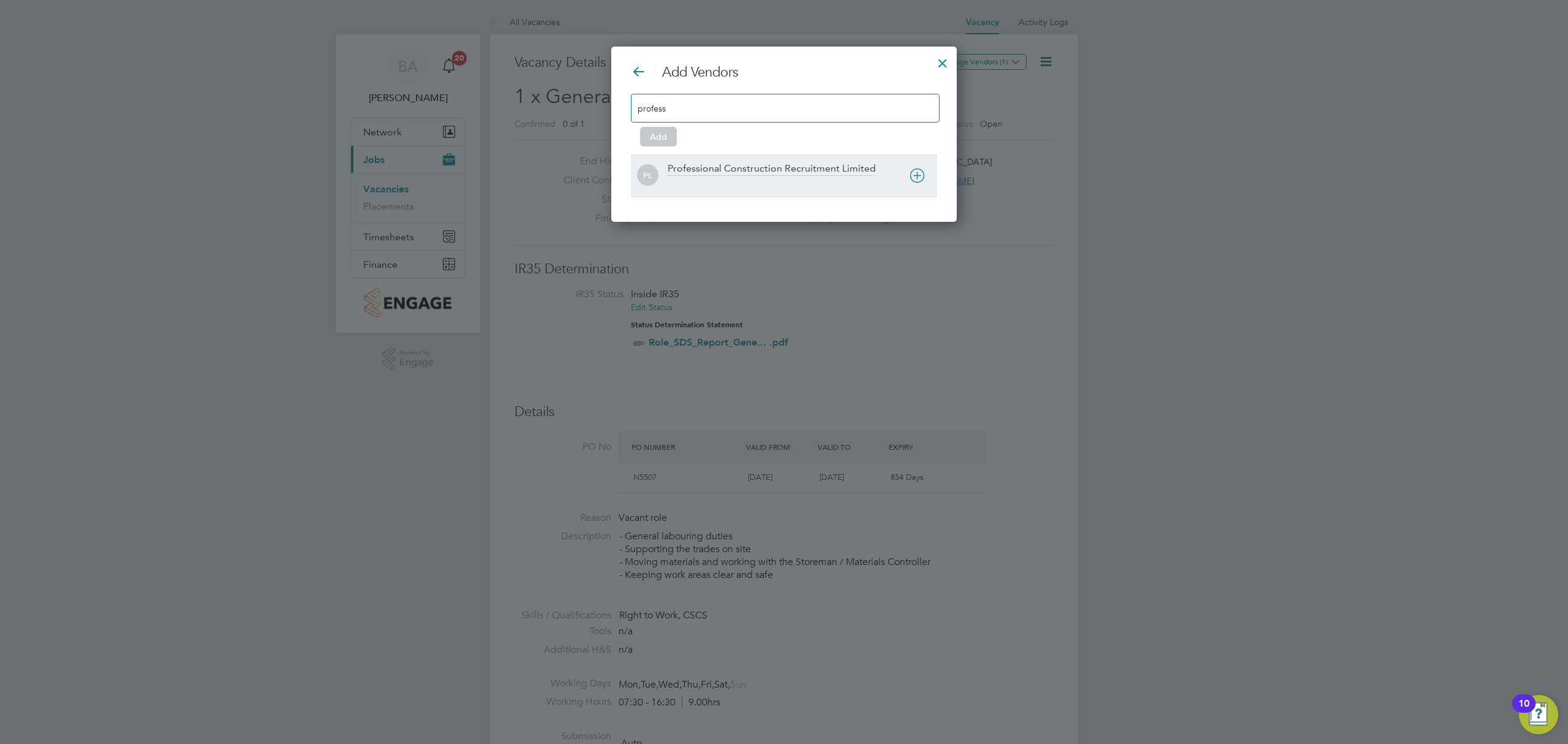
type input "profess"
click at [905, 184] on div at bounding box center [803, 184] width 270 height 12
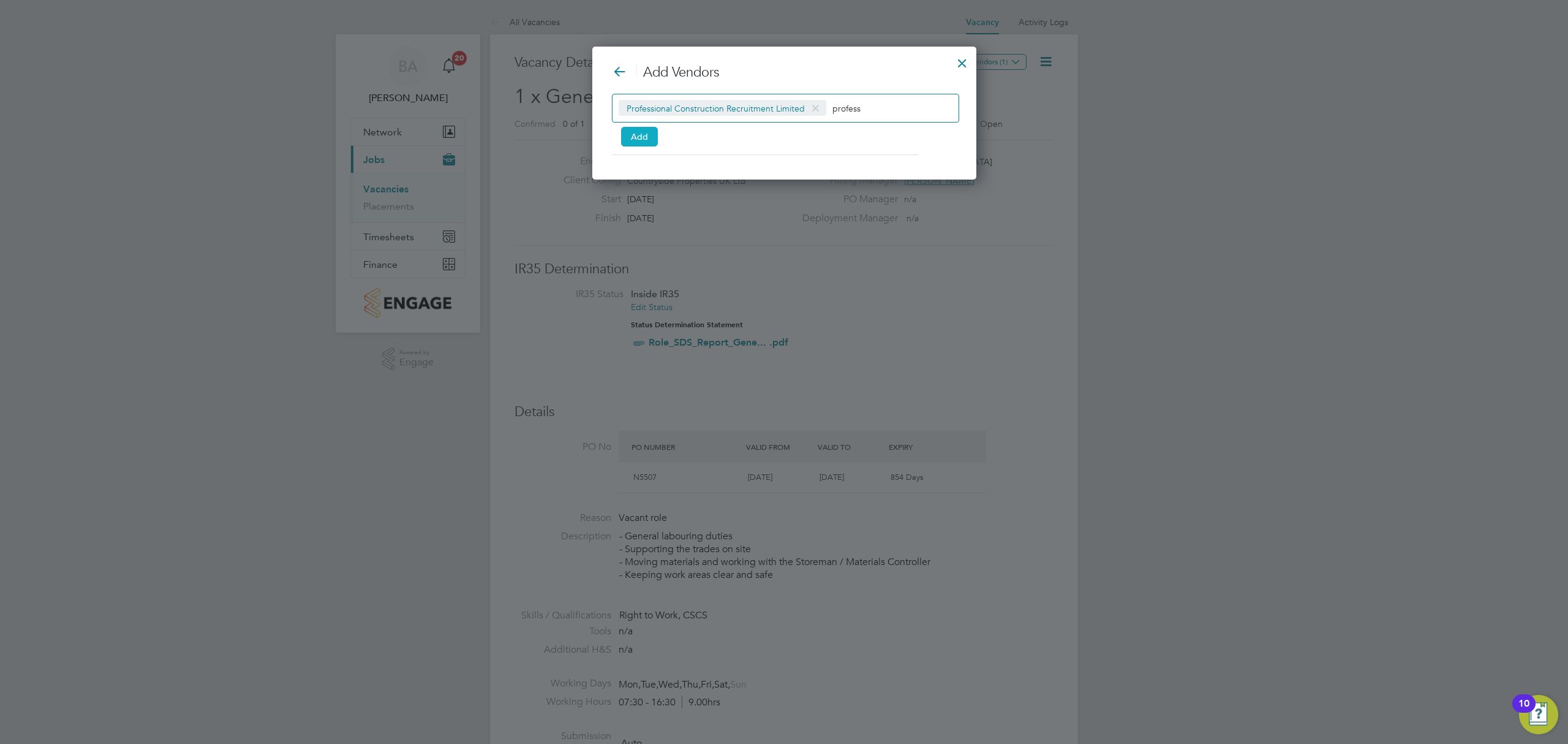
click at [642, 136] on button "Add" at bounding box center [638, 137] width 36 height 20
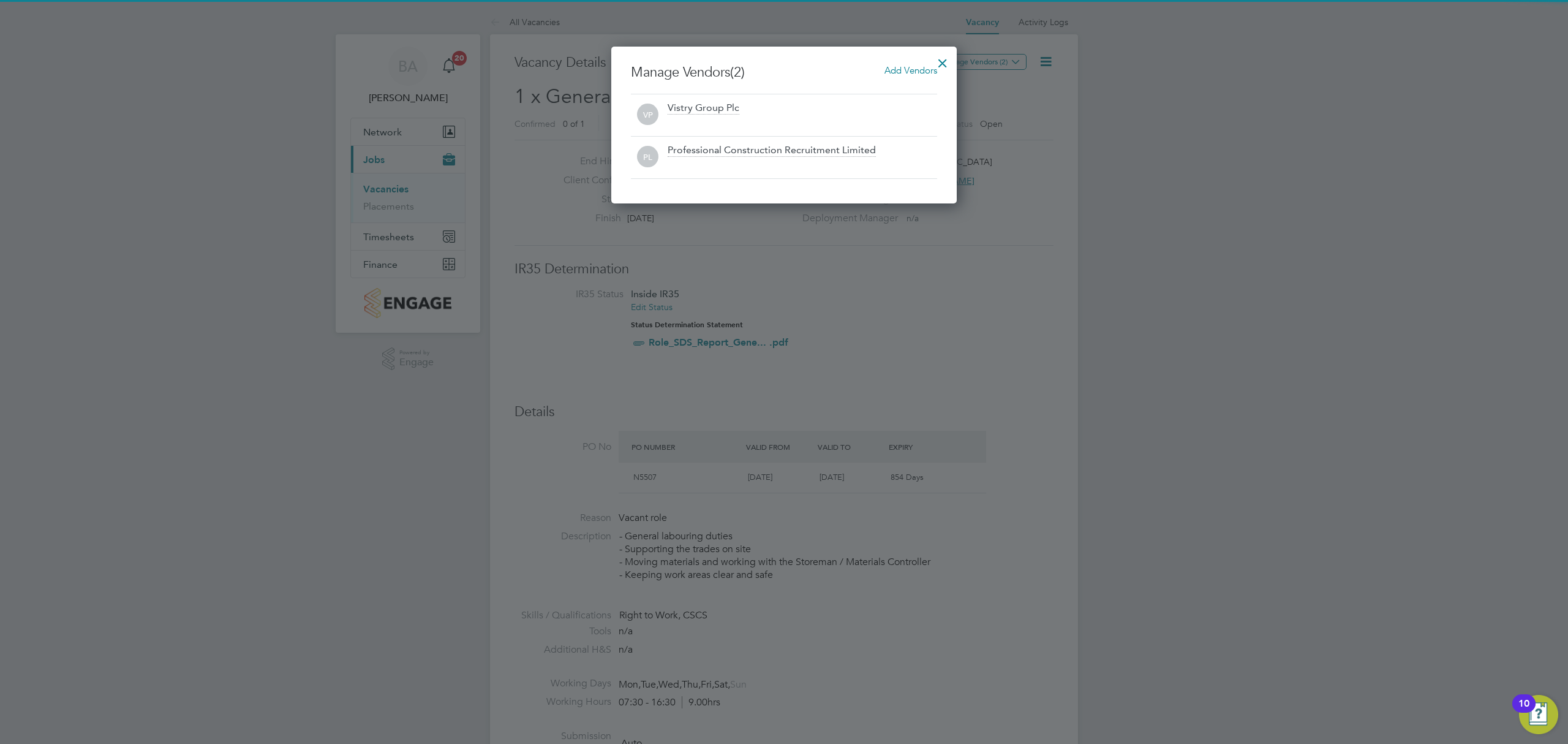
click at [935, 59] on div at bounding box center [942, 60] width 22 height 22
